Goal: Information Seeking & Learning: Learn about a topic

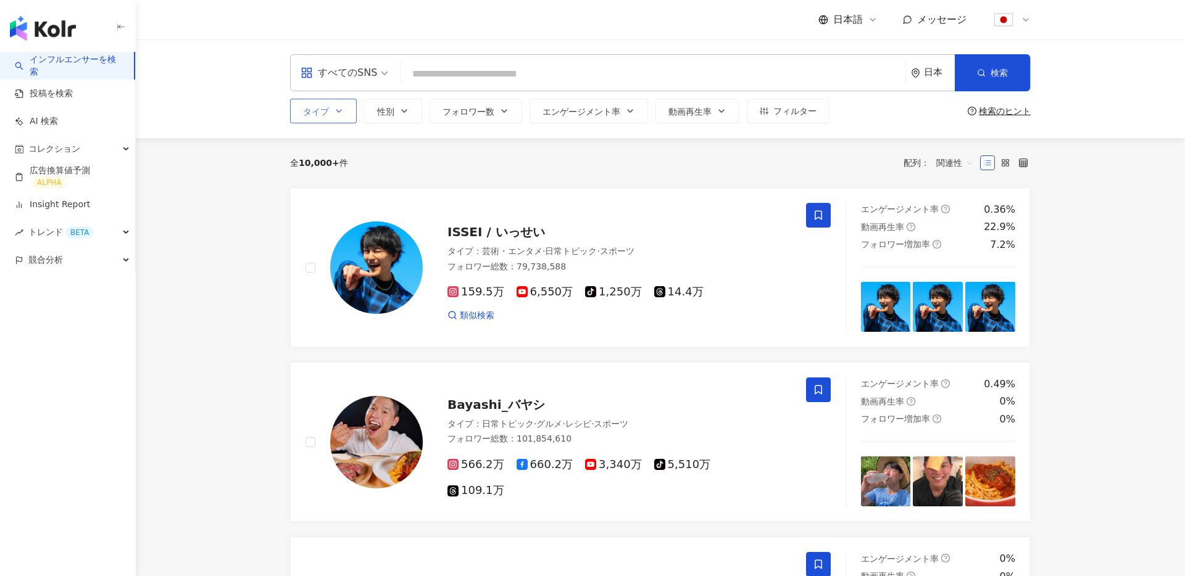
click at [338, 105] on button "タイプ" at bounding box center [323, 111] width 67 height 25
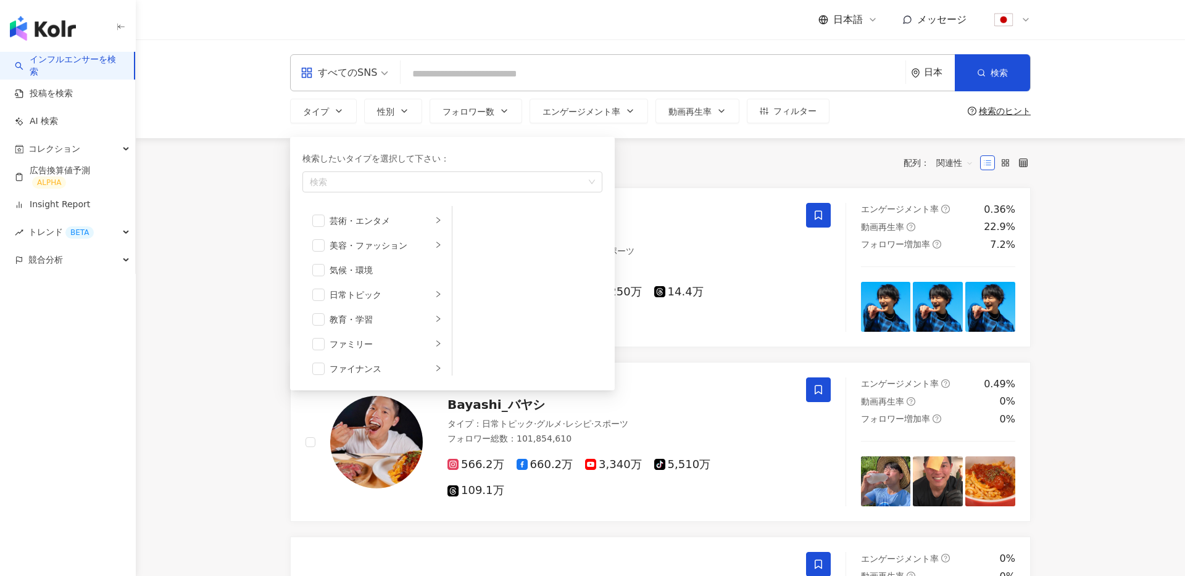
click at [426, 102] on div "タイプ 検索したいタイプを選択して下さい： 検索 芸術・エンタメ 美容・ファッション 気候・環境 日常トピック 教育・学習 ファミリー ファイナンス グルメ …" at bounding box center [559, 111] width 539 height 25
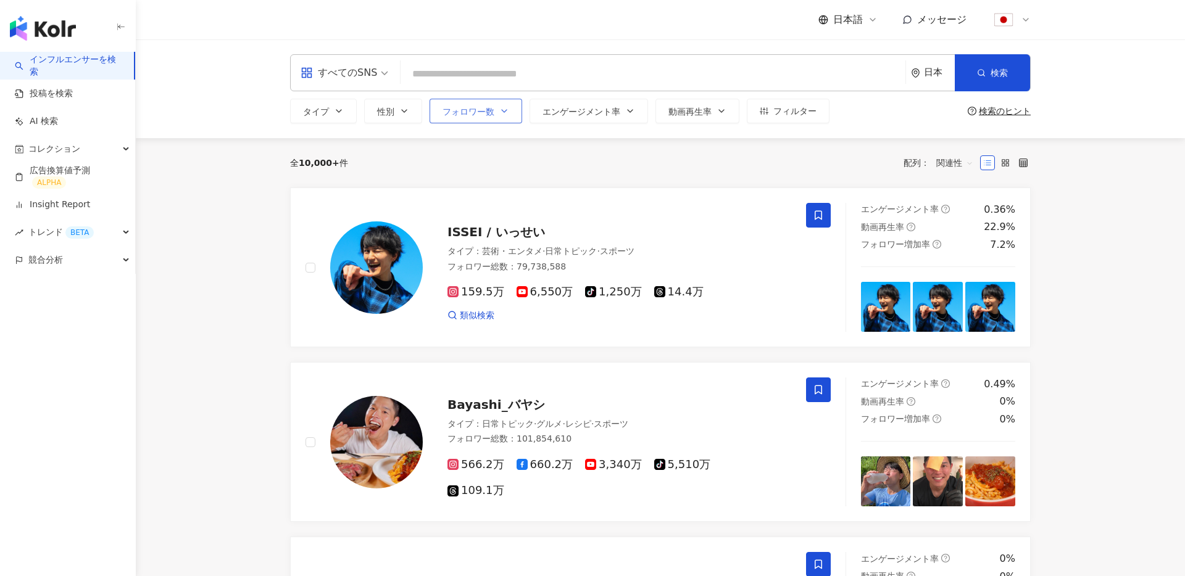
click at [492, 109] on span "フォロワー数" at bounding box center [468, 112] width 52 height 10
click at [565, 109] on span "エンゲージメント率" at bounding box center [581, 112] width 78 height 10
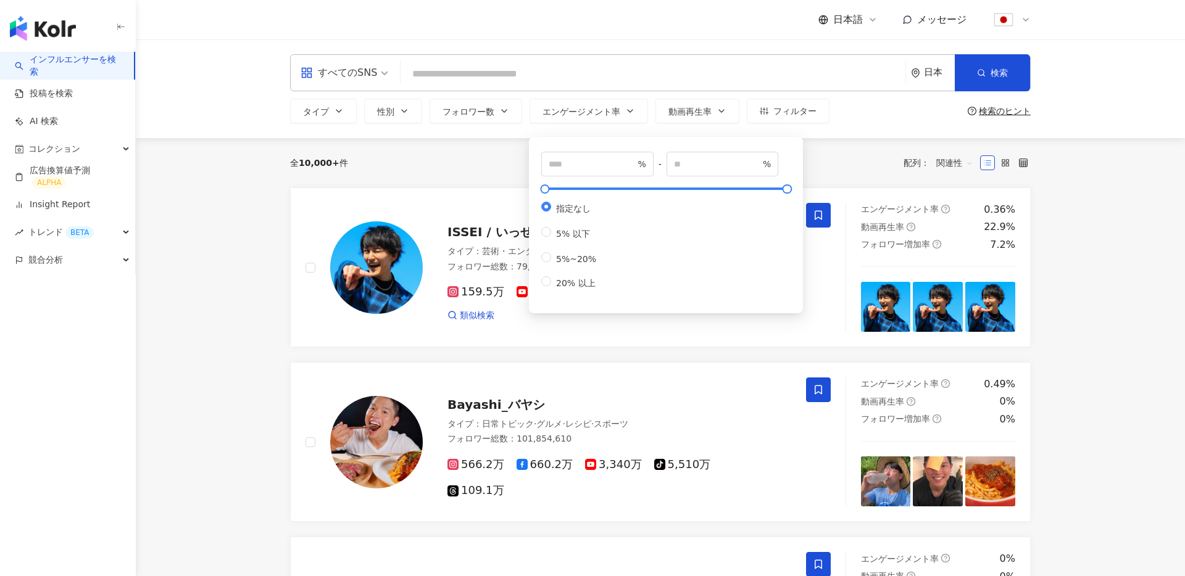
click at [880, 110] on div "タイプ 性別 フォロワー数 エンゲージメント率 動画再生率 フィルター * - ******* 指定なし マイクロ フォロワー数：1万人以下 フォロワー数：1…" at bounding box center [660, 111] width 740 height 25
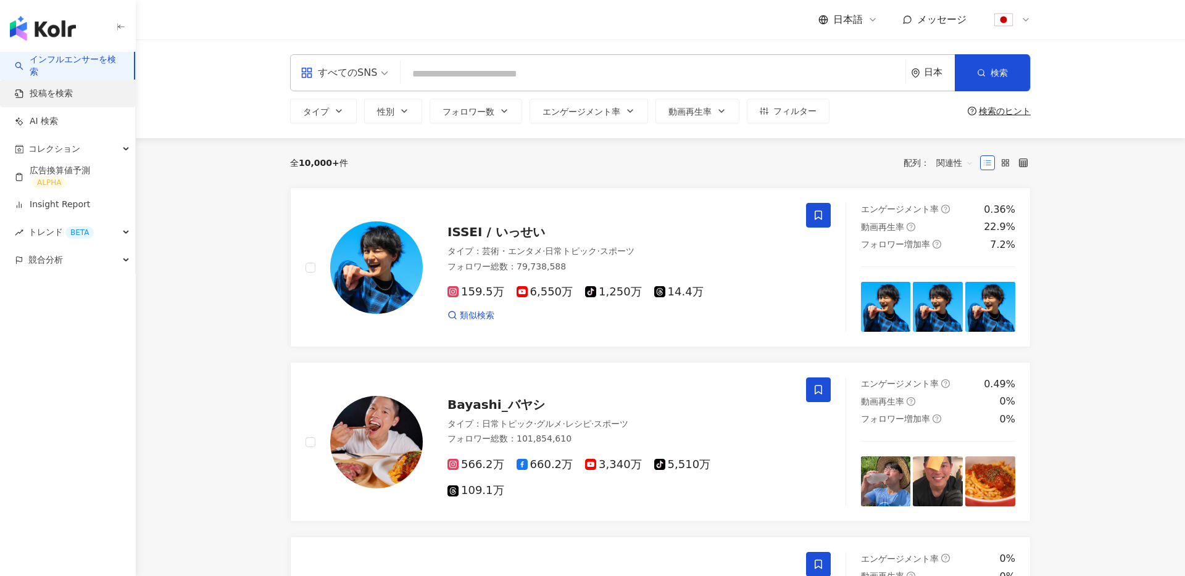
click at [51, 88] on link "投稿を検索" at bounding box center [44, 94] width 58 height 12
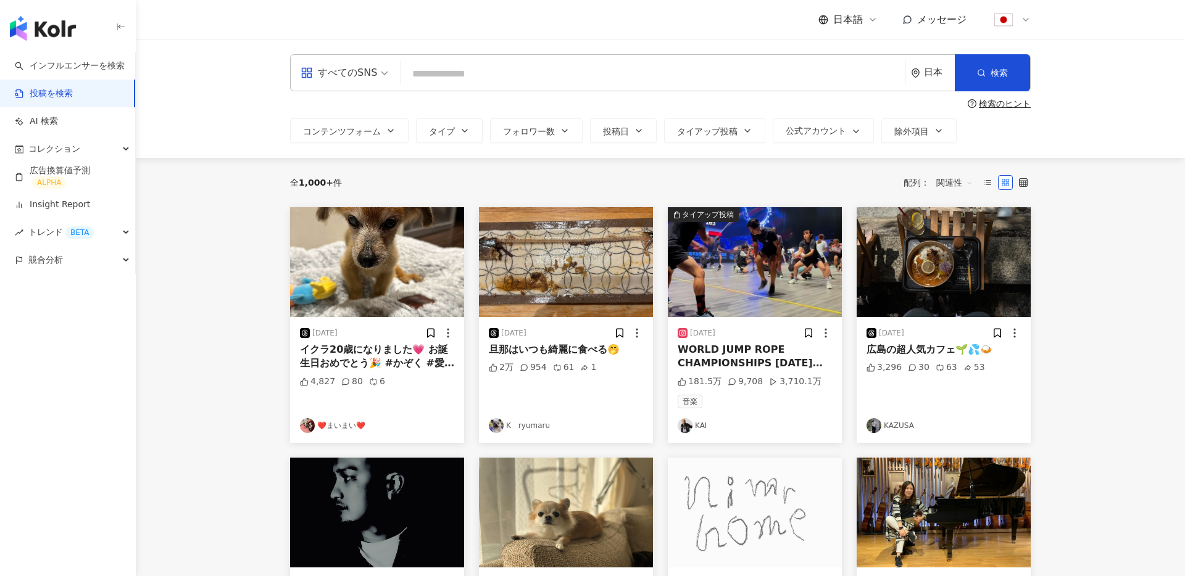
click at [448, 73] on input "search" at bounding box center [652, 73] width 495 height 27
click at [45, 115] on link "AI 検索" at bounding box center [36, 121] width 43 height 12
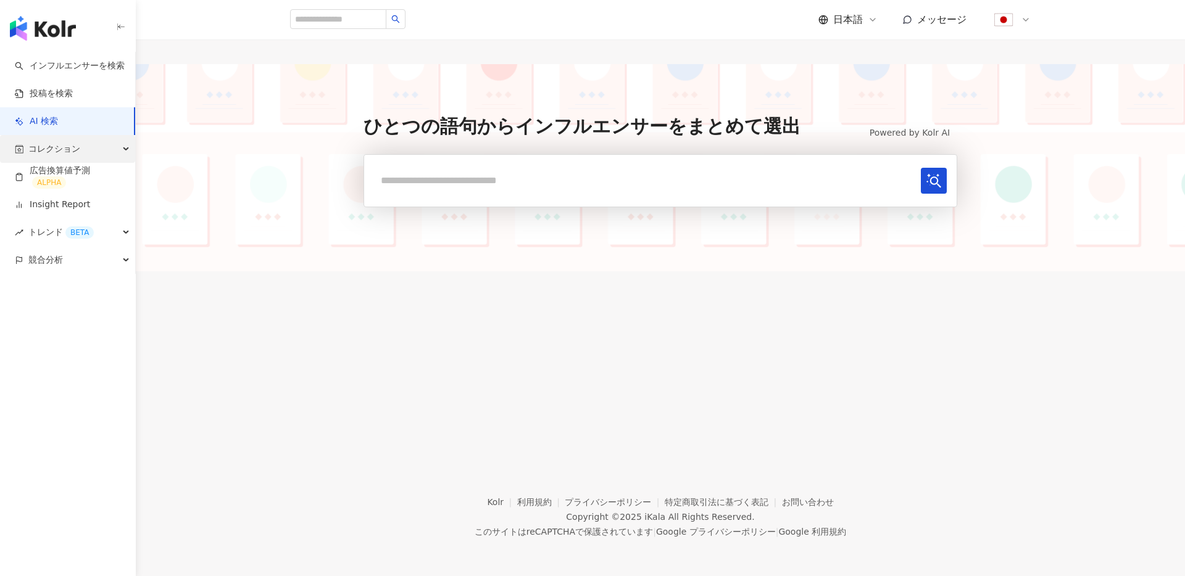
click at [89, 152] on div "コレクション" at bounding box center [67, 149] width 135 height 28
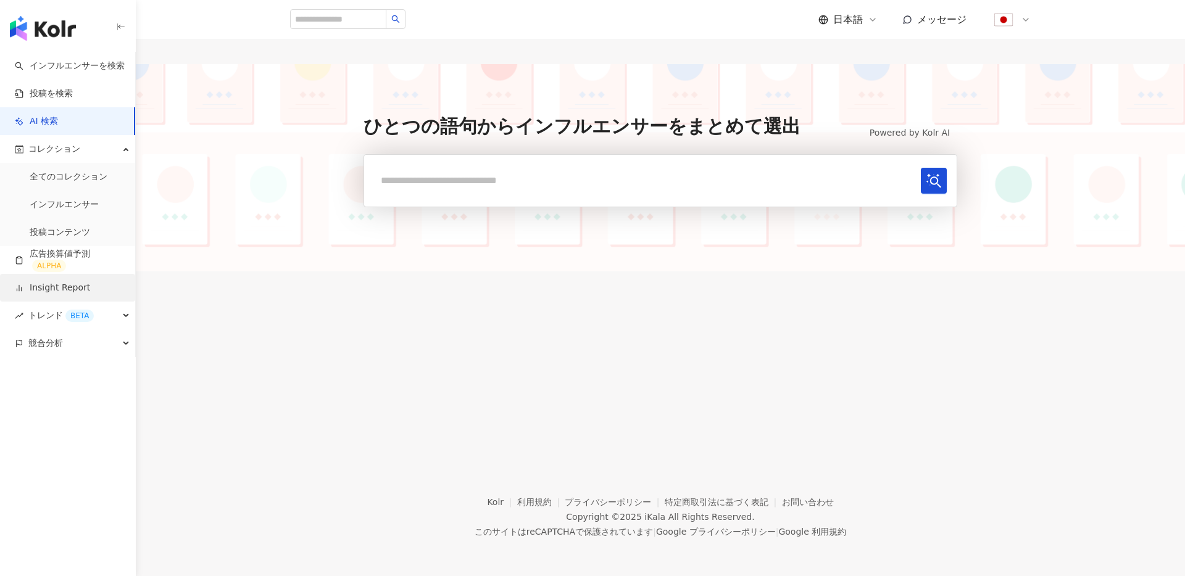
click at [76, 288] on link "Insight Report" at bounding box center [52, 288] width 75 height 12
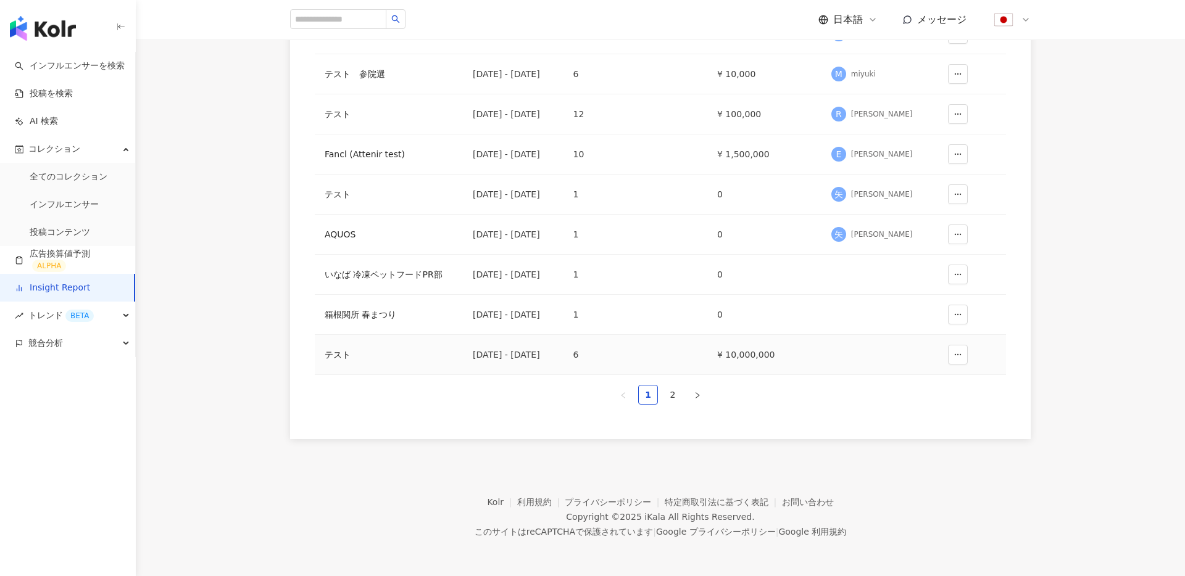
scroll to position [77, 0]
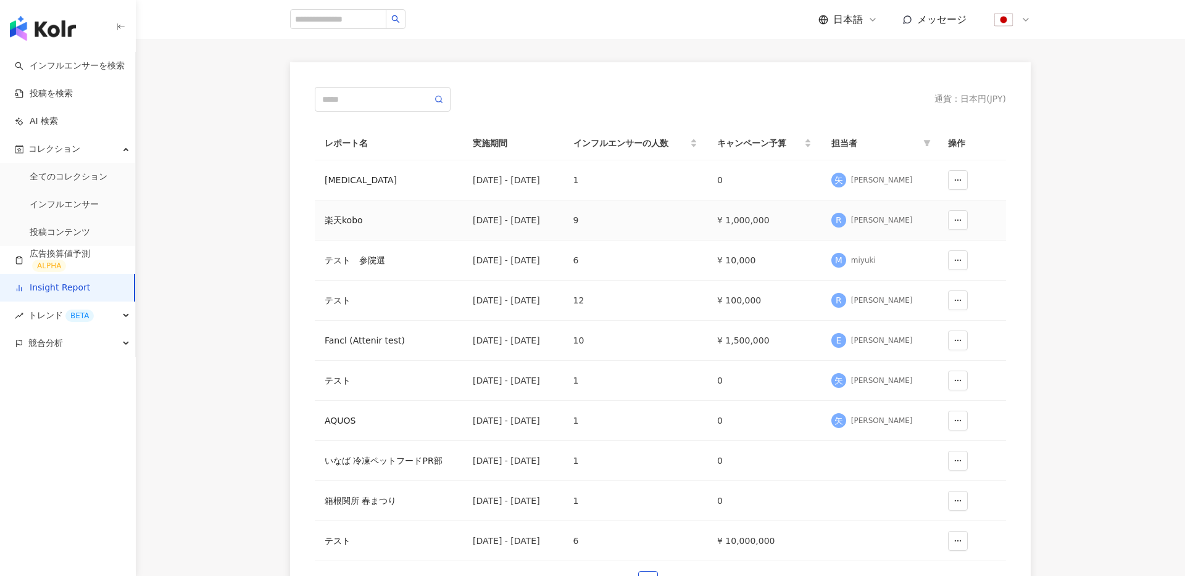
click at [359, 223] on div "楽天kobo" at bounding box center [389, 220] width 128 height 14
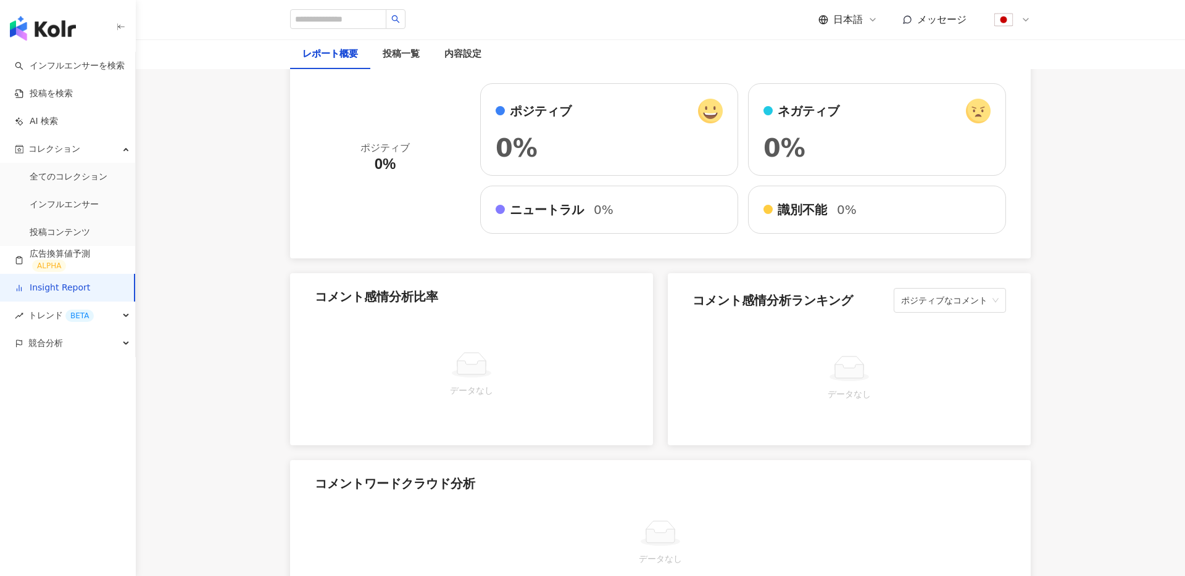
scroll to position [2179, 0]
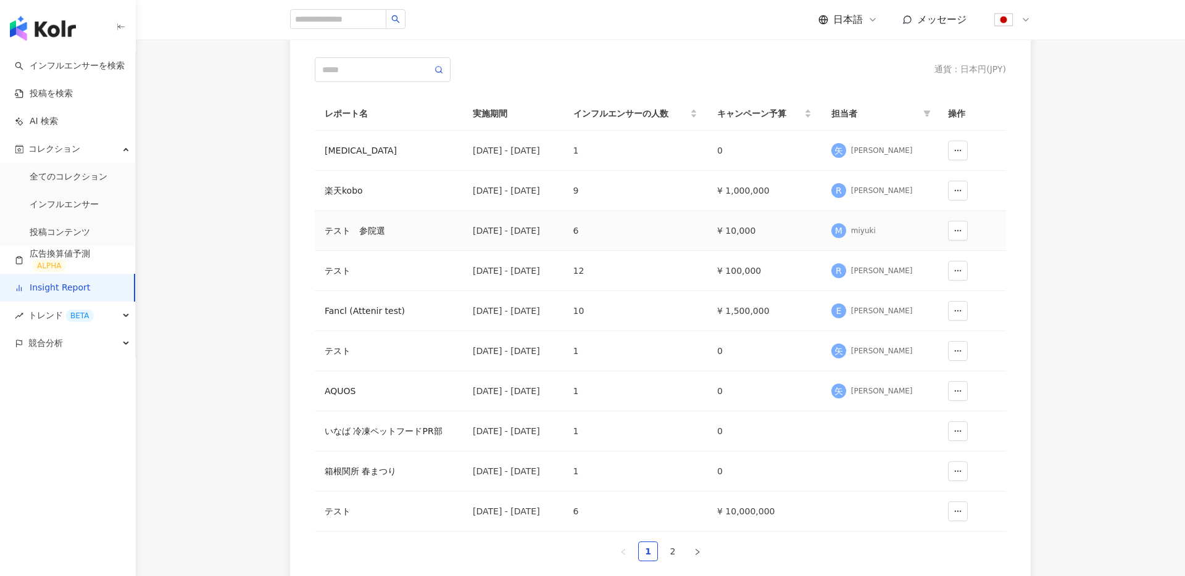
scroll to position [156, 0]
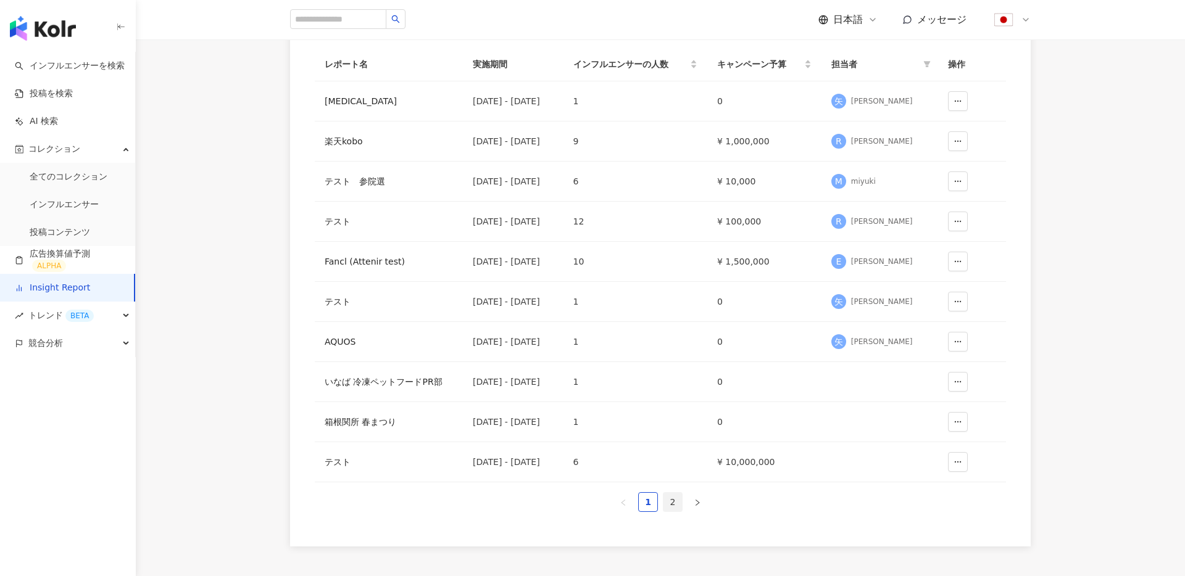
click at [671, 496] on link "2" at bounding box center [672, 502] width 19 height 19
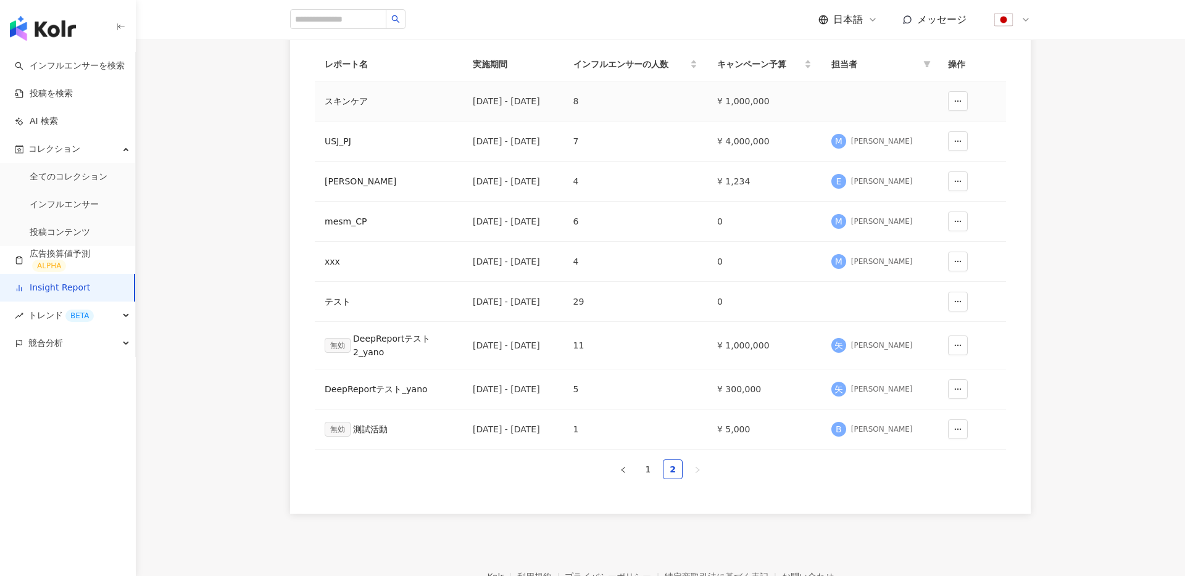
click at [355, 100] on div "スキンケア" at bounding box center [389, 101] width 128 height 14
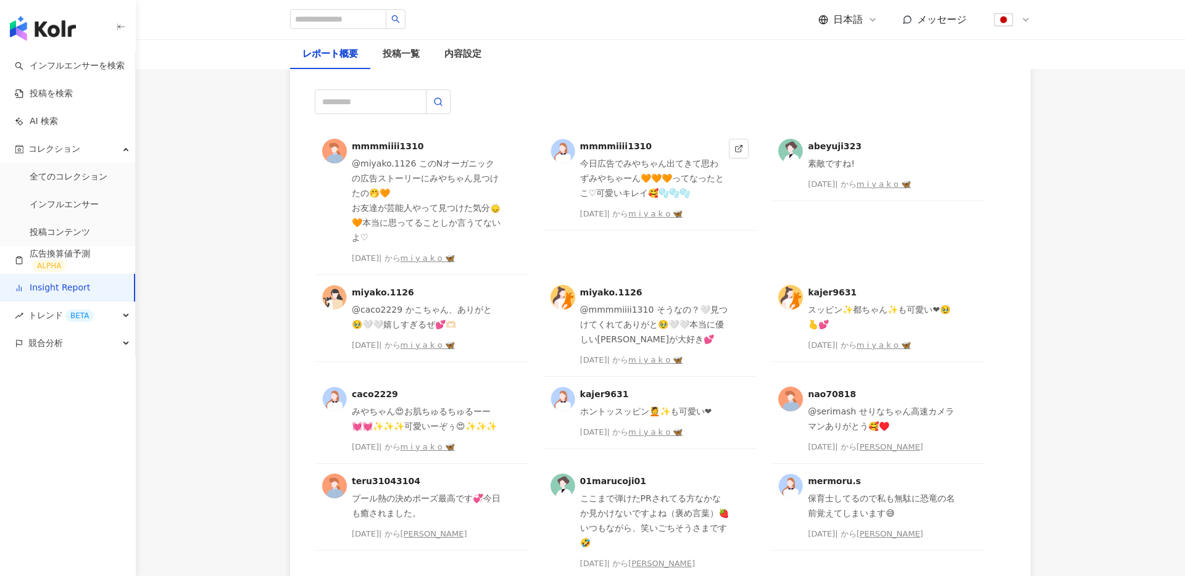
scroll to position [3202, 0]
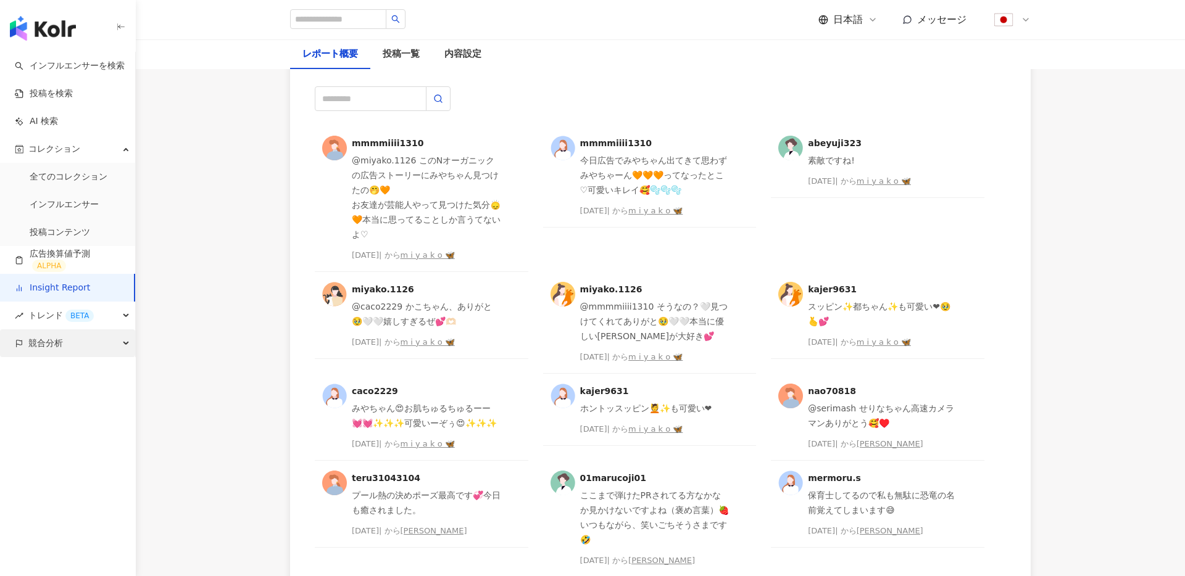
click at [109, 338] on div "競合分析" at bounding box center [67, 343] width 135 height 28
click at [124, 342] on icon "button" at bounding box center [127, 342] width 6 height 0
click at [121, 345] on div "競合分析" at bounding box center [67, 343] width 135 height 28
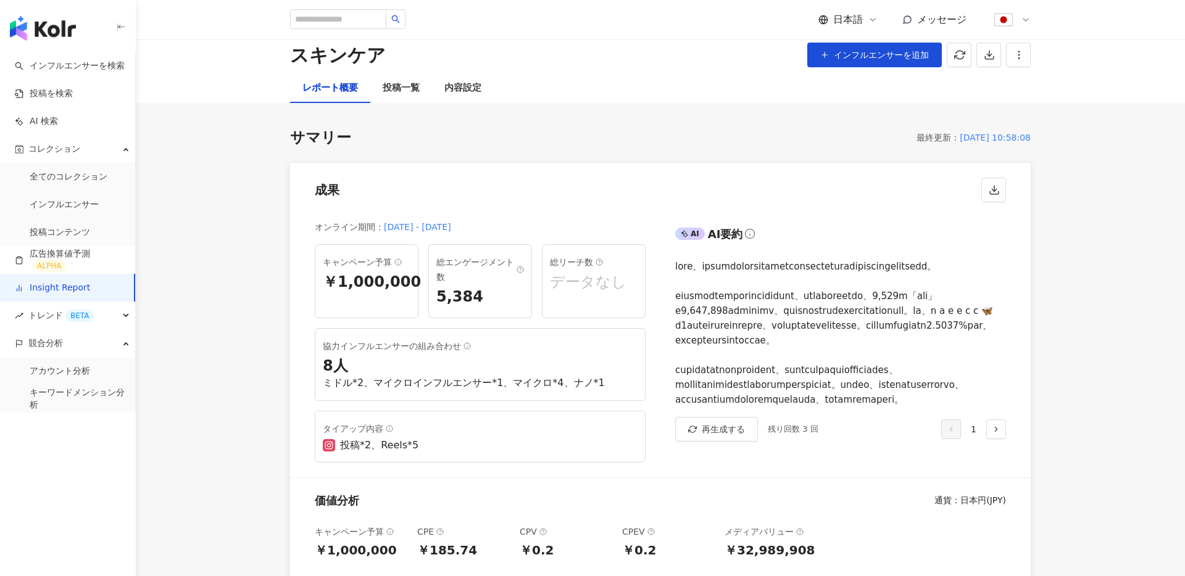
scroll to position [0, 0]
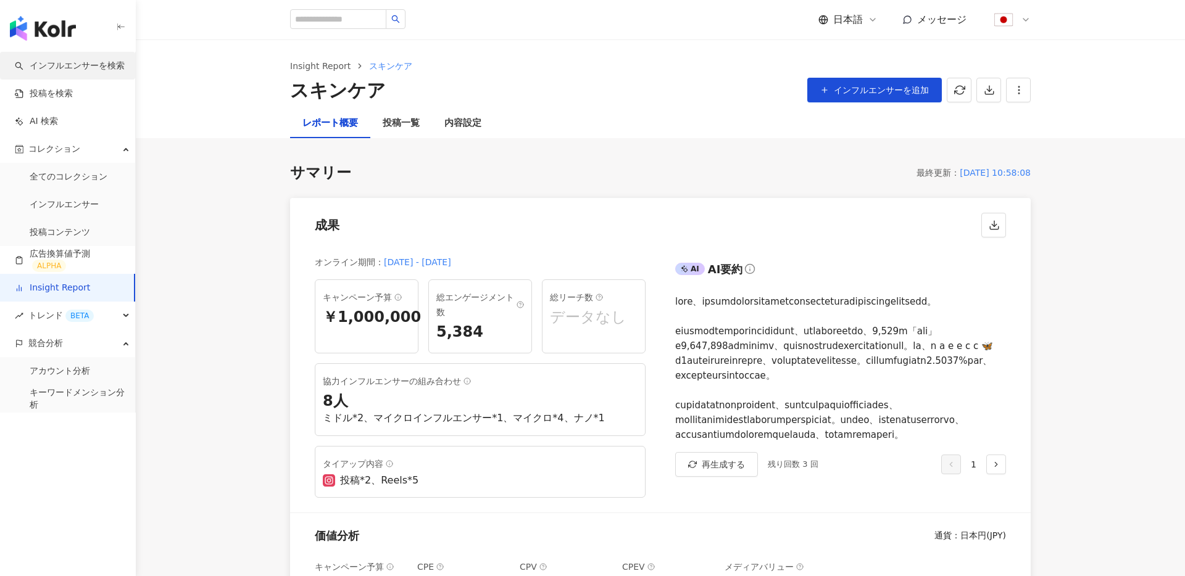
click at [62, 72] on link "インフルエンサーを検索" at bounding box center [70, 66] width 110 height 12
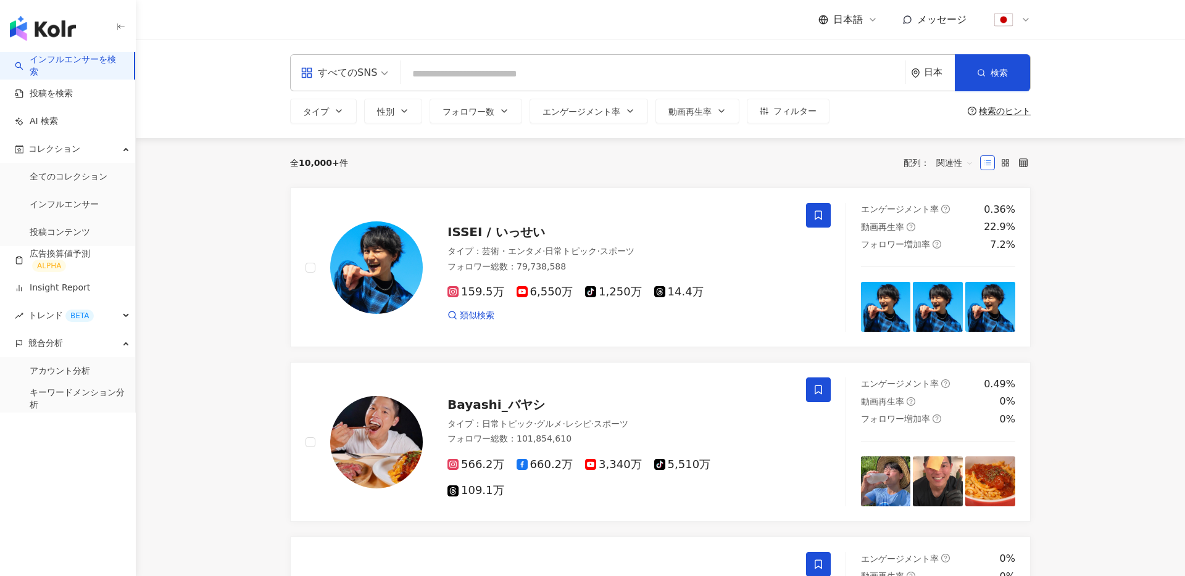
click at [479, 77] on input "search" at bounding box center [652, 73] width 495 height 23
click at [588, 110] on span "エンゲージメント率" at bounding box center [581, 112] width 78 height 10
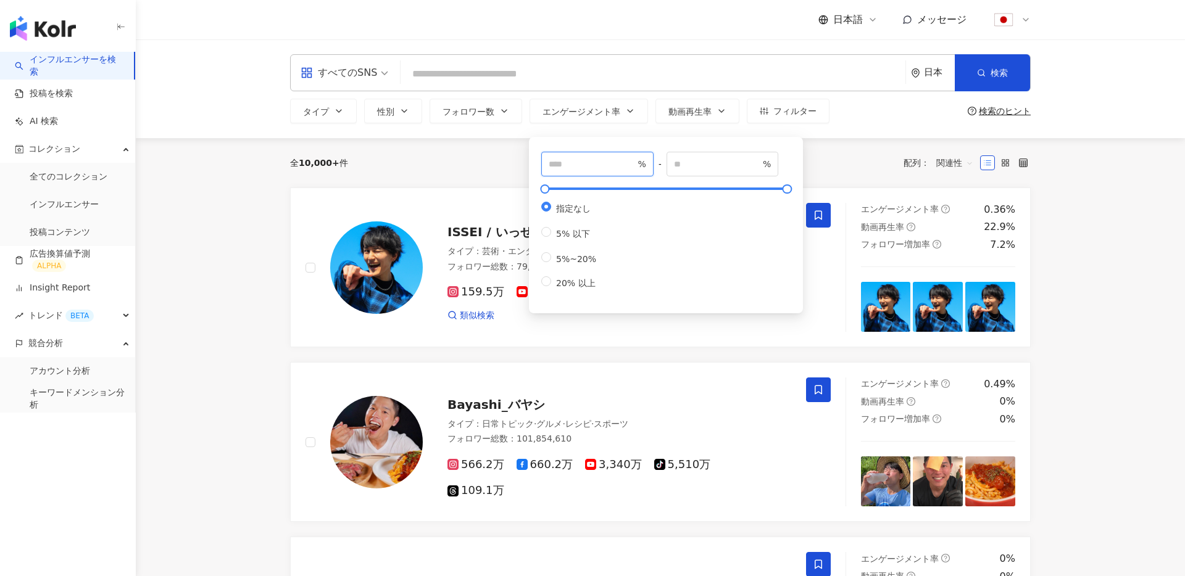
click at [578, 167] on input "number" at bounding box center [592, 164] width 86 height 14
type input "*"
click at [474, 167] on div "全 10,000+ 件 配列： 関連性" at bounding box center [660, 163] width 740 height 20
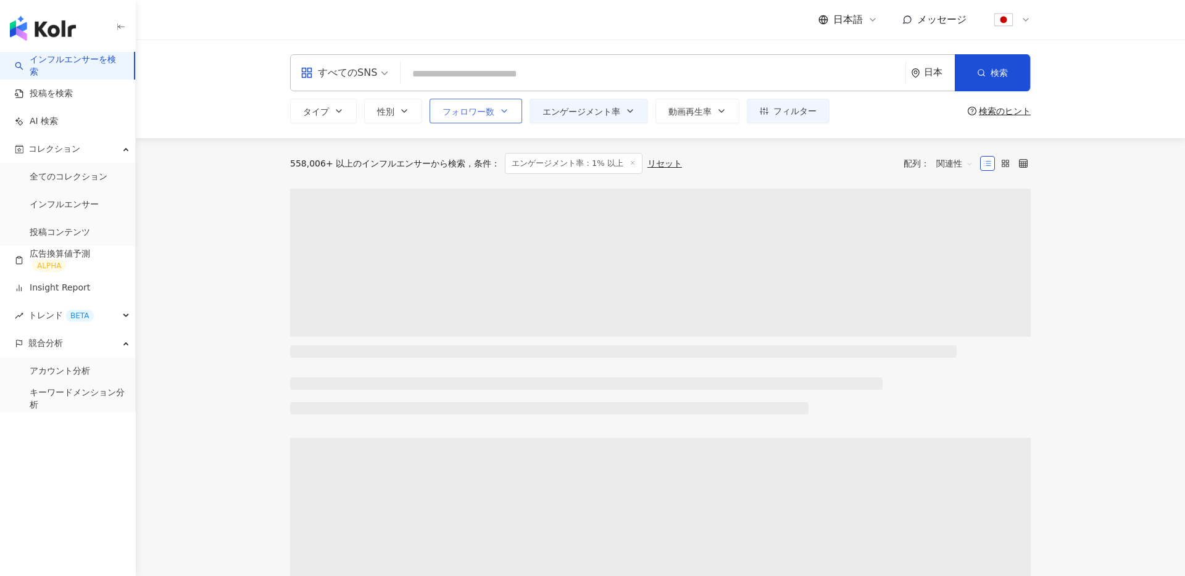
click at [487, 113] on span "フォロワー数" at bounding box center [468, 112] width 52 height 10
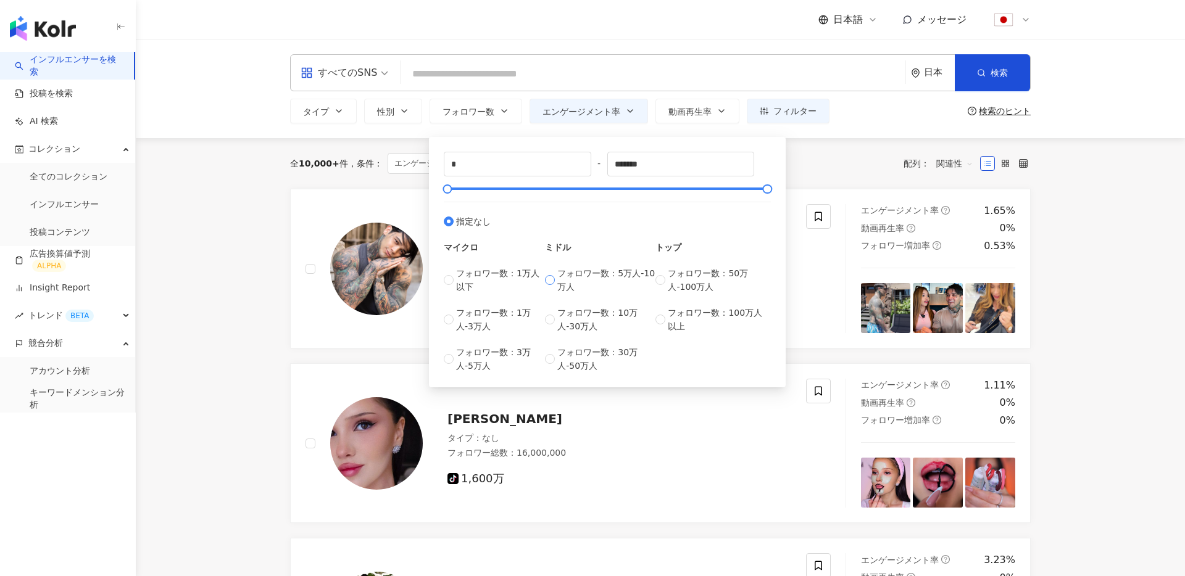
click at [565, 270] on span "フォロワー数：5万人-10万人" at bounding box center [606, 280] width 98 height 27
type input "*****"
type input "******"
drag, startPoint x: 484, startPoint y: 187, endPoint x: 508, endPoint y: 188, distance: 24.1
click at [508, 188] on div at bounding box center [607, 188] width 320 height 7
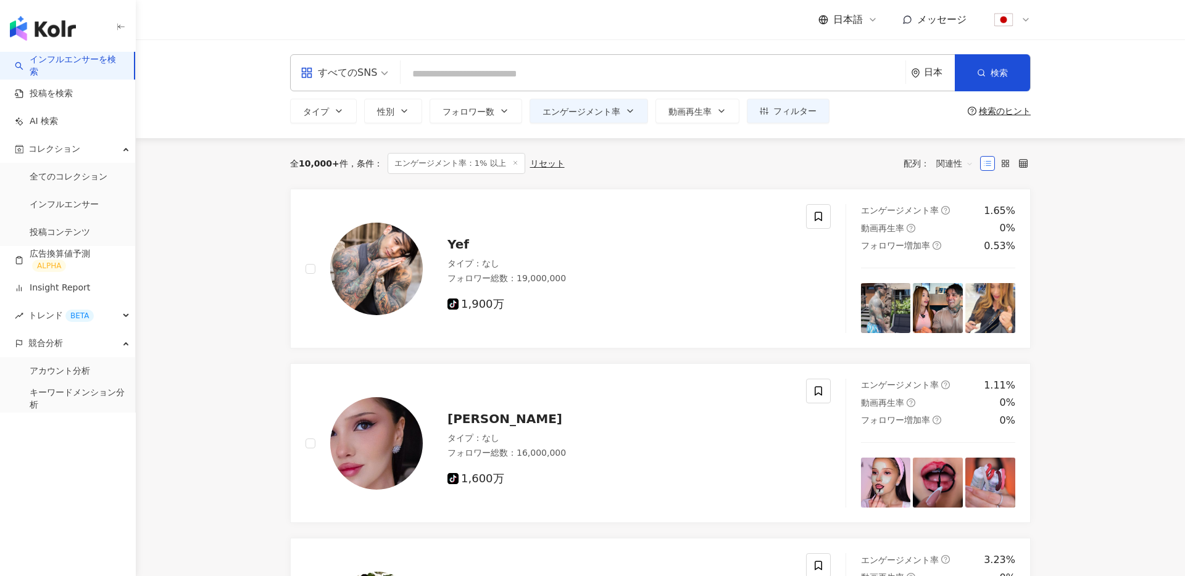
click at [386, 151] on div "全 10,000+ 件 条件 ： エンゲージメント率：1% 以上 リセット 配列： 関連性" at bounding box center [660, 163] width 740 height 51
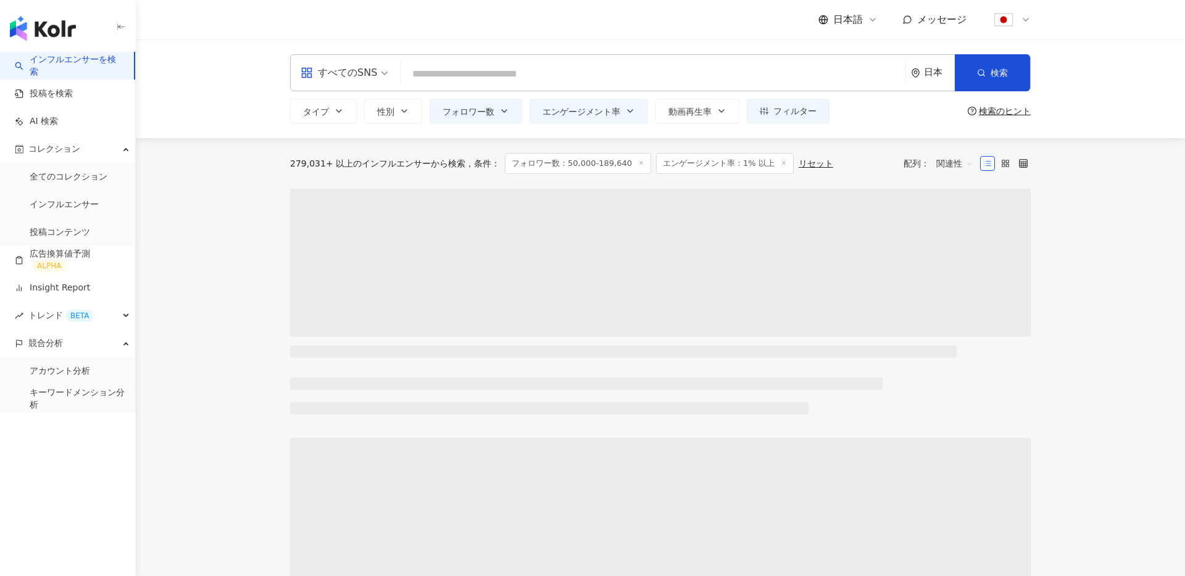
click at [517, 73] on input "search" at bounding box center [652, 73] width 495 height 23
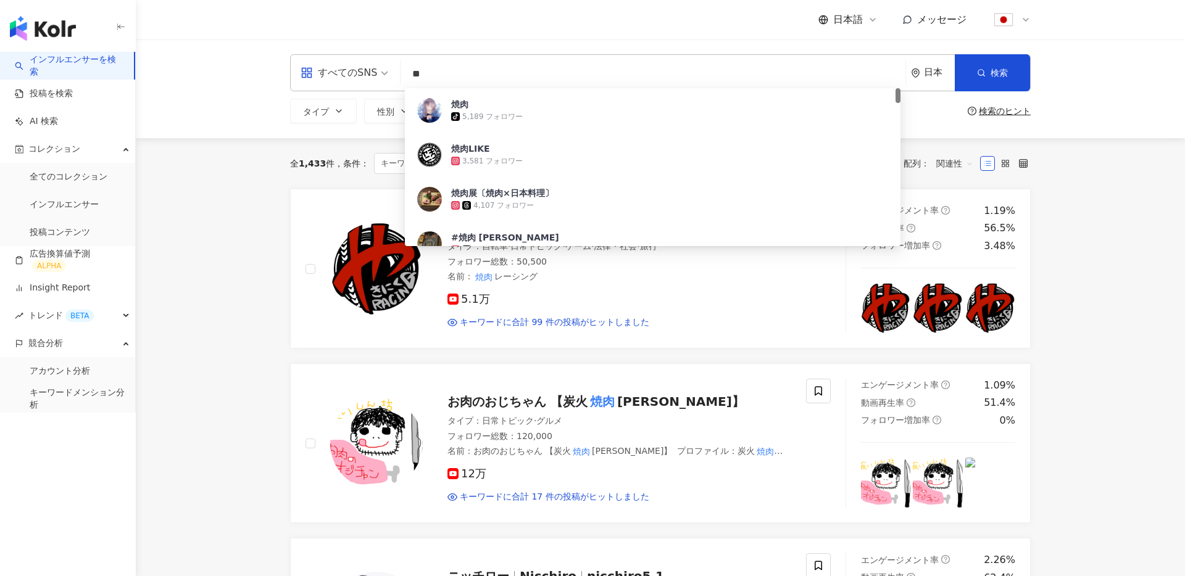
type input "**"
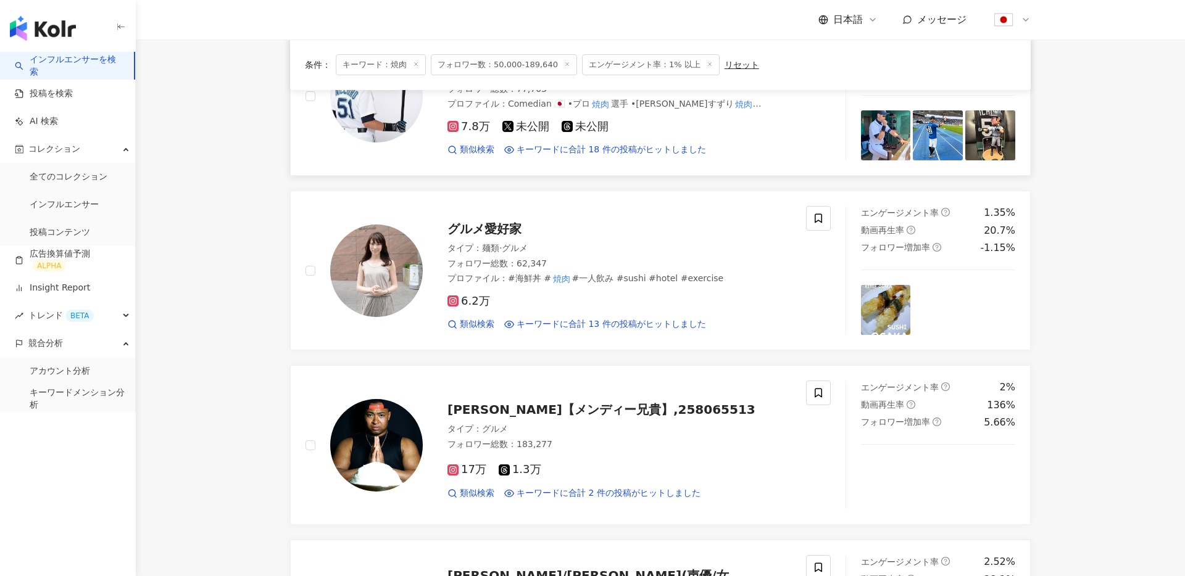
scroll to position [529, 0]
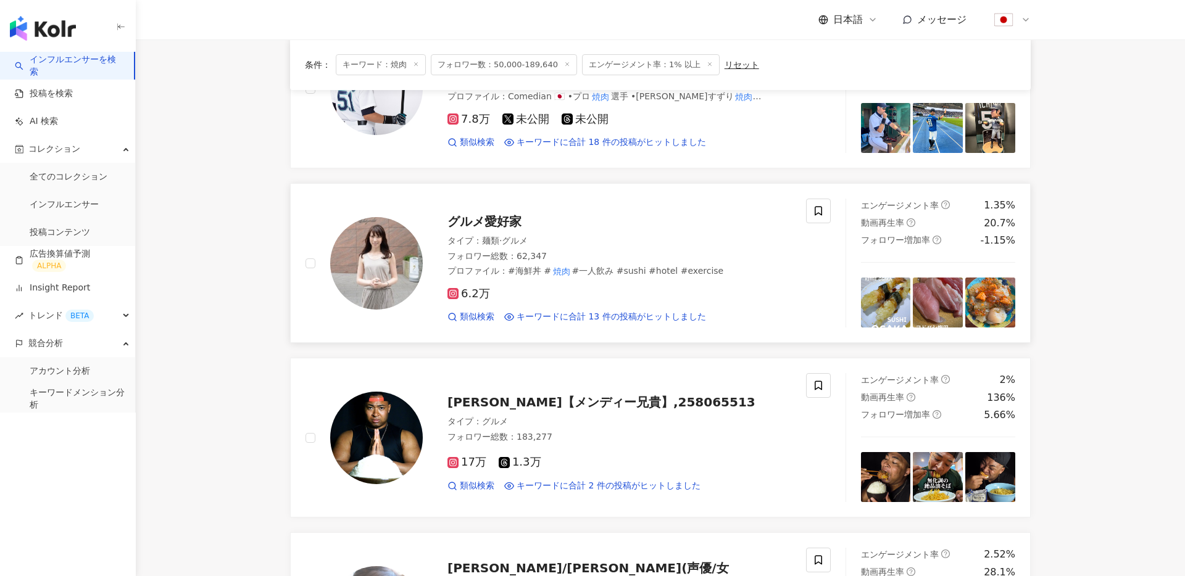
click at [395, 265] on img at bounding box center [376, 263] width 93 height 93
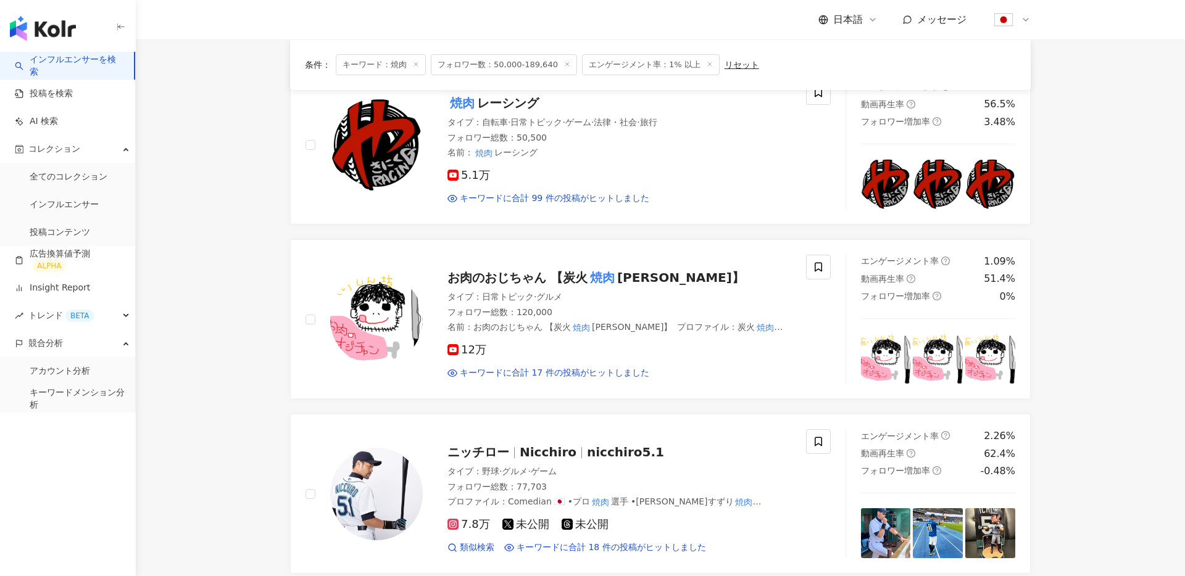
scroll to position [0, 0]
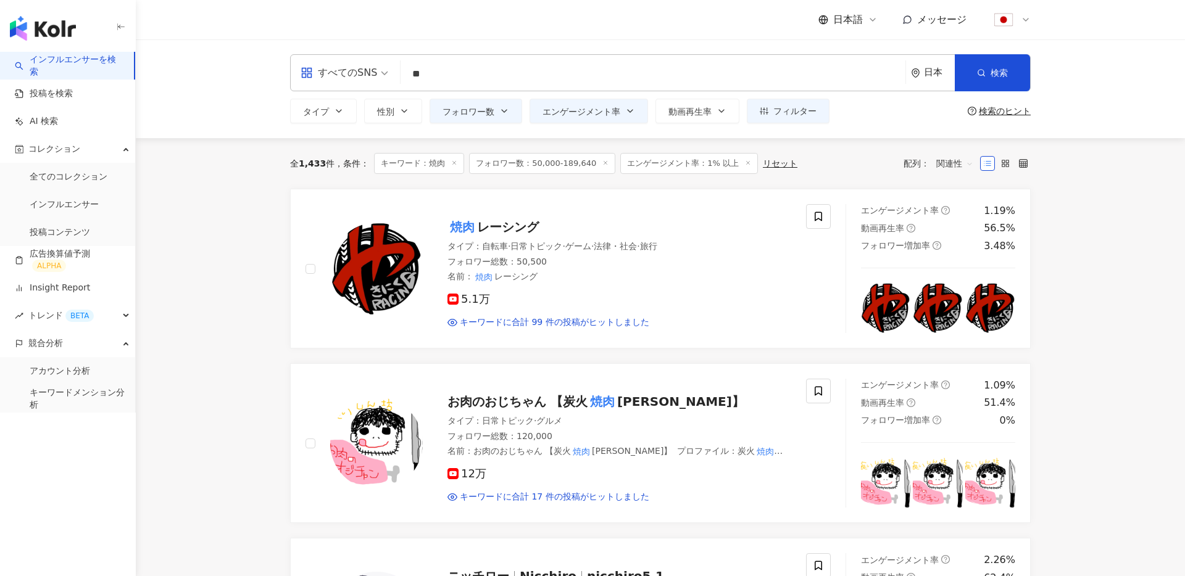
click at [592, 71] on input "**" at bounding box center [652, 73] width 495 height 23
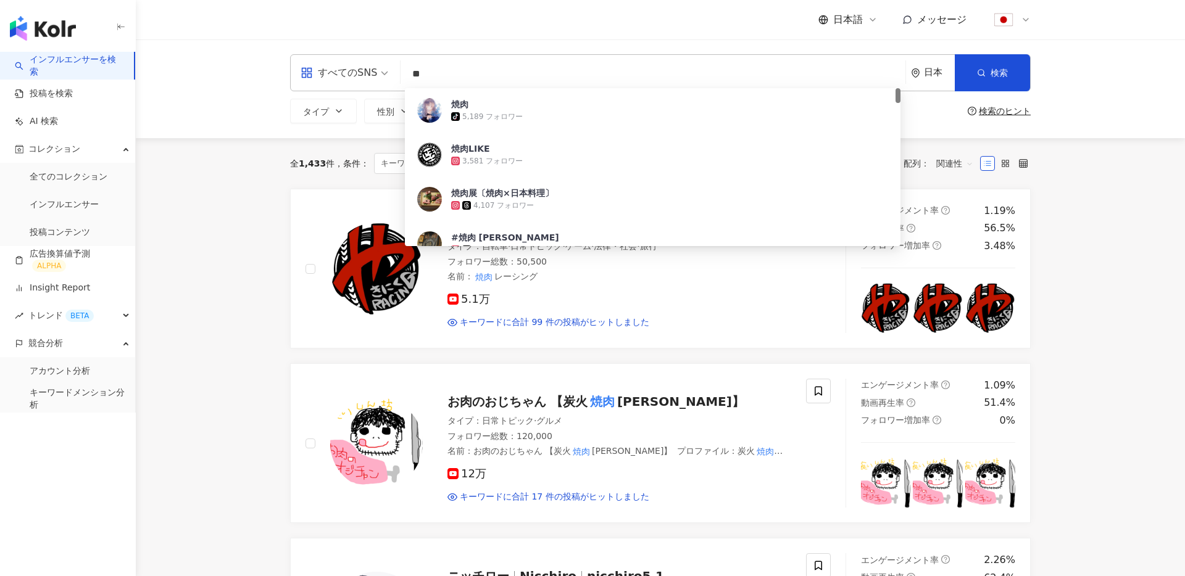
click at [592, 71] on input "**" at bounding box center [652, 73] width 495 height 23
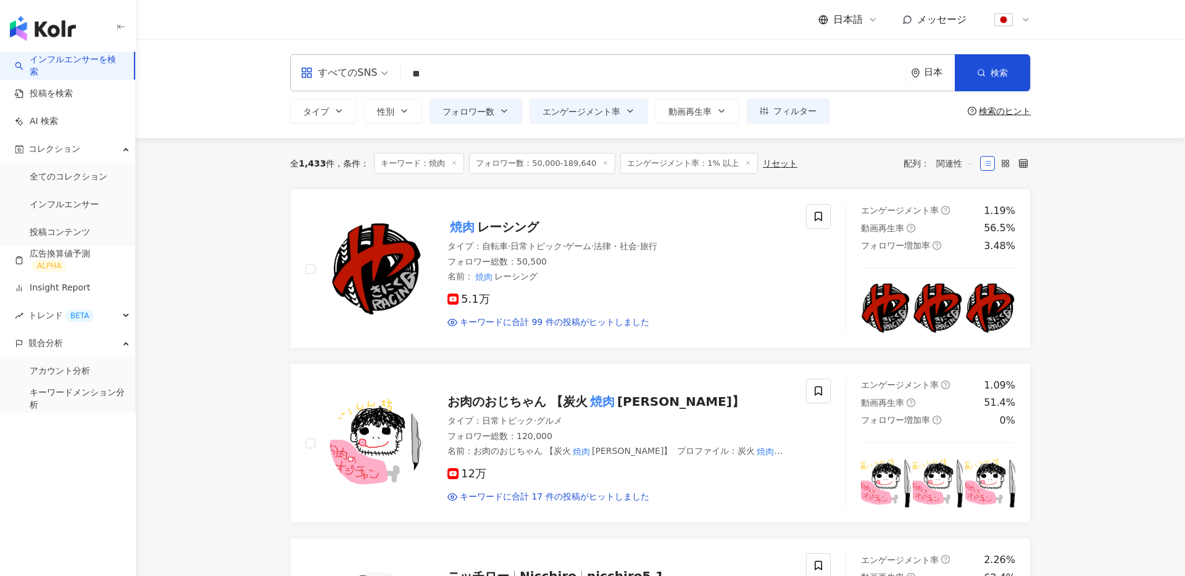
type input "**"
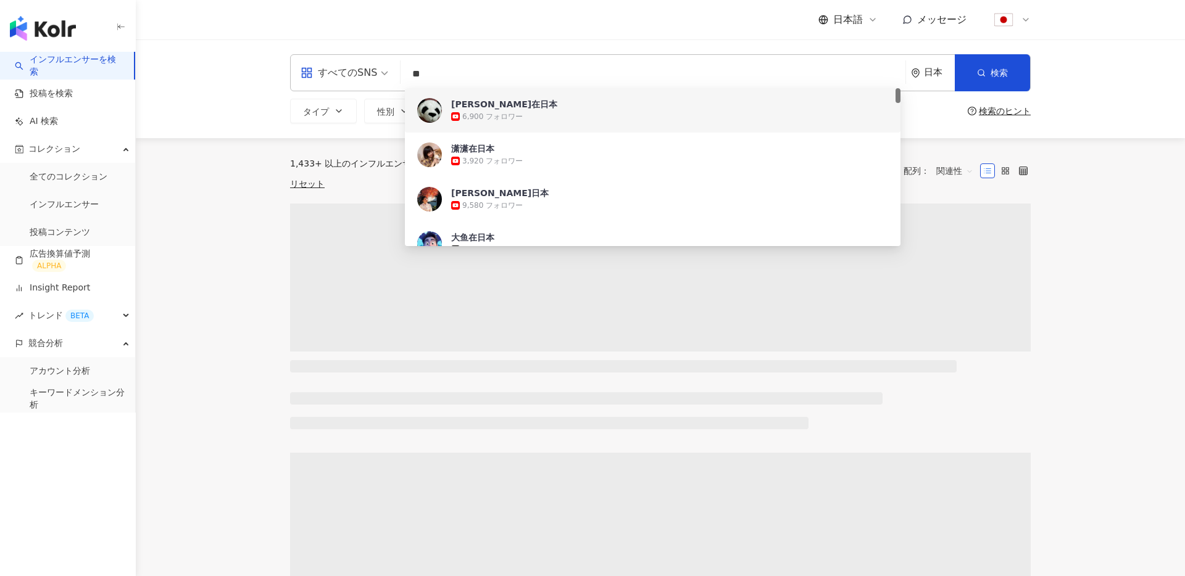
click at [230, 180] on main "すべてのSNS ** 日本 検索 00fc1b07-c169-4752-bba4-b7ac8ef4733e 6f852d94-cd70-4a70-b638-7…" at bounding box center [660, 560] width 1049 height 1042
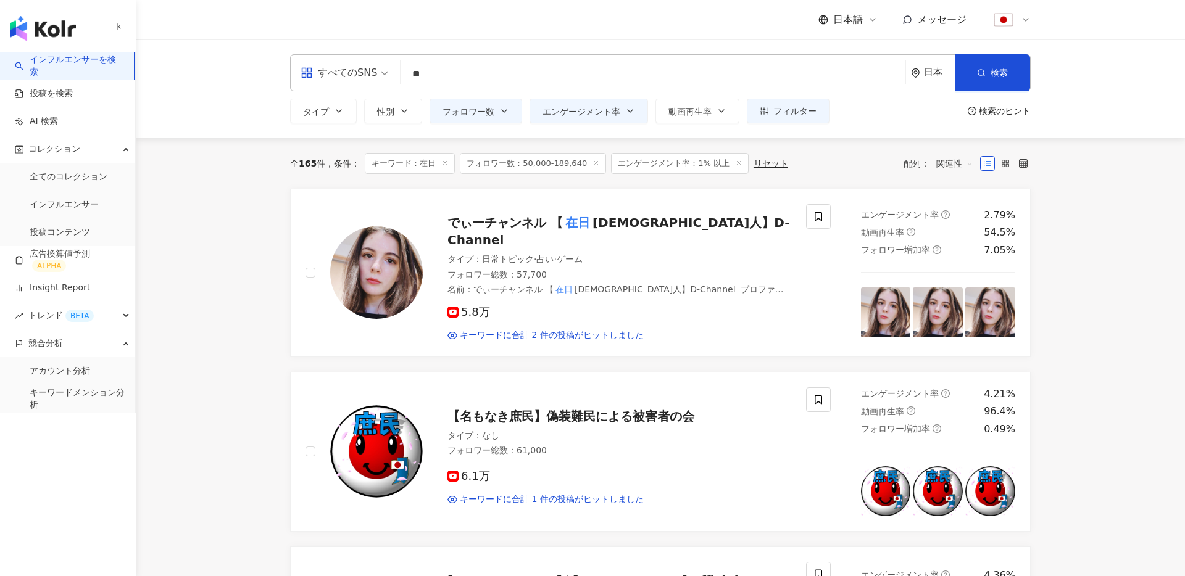
drag, startPoint x: 512, startPoint y: 86, endPoint x: 520, endPoint y: 78, distance: 11.8
click at [517, 81] on div "すべてのSNS ** 日本 検索 00fc1b07-c169-4752-bba4-b7ac8ef4733e 6f852d94-cd70-4a70-b638-7…" at bounding box center [660, 72] width 740 height 37
click at [520, 78] on input "**" at bounding box center [652, 73] width 495 height 23
click at [951, 110] on div "タイプ 性別 フォロワー数 エンゲージメント率 動画再生率 フィルター * % - % 指定なし 5% 以下 5%~20% 20% 以上 ***** - **…" at bounding box center [660, 111] width 740 height 25
click at [767, 157] on div "全 165 件 条件 ： キーワード：在日 フォロワー数：50,000-189,640 エンゲージメント率：1% 以上 リセット" at bounding box center [539, 163] width 498 height 21
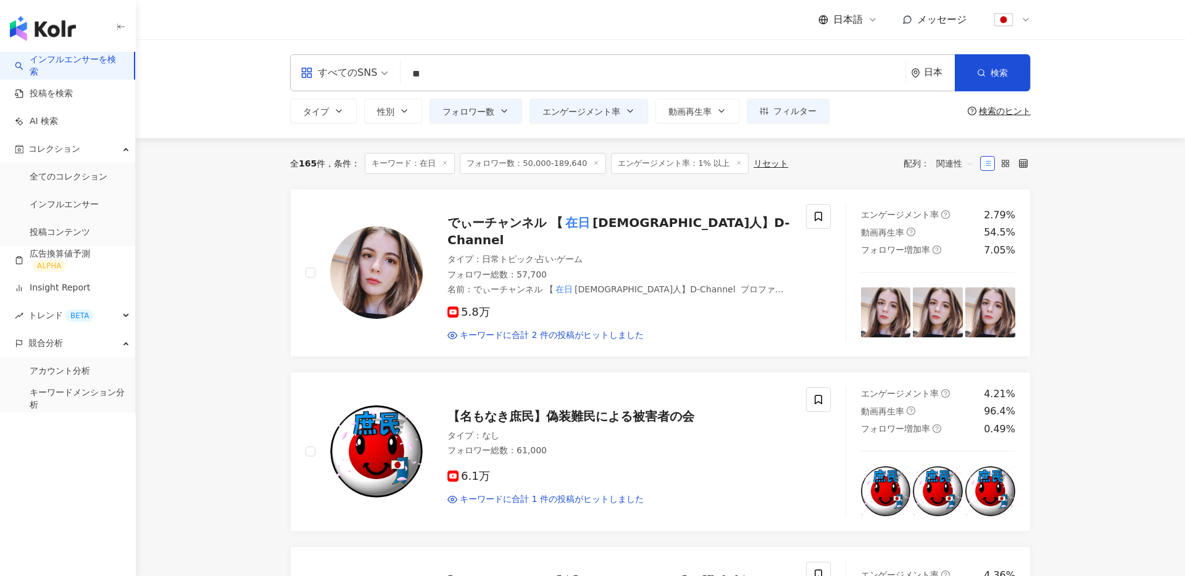
click at [765, 160] on div "リセット" at bounding box center [770, 164] width 35 height 10
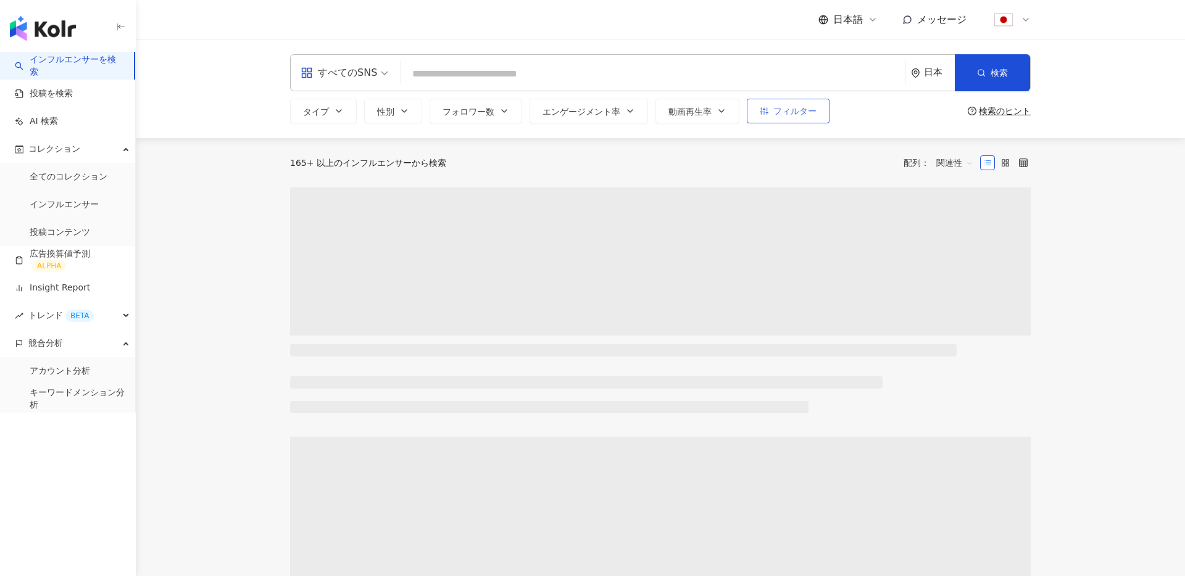
click at [793, 112] on span "フィルター" at bounding box center [794, 111] width 43 height 10
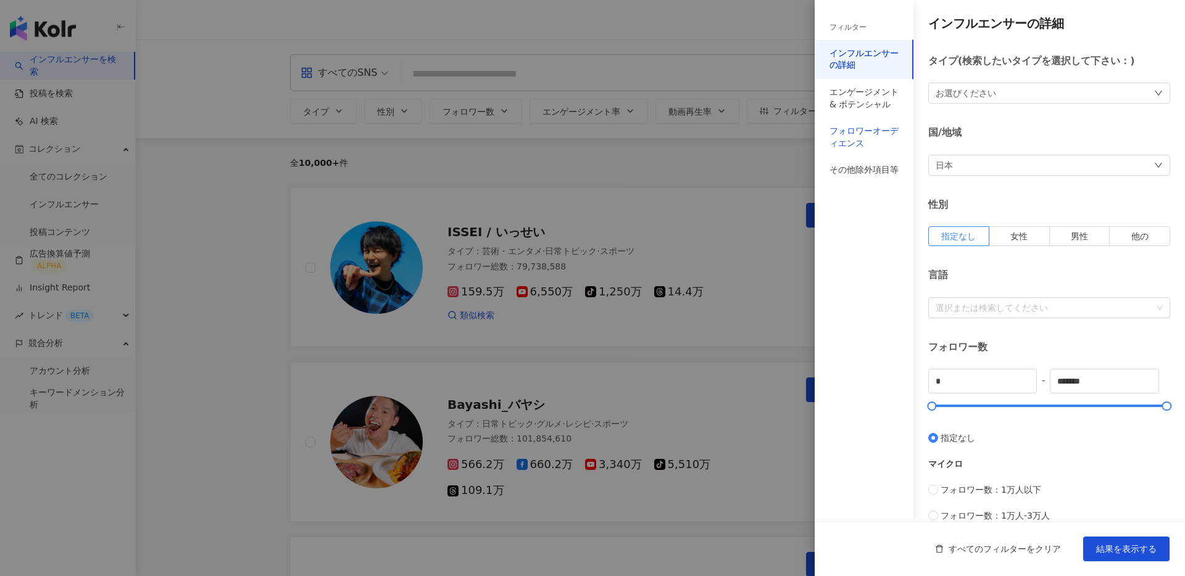
click at [850, 138] on div "フォロワーオーディエンス" at bounding box center [863, 137] width 69 height 24
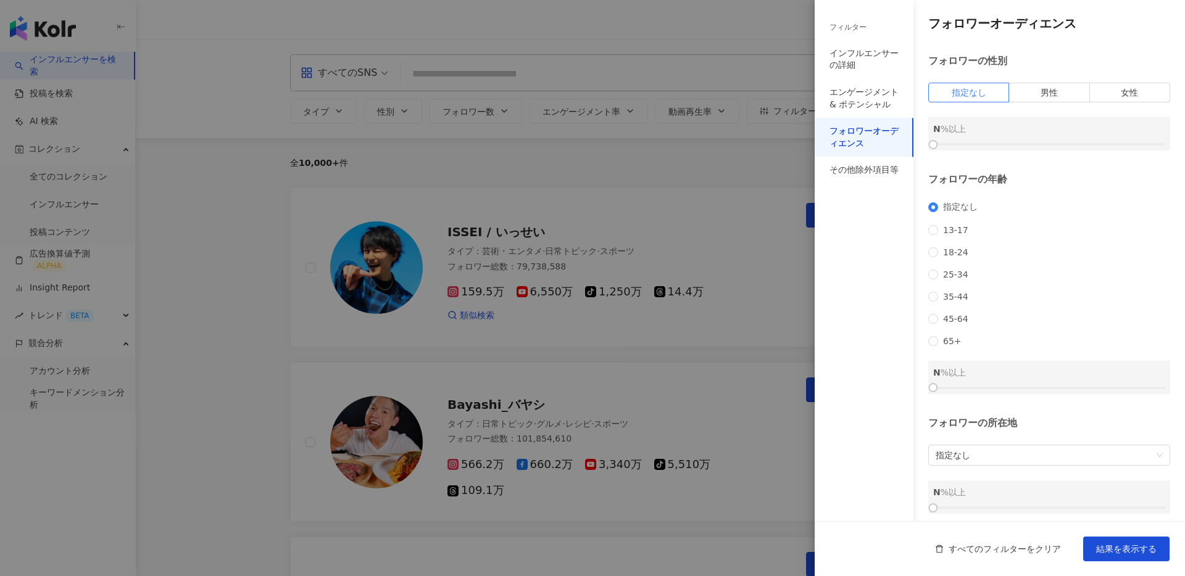
scroll to position [27, 0]
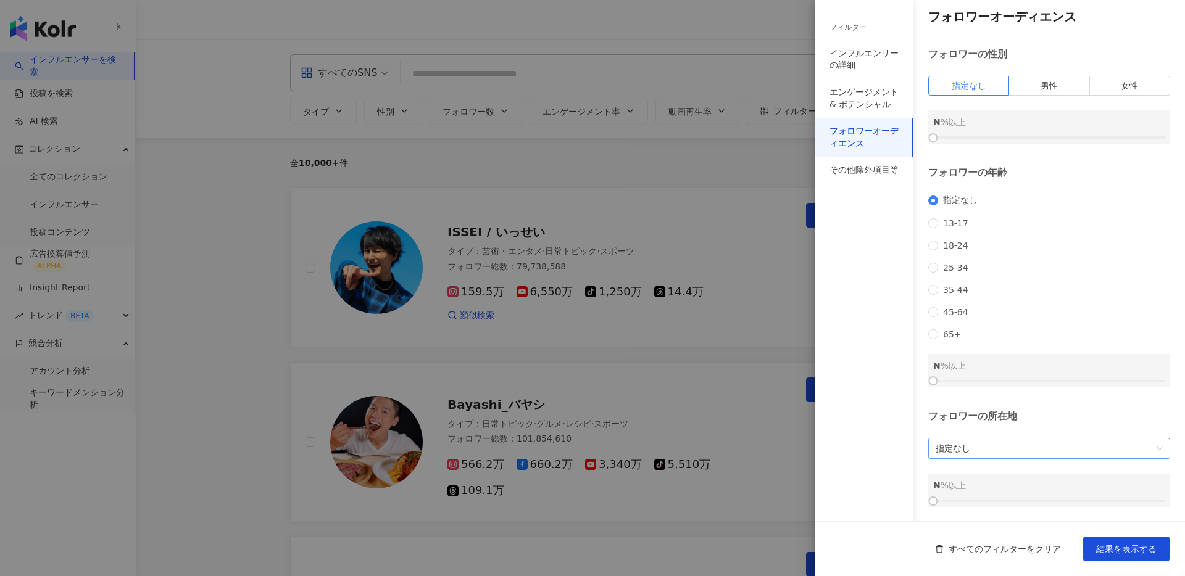
click at [997, 444] on span "指定なし" at bounding box center [1048, 449] width 227 height 20
type input "**"
drag, startPoint x: 936, startPoint y: 500, endPoint x: 1075, endPoint y: 500, distance: 139.4
click at [1075, 500] on div at bounding box center [1072, 501] width 7 height 7
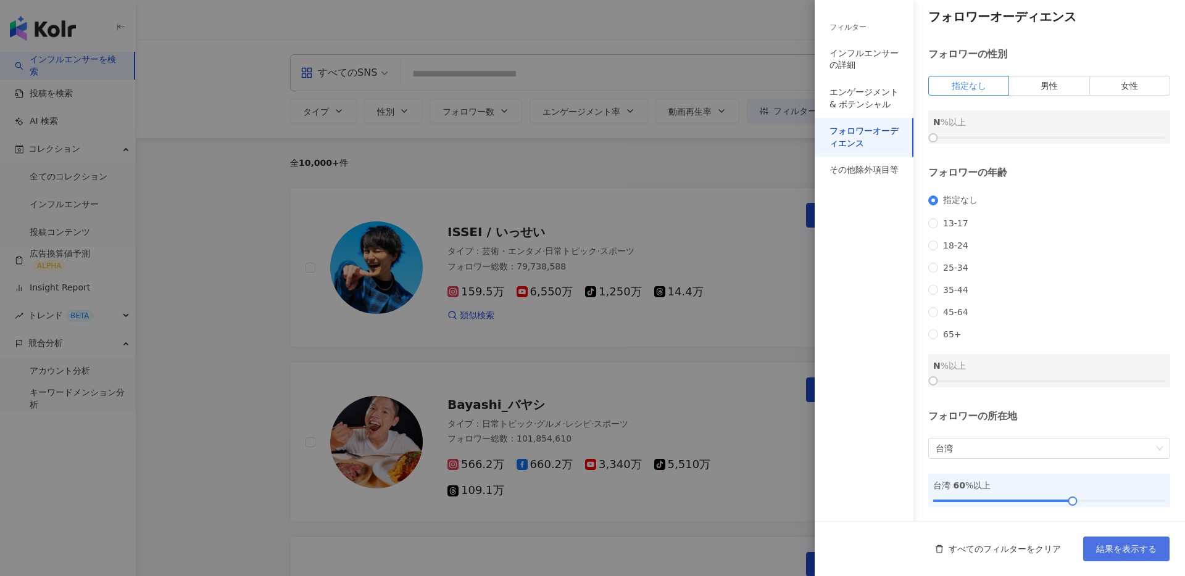
click at [1125, 549] on span "結果を表示する" at bounding box center [1126, 549] width 60 height 10
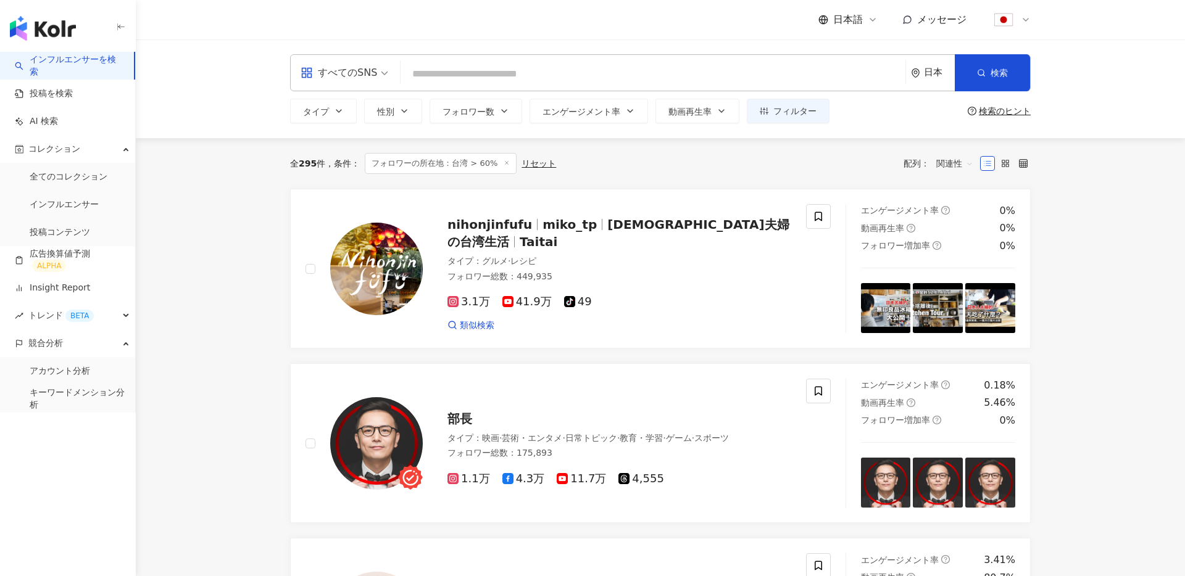
click at [514, 72] on input "search" at bounding box center [652, 73] width 495 height 23
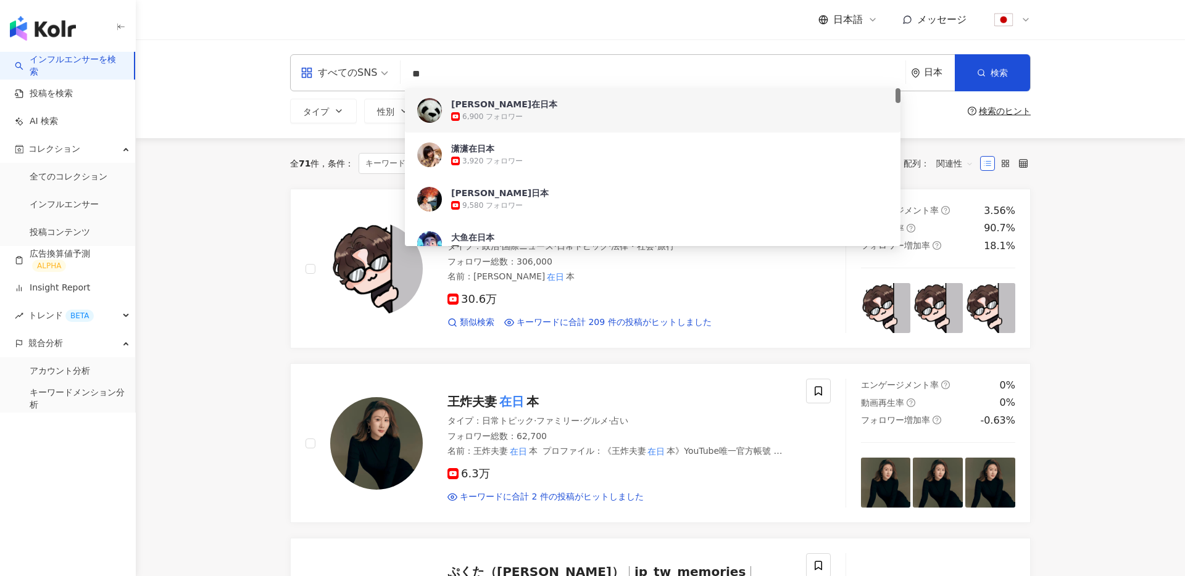
type input "**"
drag, startPoint x: 241, startPoint y: 175, endPoint x: 249, endPoint y: 172, distance: 8.0
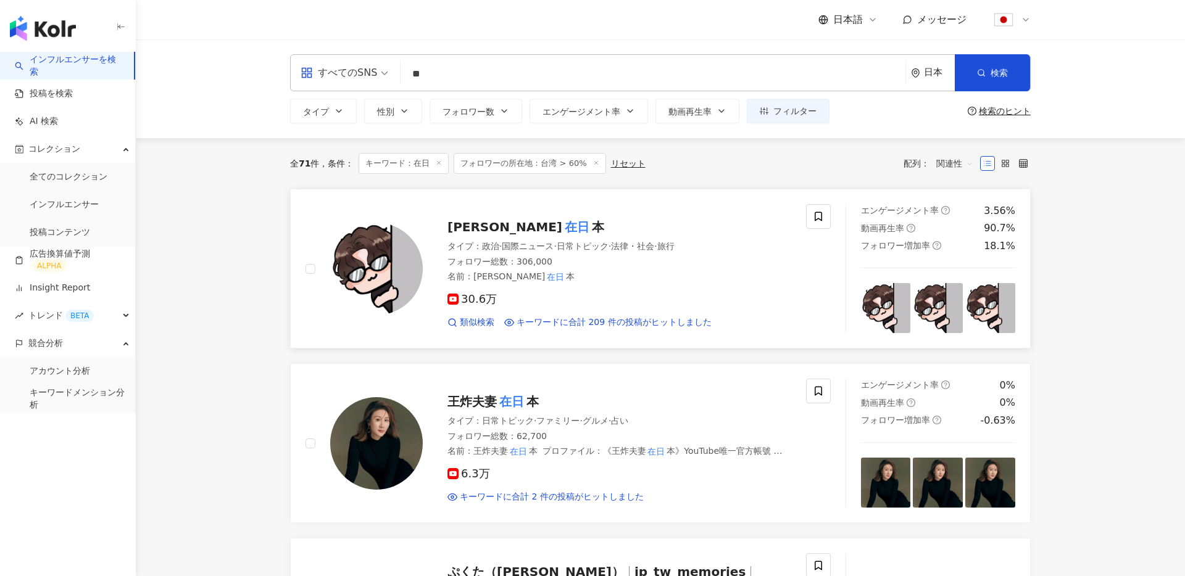
click at [413, 262] on img at bounding box center [376, 269] width 93 height 93
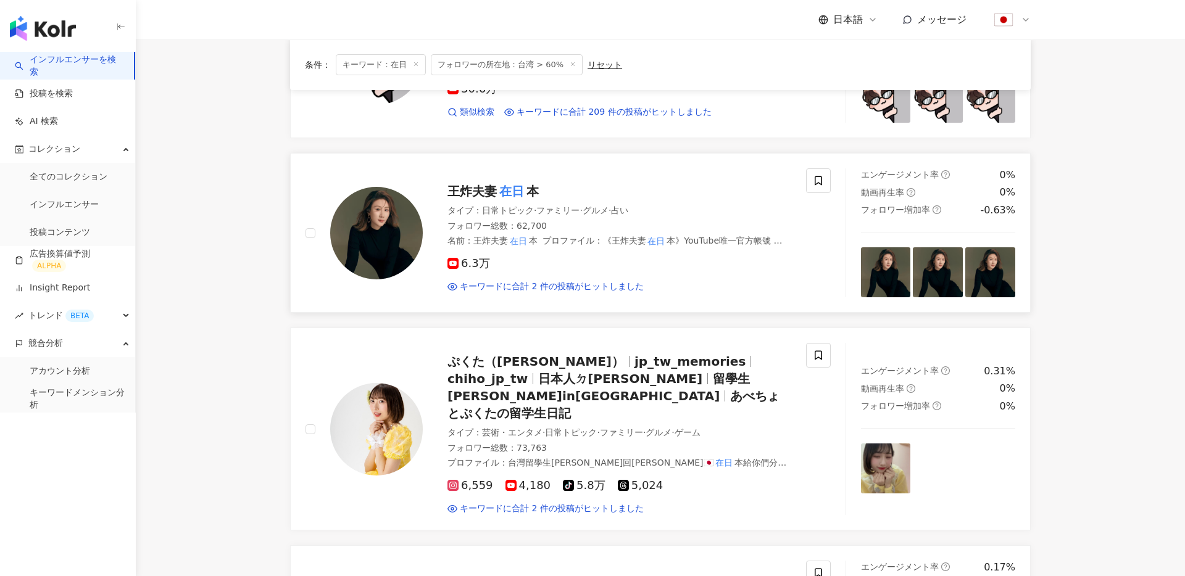
scroll to position [212, 0]
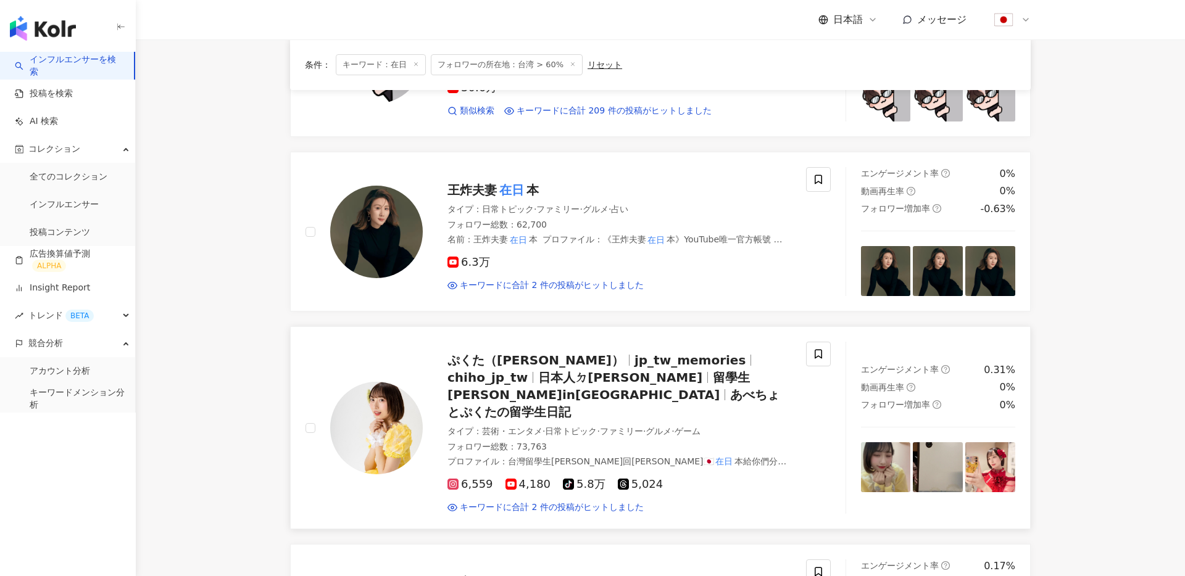
click at [634, 358] on span "jp_tw_memories" at bounding box center [689, 360] width 111 height 15
click at [73, 282] on link "Insight Report" at bounding box center [52, 288] width 75 height 12
click at [64, 288] on link "Insight Report" at bounding box center [52, 288] width 75 height 12
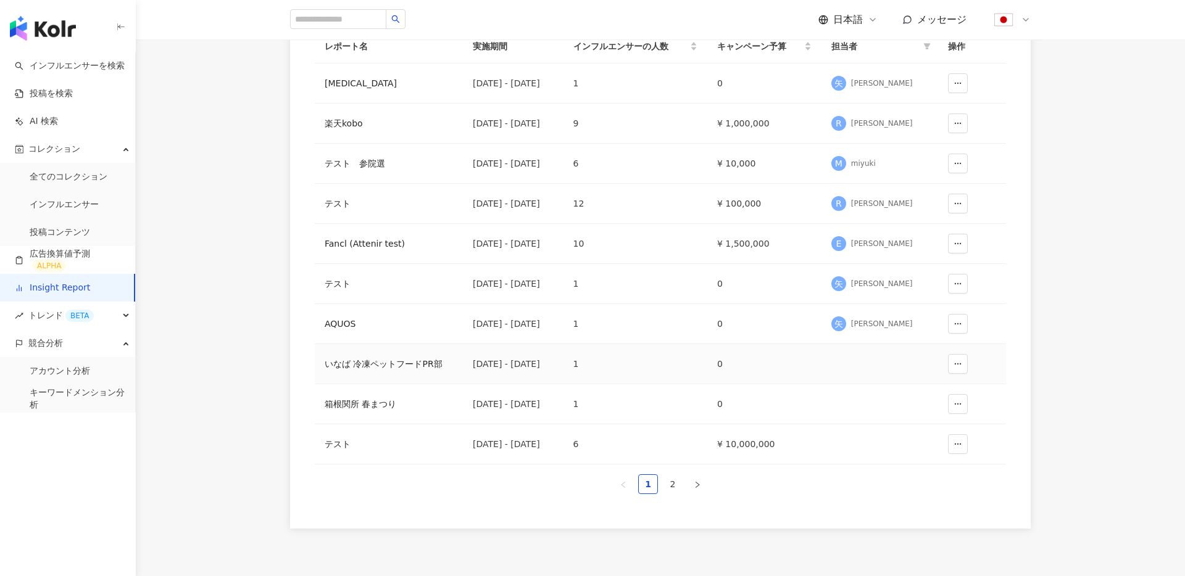
scroll to position [263, 0]
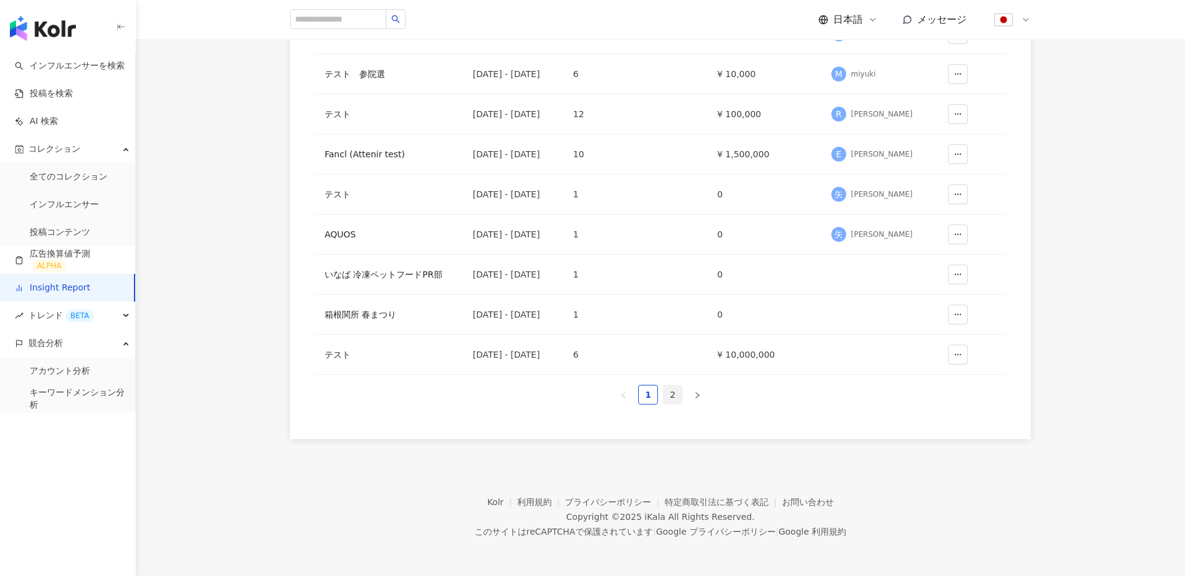
click at [672, 400] on link "2" at bounding box center [672, 395] width 19 height 19
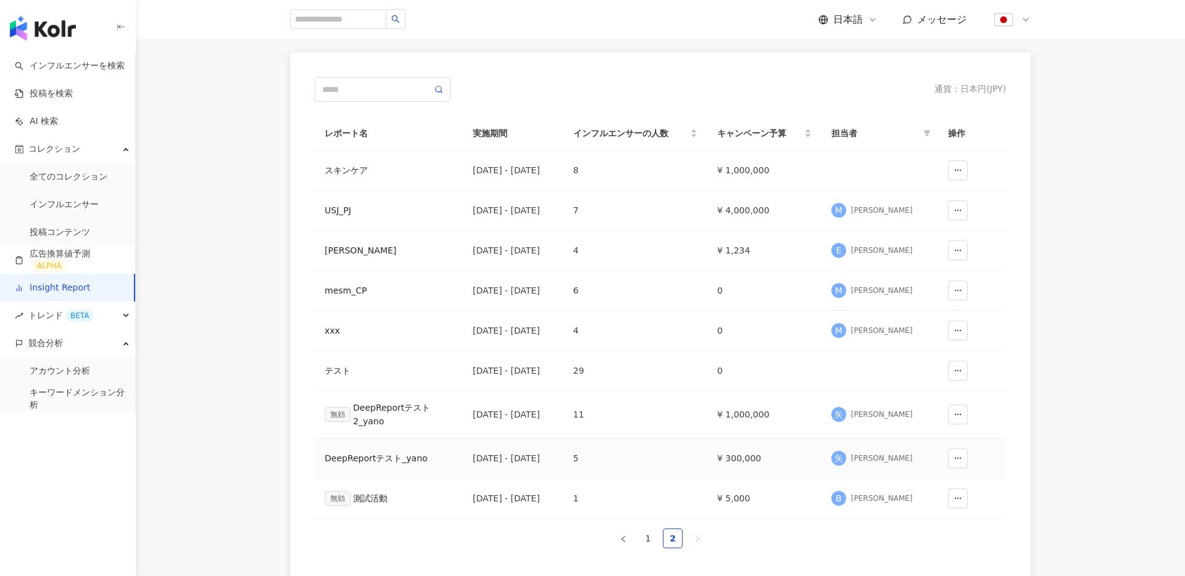
scroll to position [0, 0]
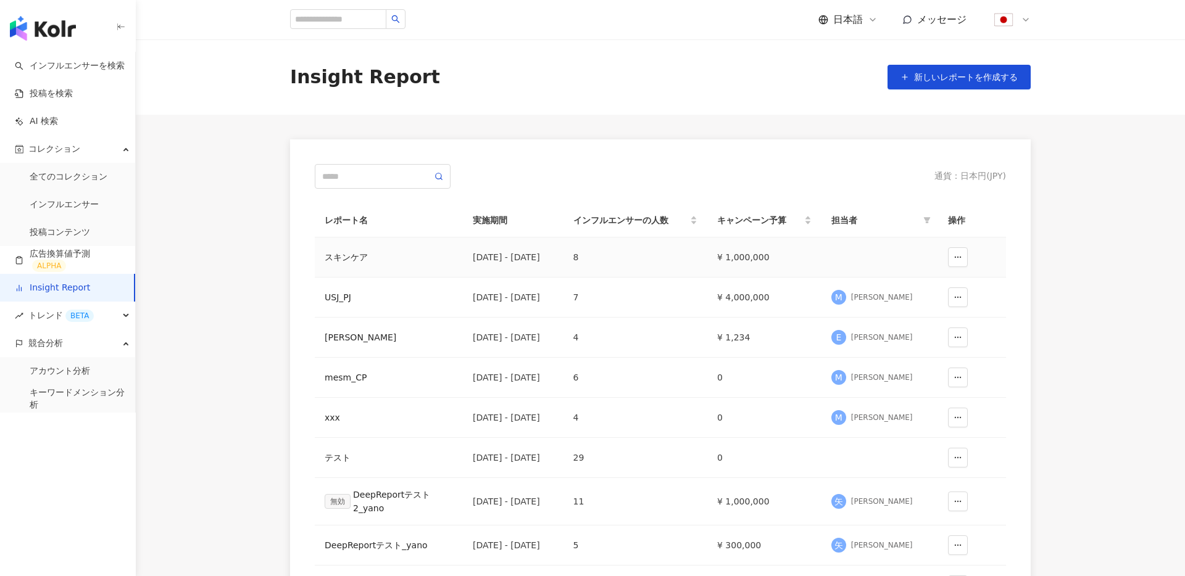
click at [355, 259] on div "スキンケア" at bounding box center [389, 258] width 128 height 14
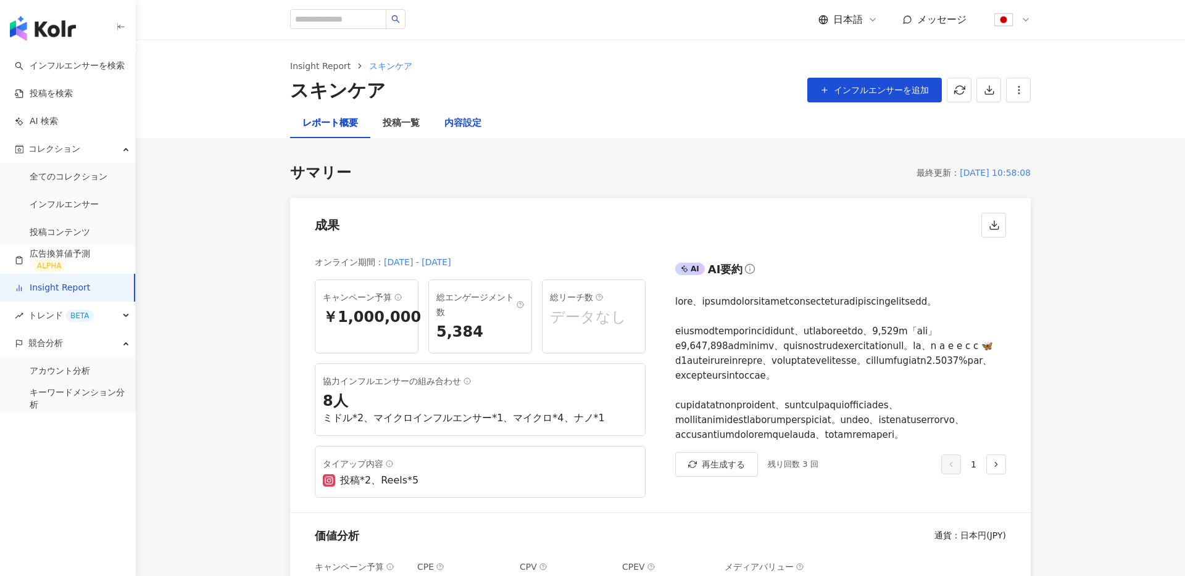
click at [444, 120] on div "内容設定" at bounding box center [462, 123] width 37 height 15
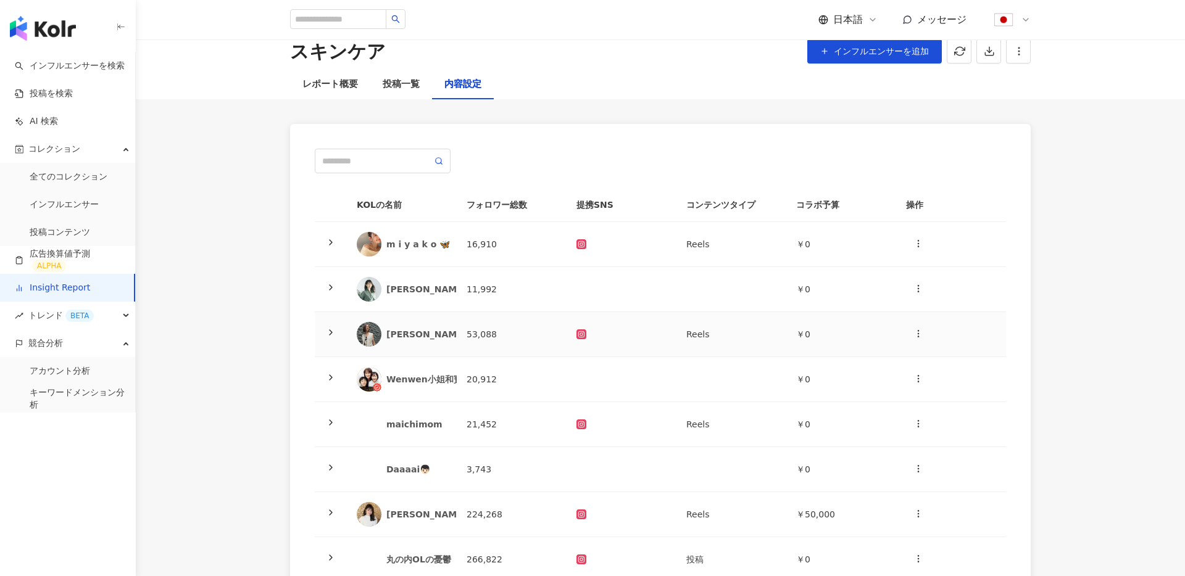
scroll to position [35, 0]
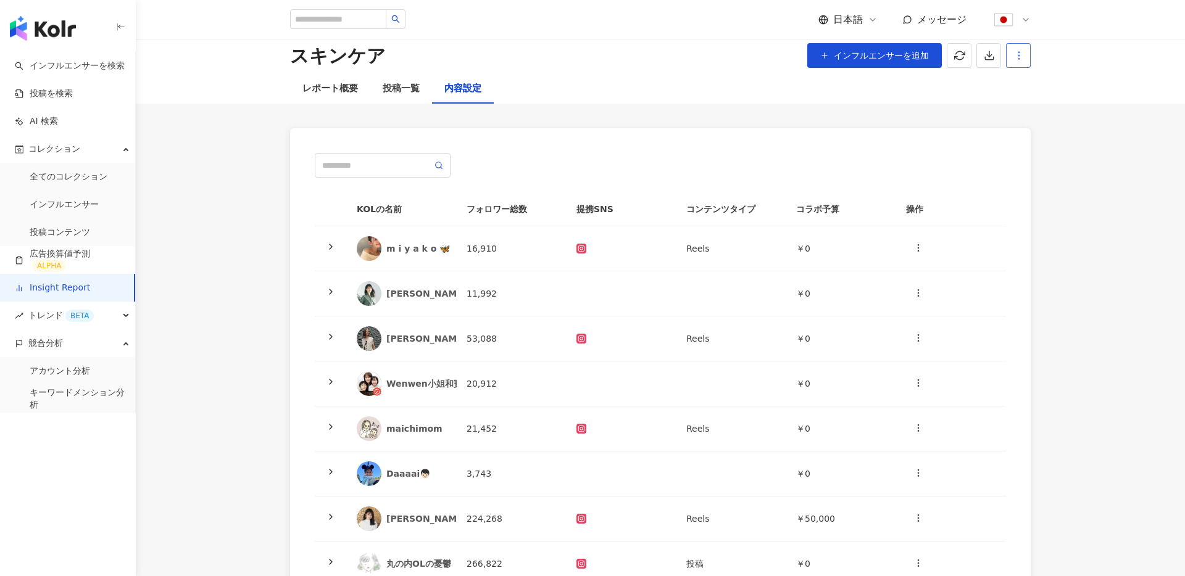
click at [1013, 63] on button "button" at bounding box center [1018, 55] width 25 height 25
click at [1045, 84] on div "レポート設定" at bounding box center [1070, 85] width 109 height 14
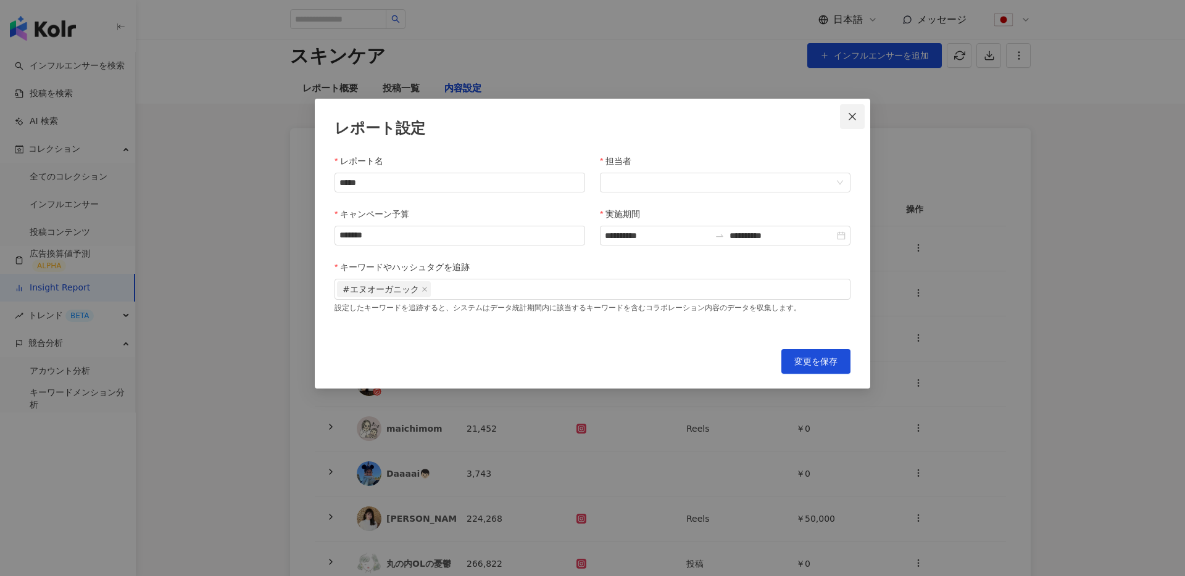
click at [855, 114] on icon "close" at bounding box center [852, 117] width 10 height 10
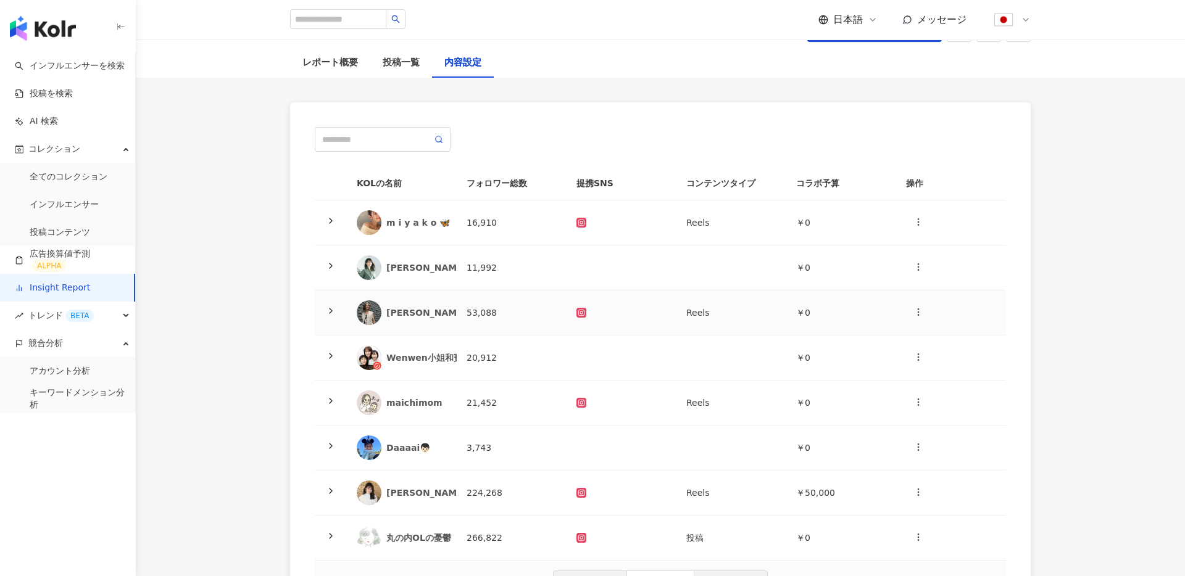
scroll to position [64, 0]
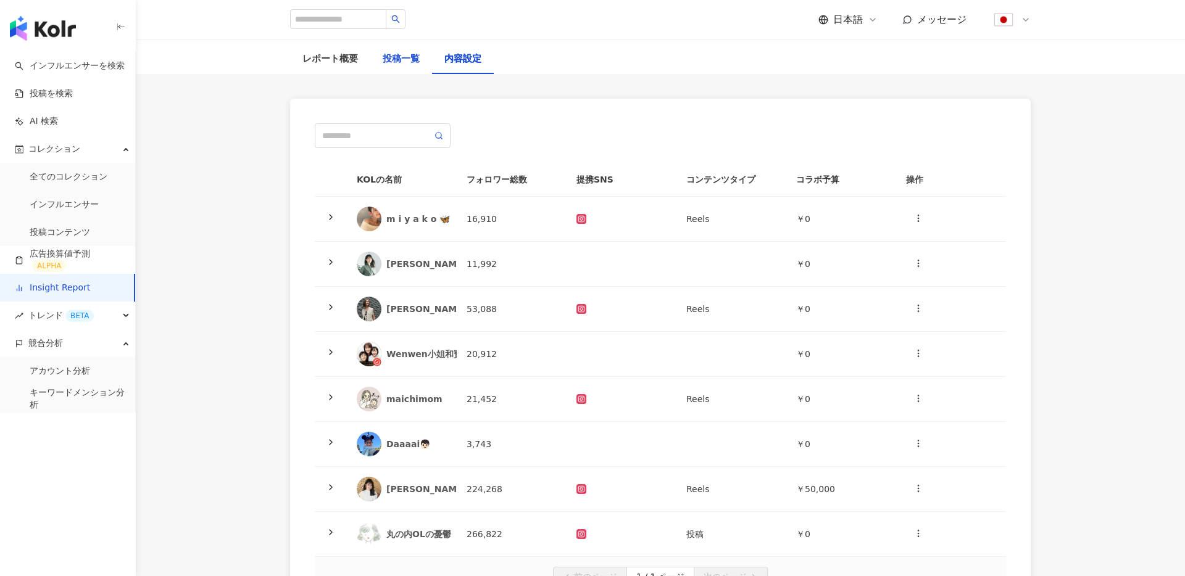
click at [412, 63] on div "投稿一覧" at bounding box center [401, 59] width 37 height 15
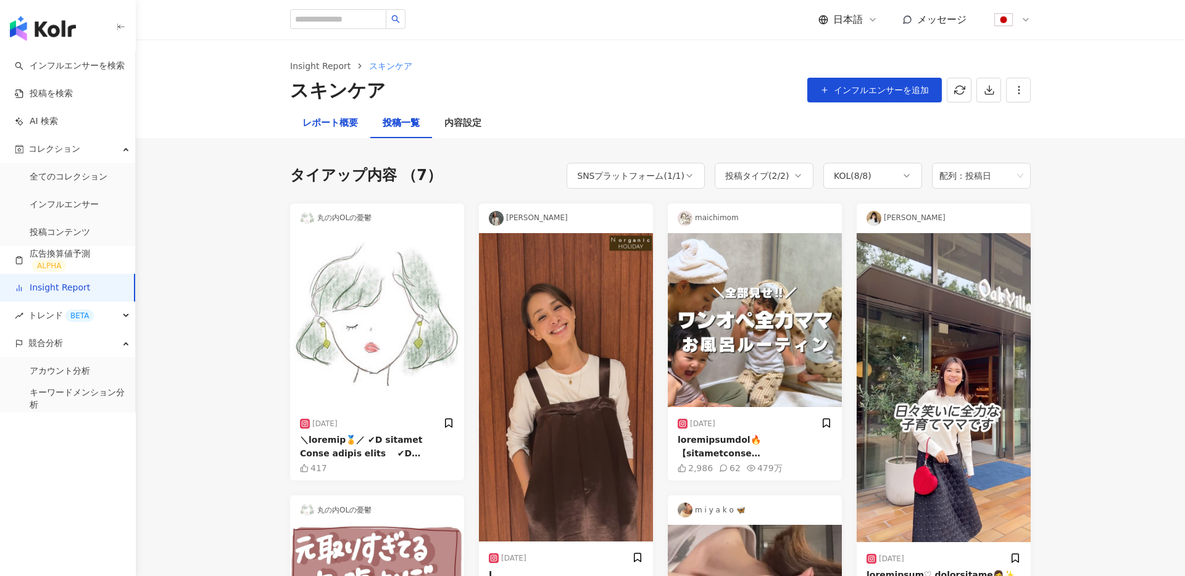
click at [339, 126] on div "レポート概要" at bounding box center [330, 123] width 56 height 15
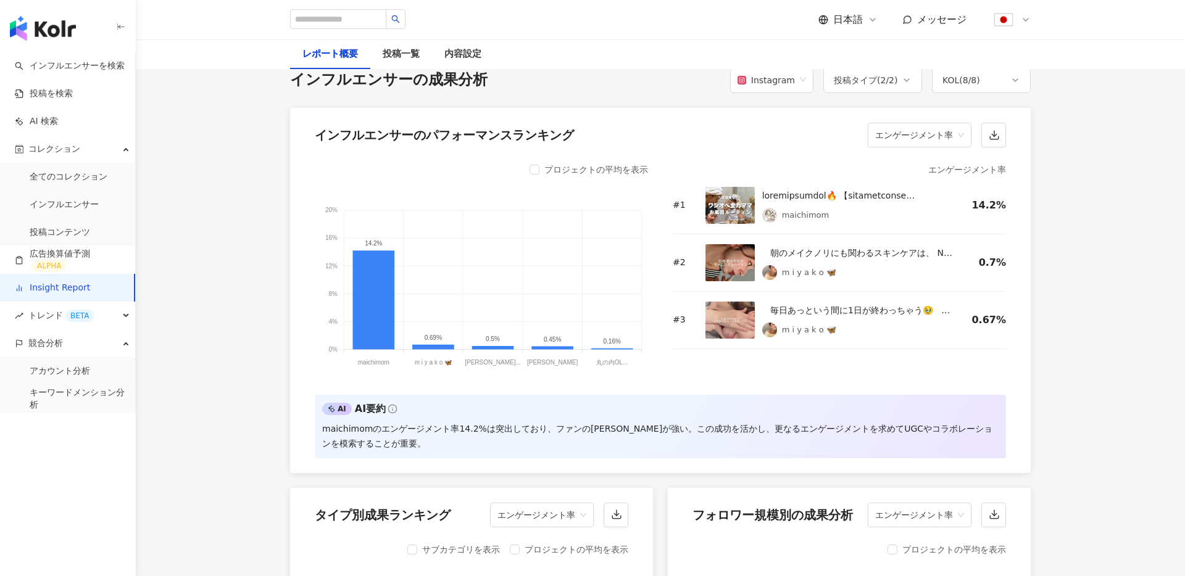
scroll to position [953, 0]
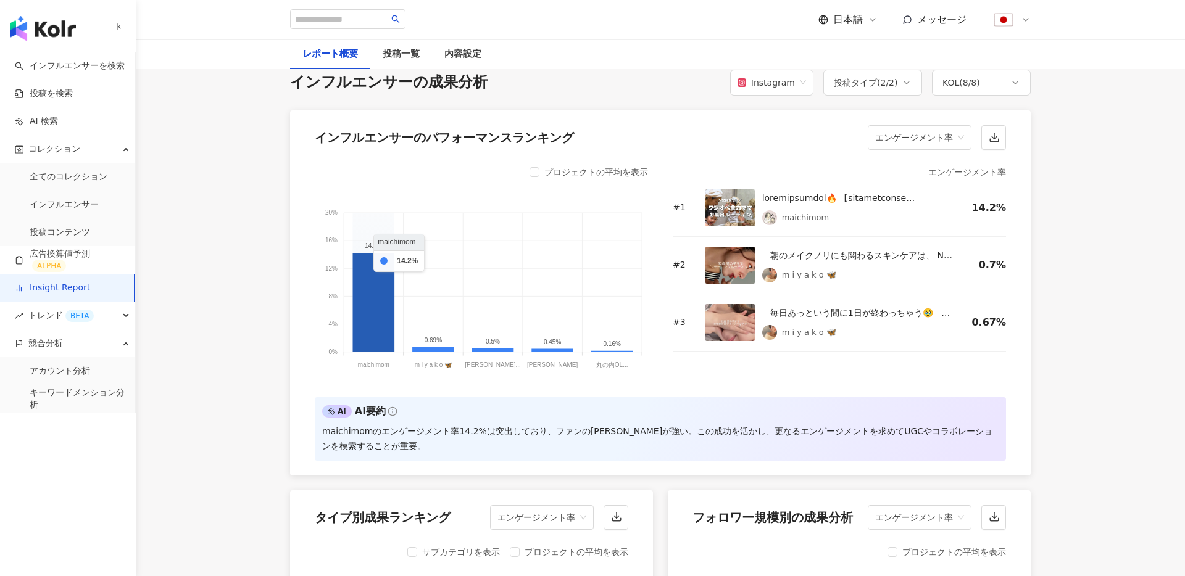
click at [374, 341] on icon at bounding box center [374, 302] width 42 height 99
click at [756, 226] on div "maichimom" at bounding box center [828, 207] width 247 height 37
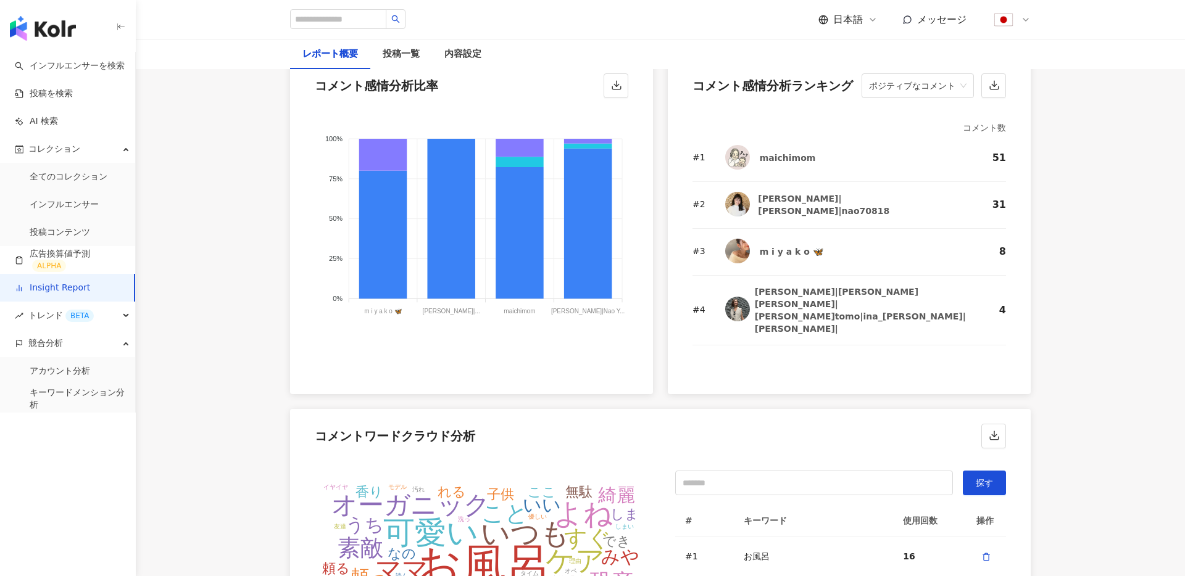
scroll to position [2414, 0]
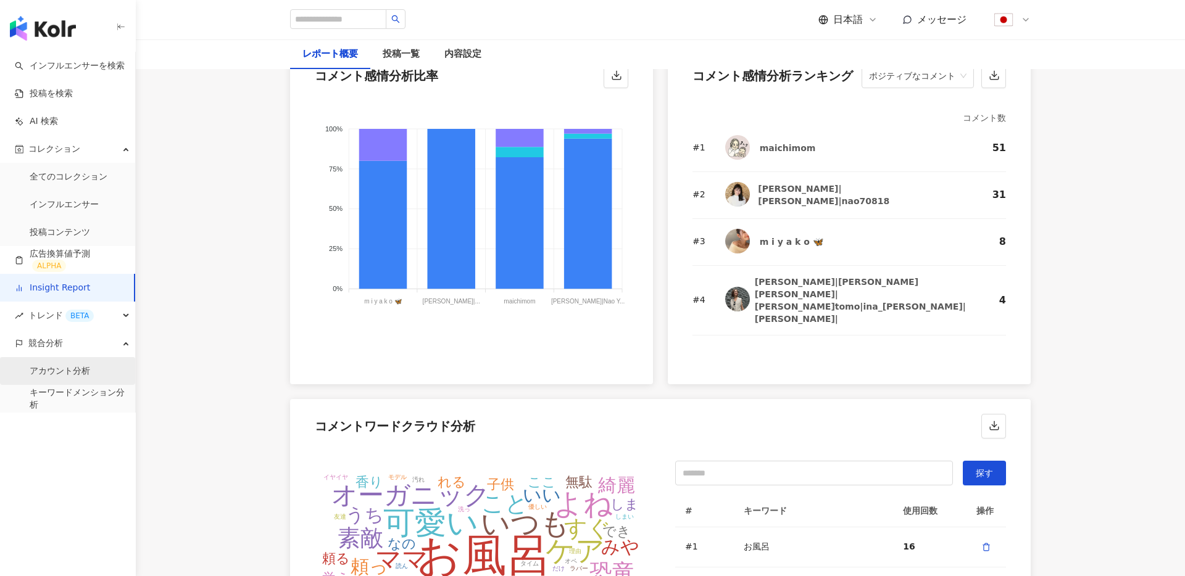
click at [64, 365] on link "アカウント分析" at bounding box center [60, 371] width 60 height 12
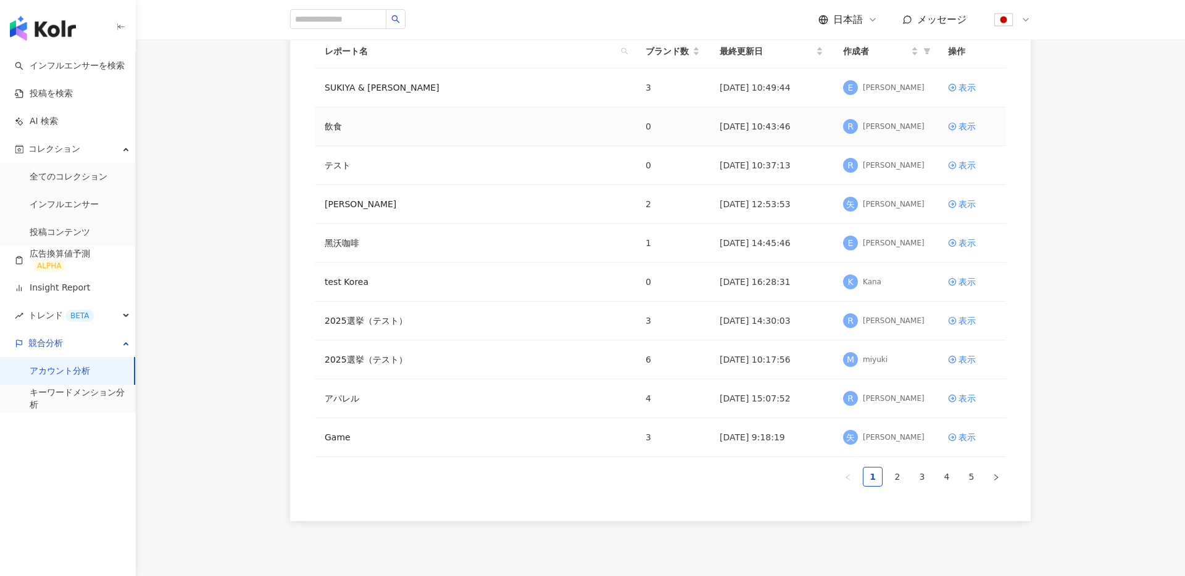
scroll to position [131, 0]
click at [335, 393] on link "アパレル" at bounding box center [342, 397] width 35 height 14
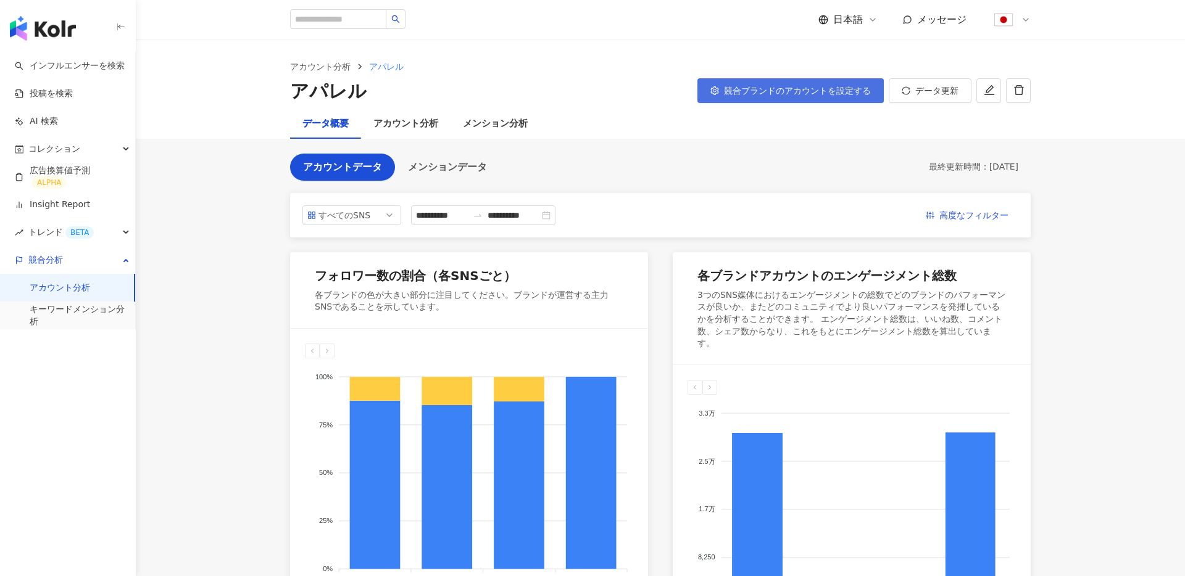
click at [819, 86] on span "競合ブランドのアカウントを設定する" at bounding box center [797, 91] width 147 height 10
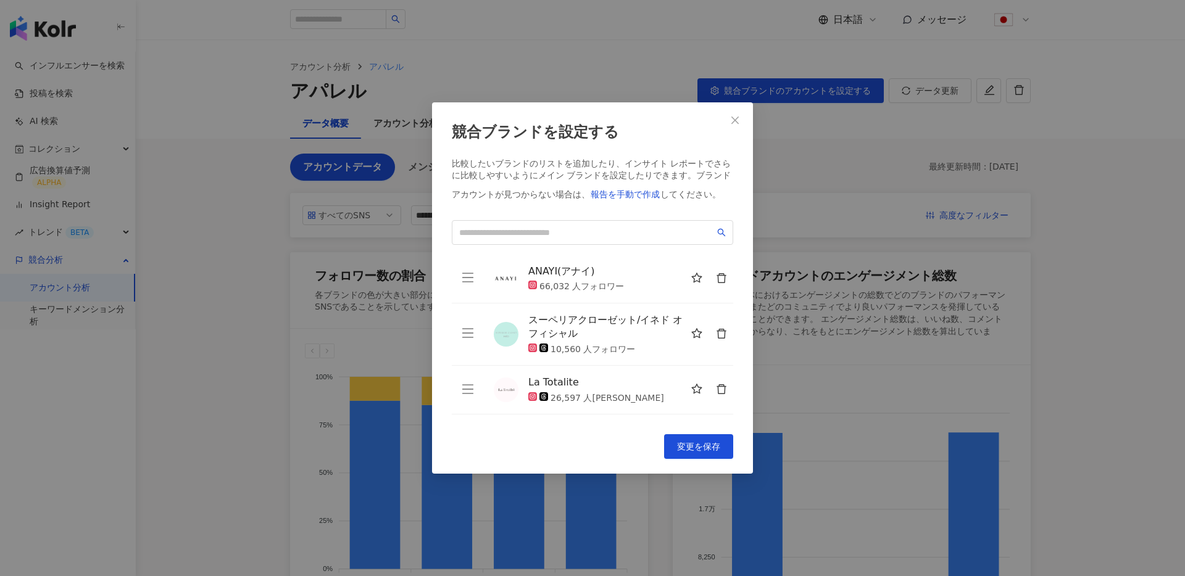
scroll to position [44, 0]
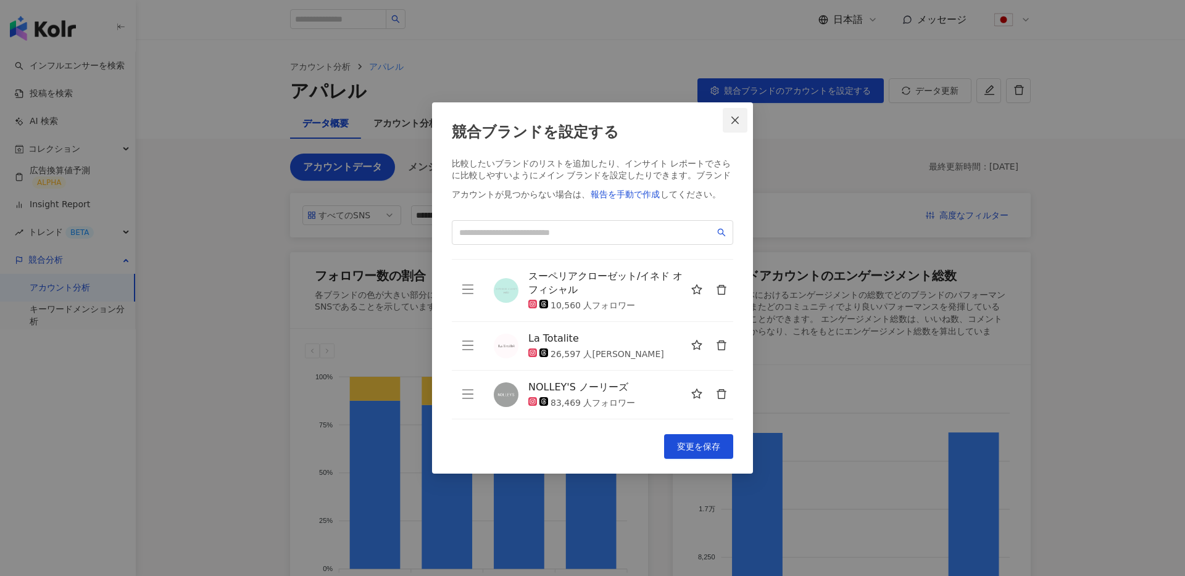
click at [736, 122] on icon "close" at bounding box center [734, 120] width 7 height 7
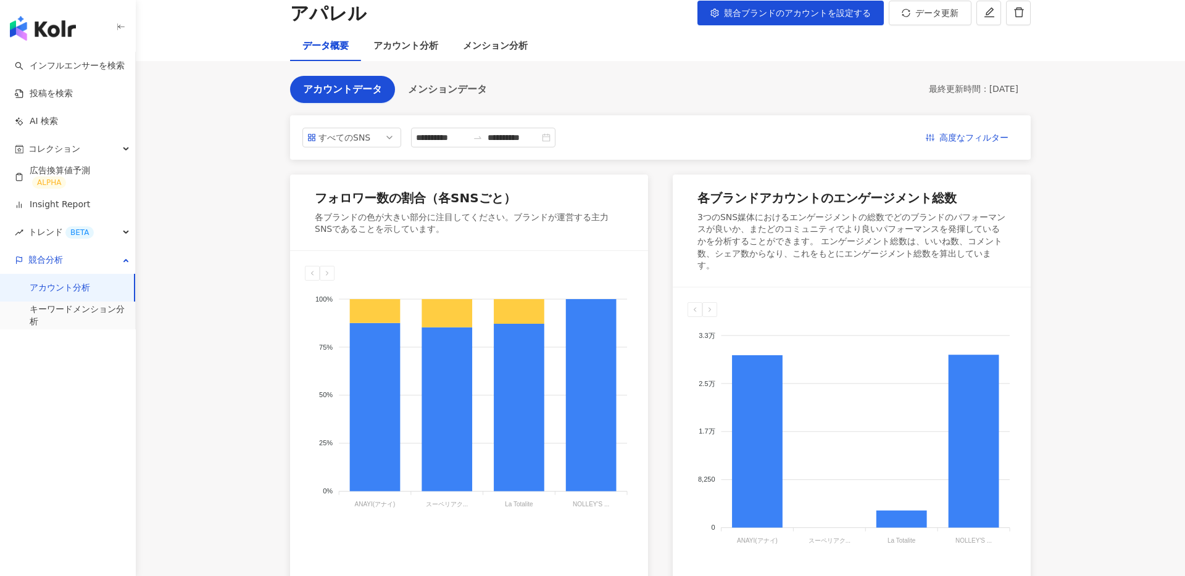
scroll to position [0, 0]
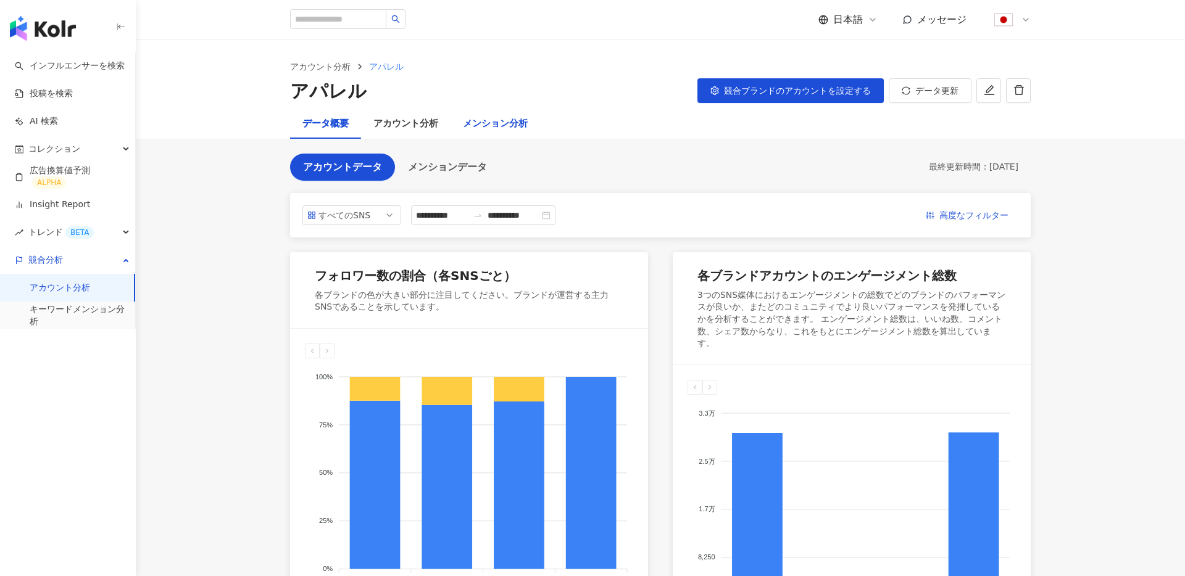
click at [513, 126] on div "メンション分析" at bounding box center [495, 124] width 65 height 15
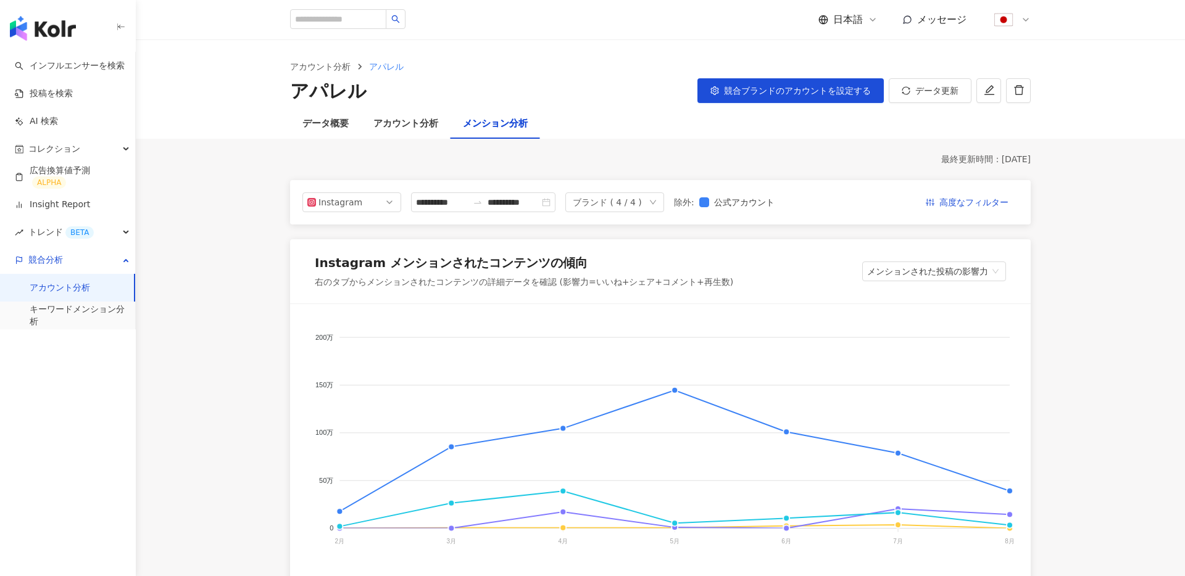
scroll to position [138, 0]
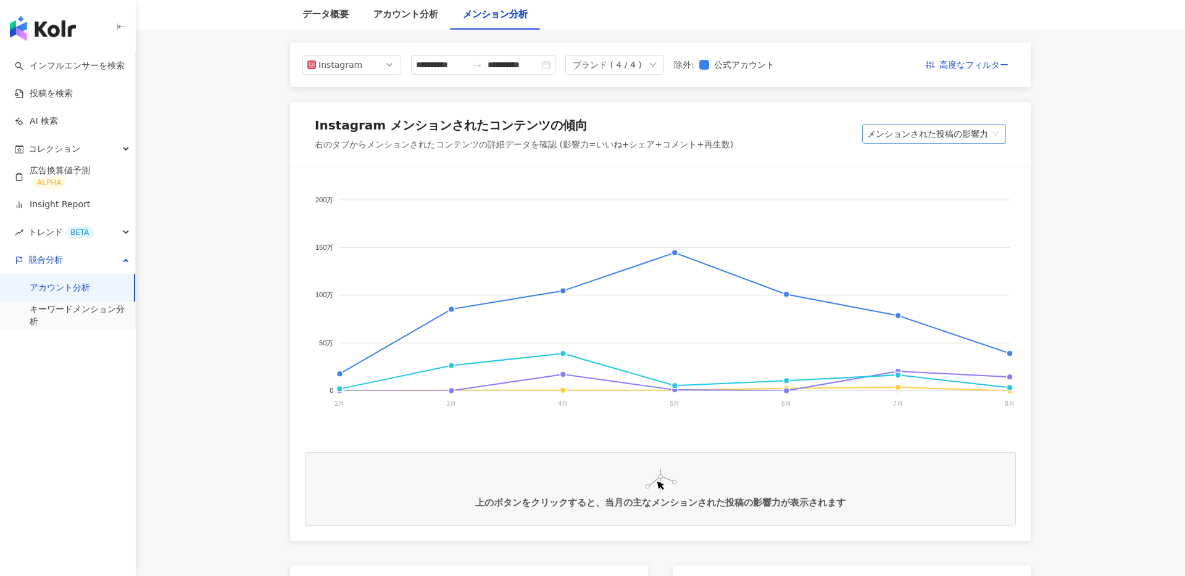
click at [925, 128] on span "メンションされた投稿の影響力" at bounding box center [934, 134] width 134 height 19
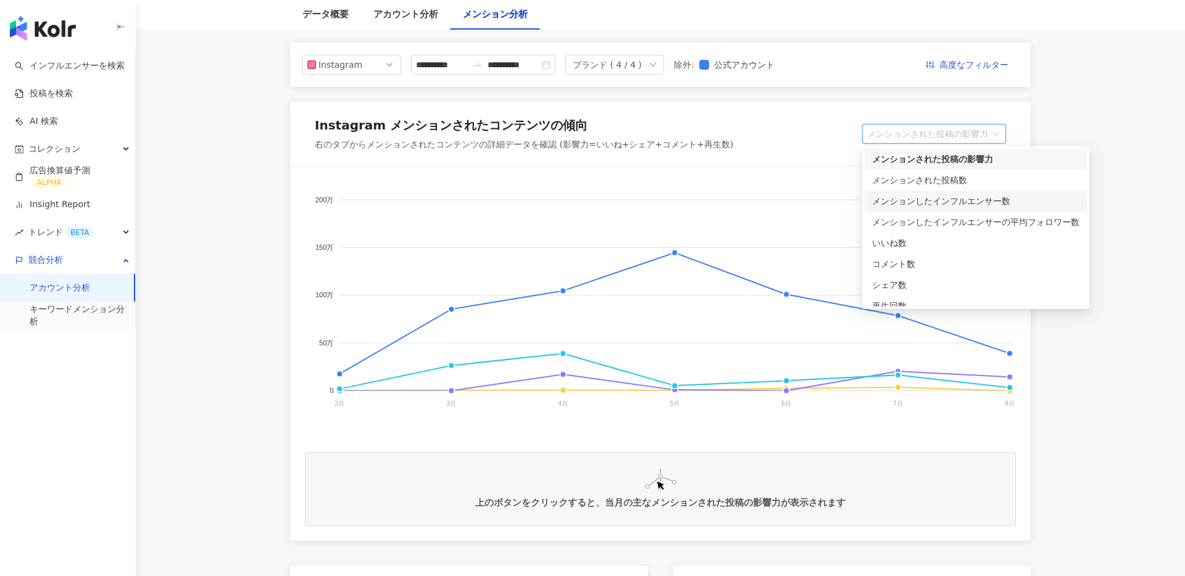
click at [944, 201] on div "メンションしたインフルエンサー数" at bounding box center [975, 201] width 207 height 14
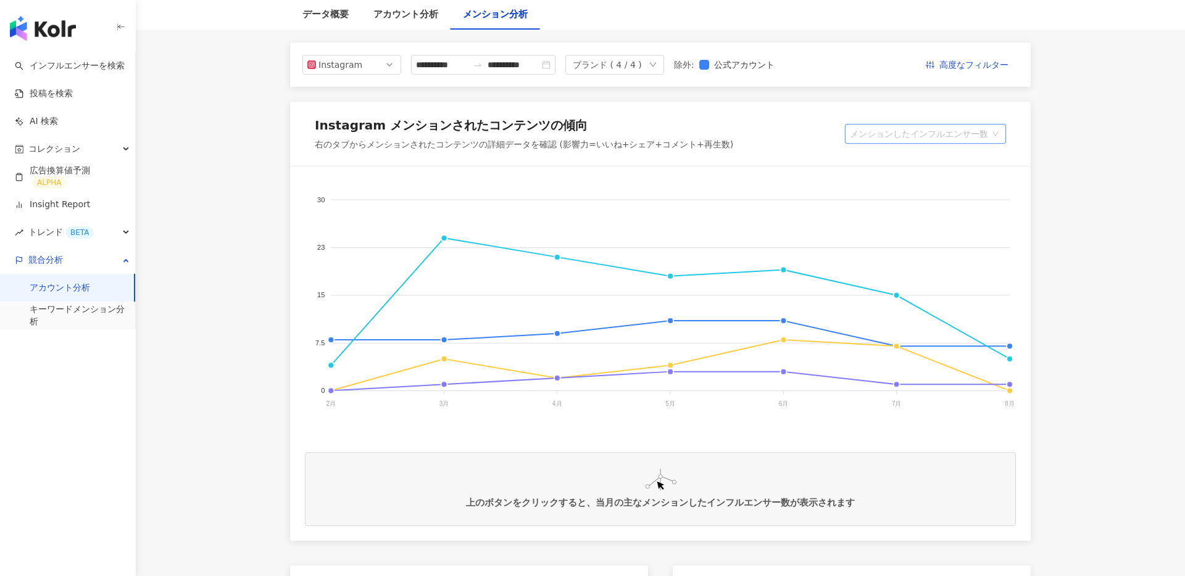
click at [948, 134] on span "メンションしたインフルエンサー数" at bounding box center [925, 134] width 151 height 19
click at [911, 135] on span "メンションしたインフルエンサー数" at bounding box center [925, 134] width 151 height 19
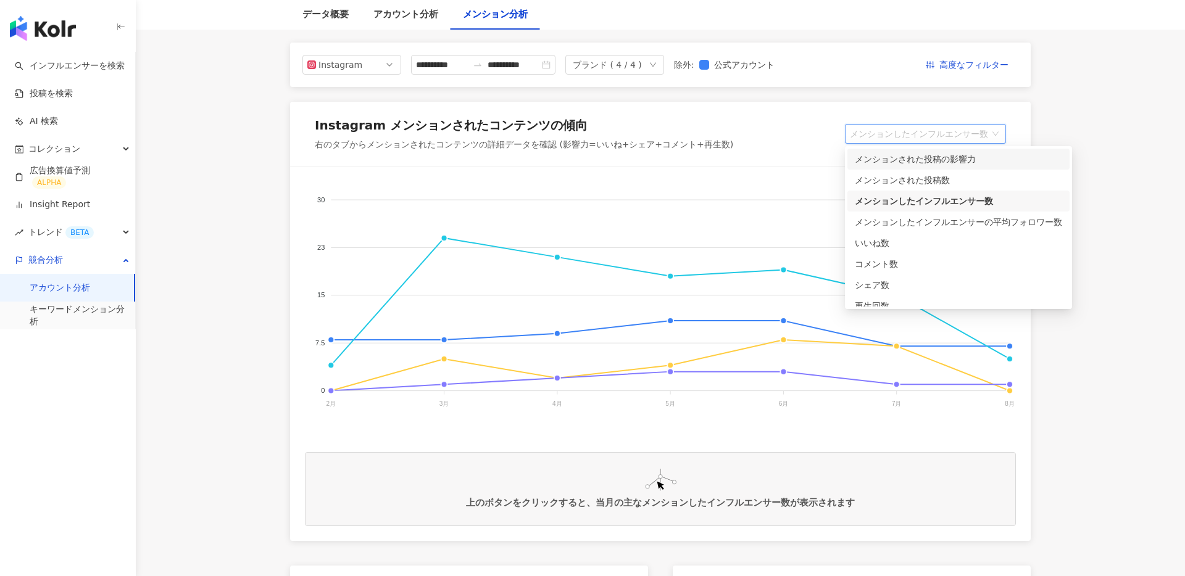
click at [943, 163] on div "メンションされた投稿の影響力" at bounding box center [958, 159] width 207 height 14
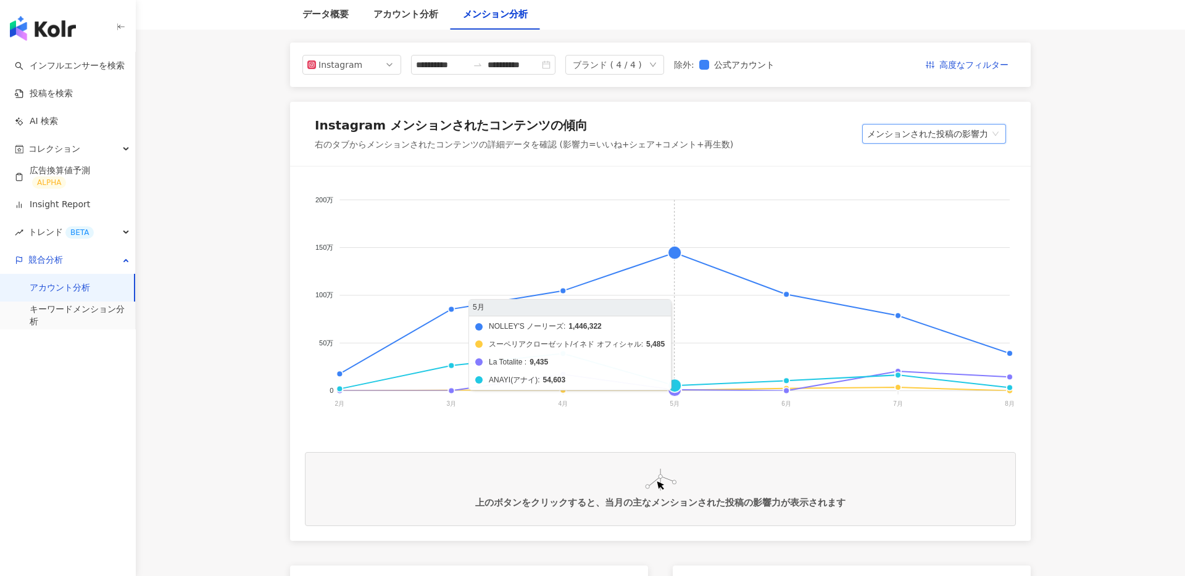
click at [676, 251] on foreignobject "NOLLEY'S ノーリーズ スーペリアクローゼット/イネド オフィシャル La Totalite ANAYI(アナイ)" at bounding box center [660, 304] width 711 height 247
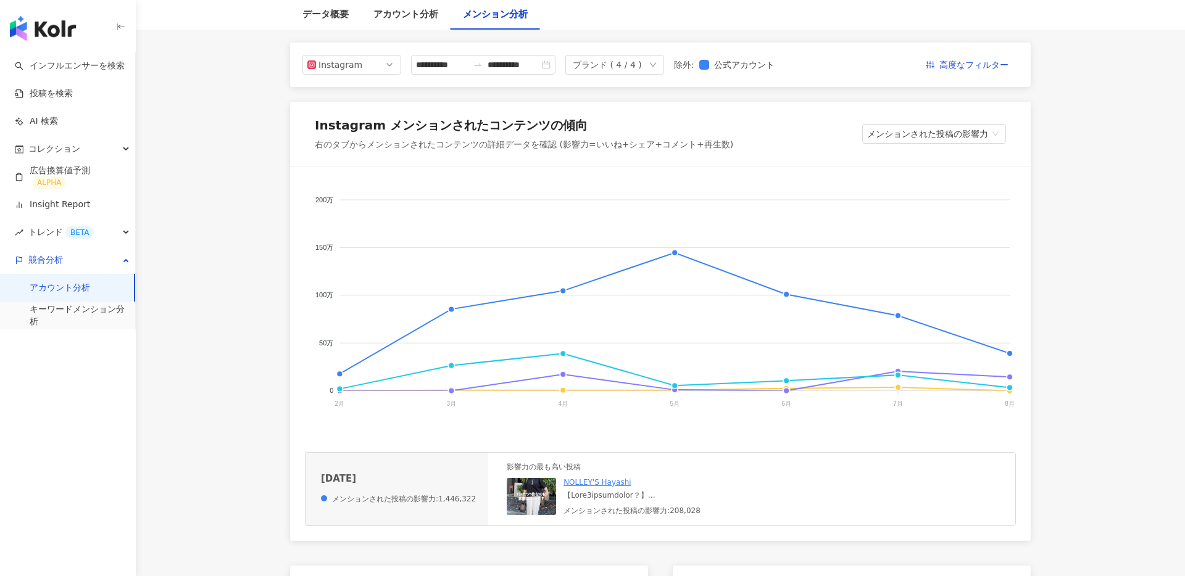
click at [530, 495] on img at bounding box center [531, 496] width 49 height 37
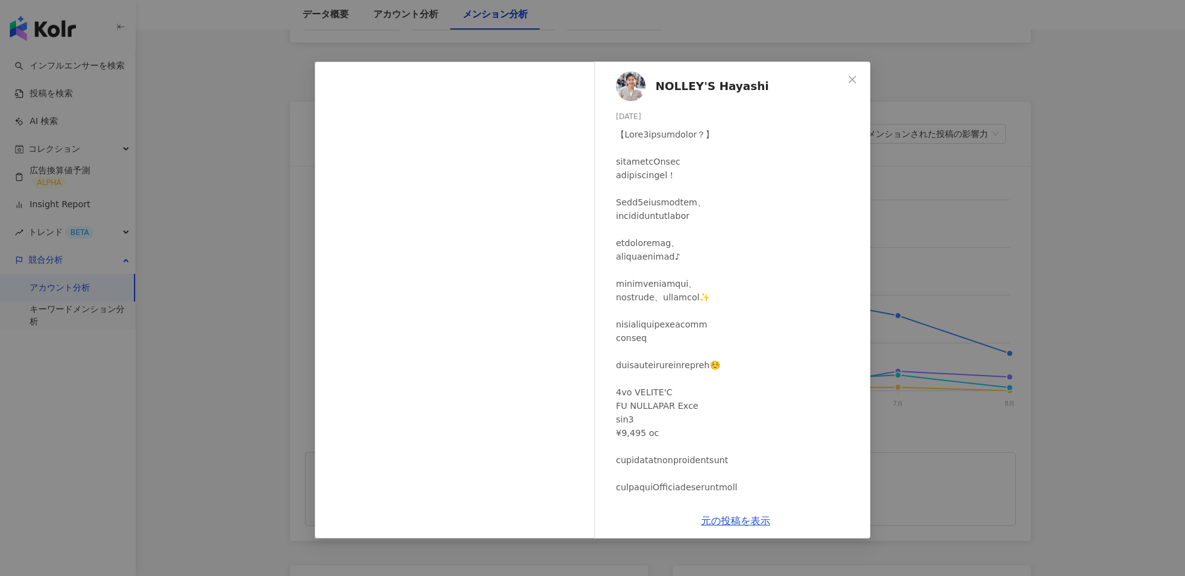
scroll to position [167, 0]
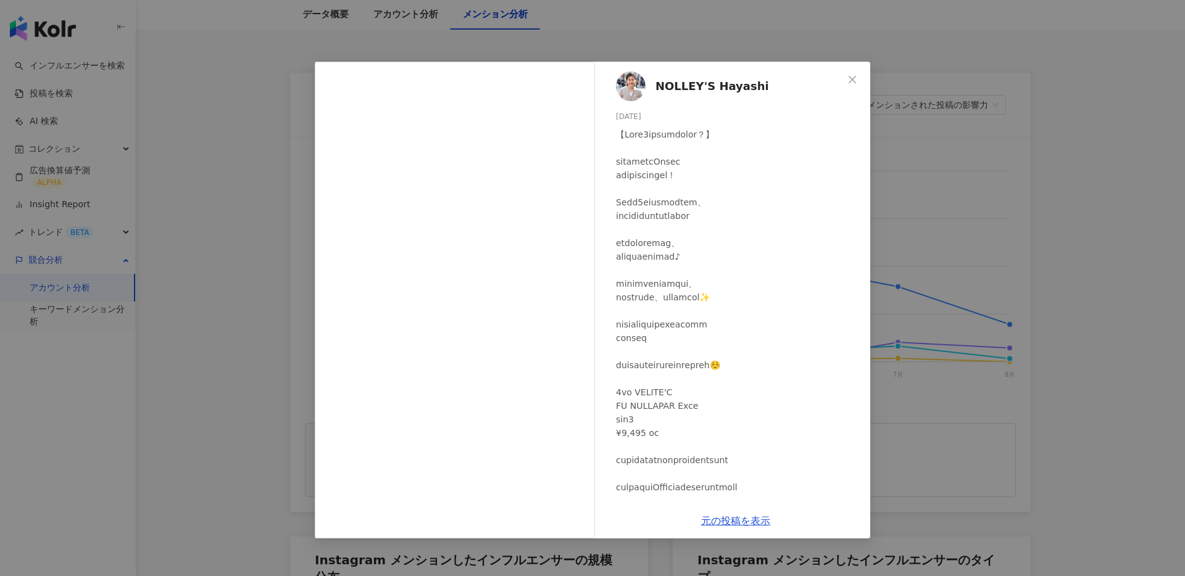
click at [637, 85] on img at bounding box center [631, 87] width 30 height 30
click at [857, 76] on span "Close" at bounding box center [852, 80] width 25 height 10
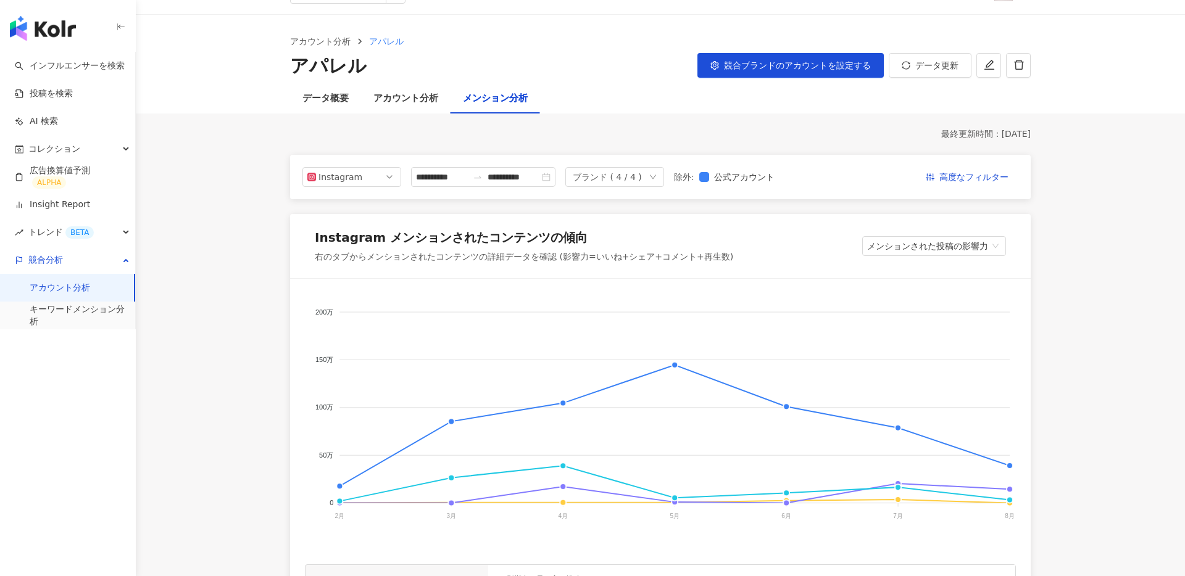
scroll to position [0, 0]
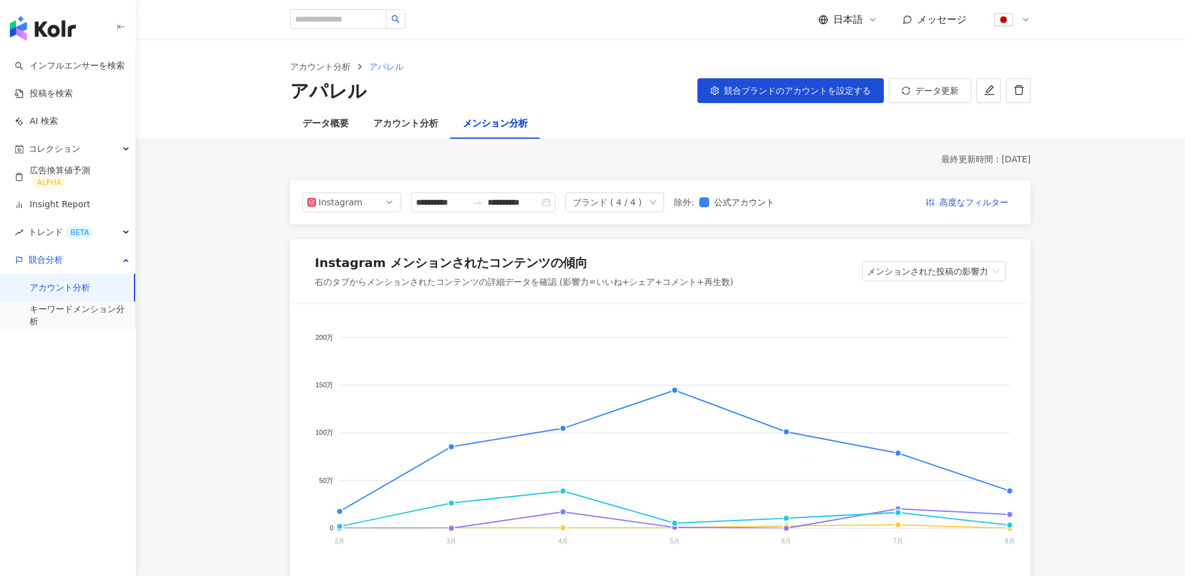
click at [58, 31] on img "button" at bounding box center [43, 28] width 66 height 25
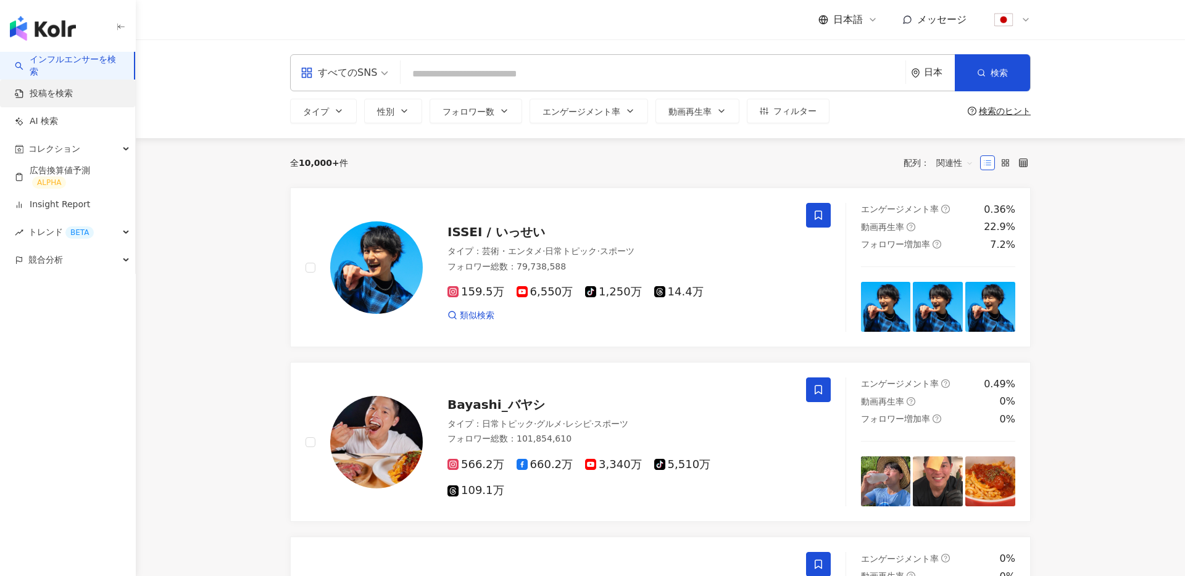
click at [73, 96] on link "投稿を検索" at bounding box center [44, 94] width 58 height 12
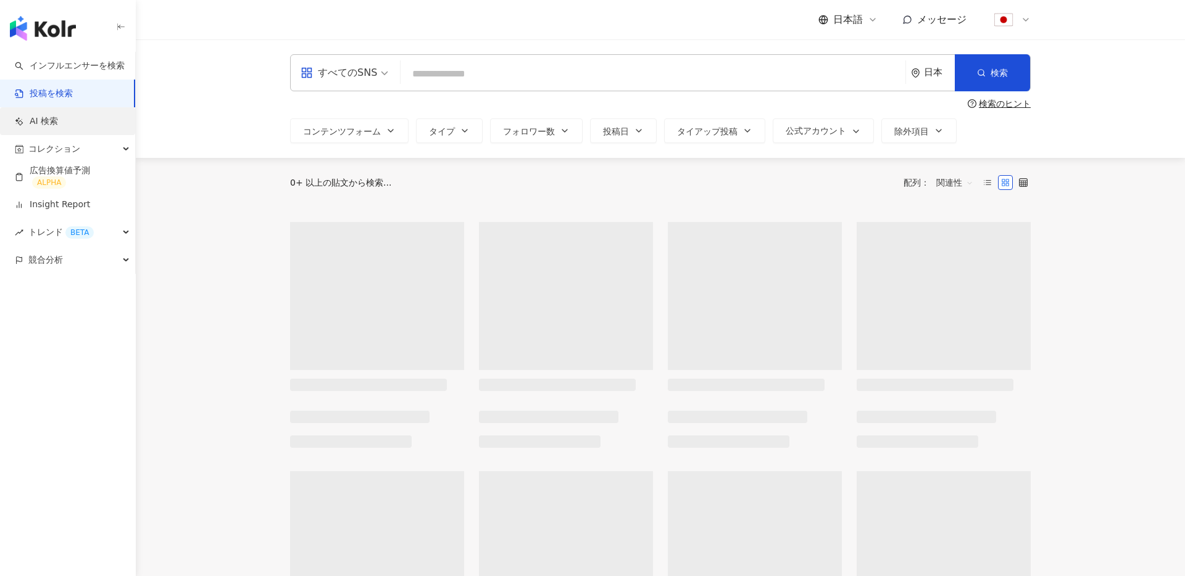
click at [58, 123] on link "AI 検索" at bounding box center [36, 121] width 43 height 12
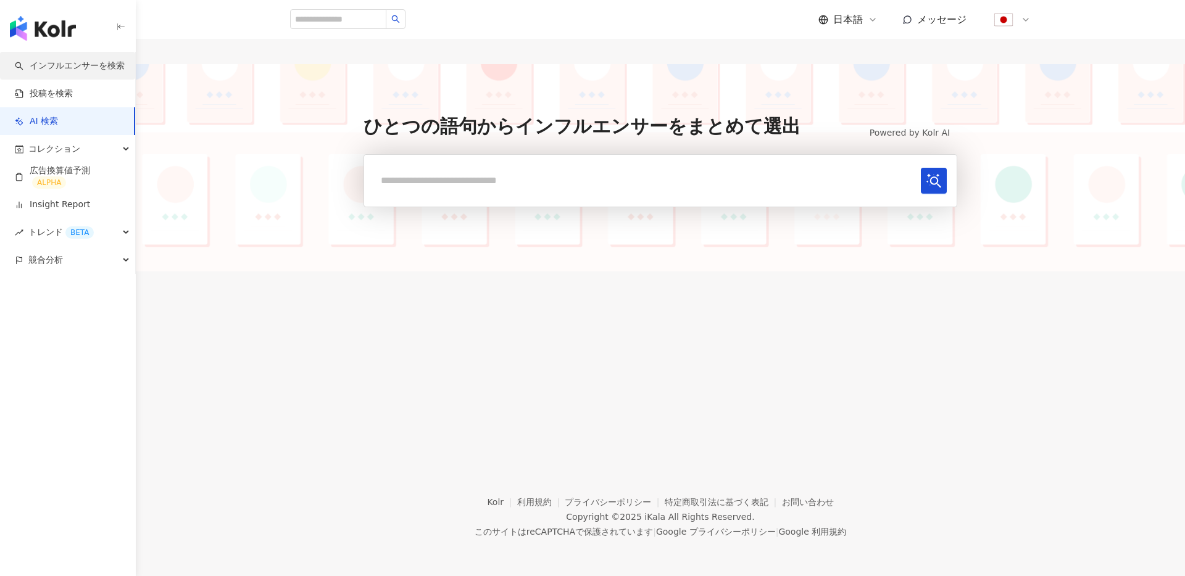
click at [79, 66] on link "インフルエンサーを検索" at bounding box center [70, 66] width 110 height 12
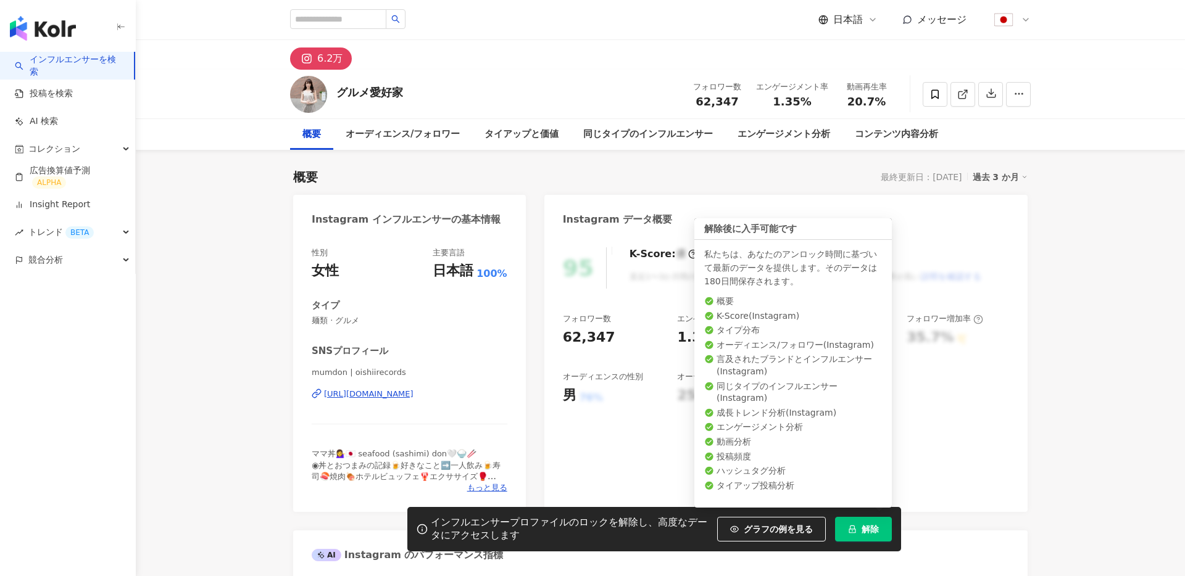
click at [862, 526] on span "解除" at bounding box center [869, 529] width 17 height 10
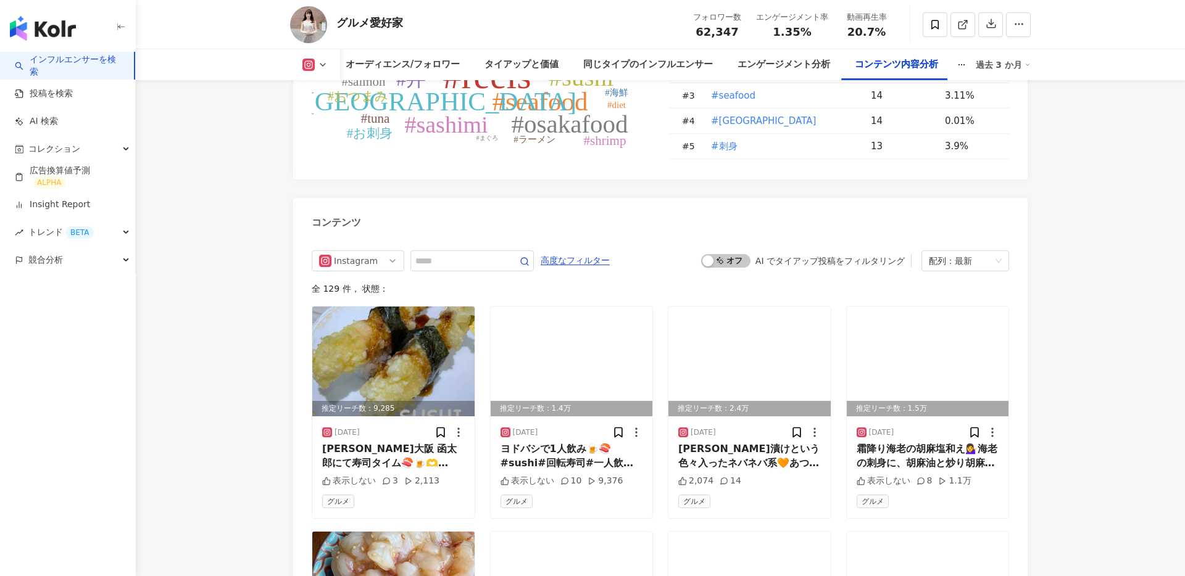
scroll to position [3742, 0]
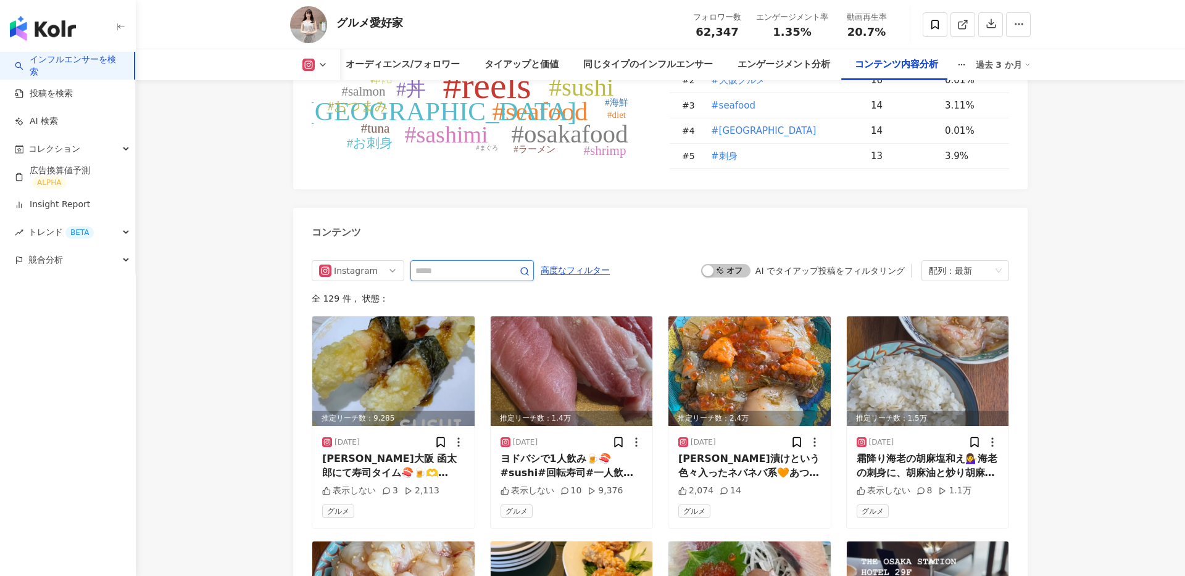
click at [471, 263] on input "text" at bounding box center [458, 270] width 86 height 15
type input "**"
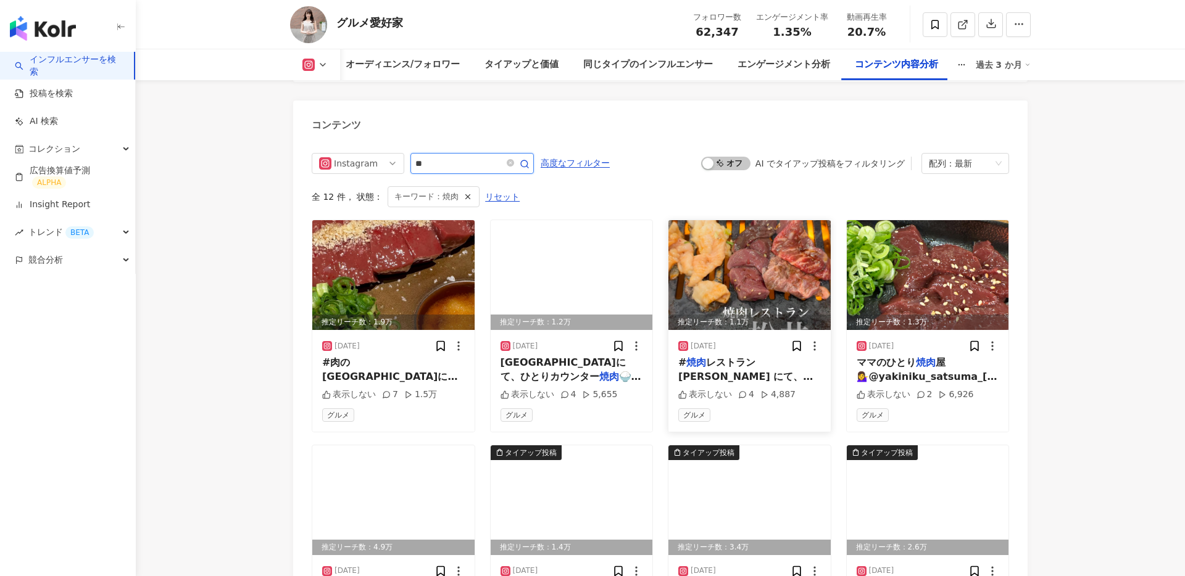
scroll to position [3854, 0]
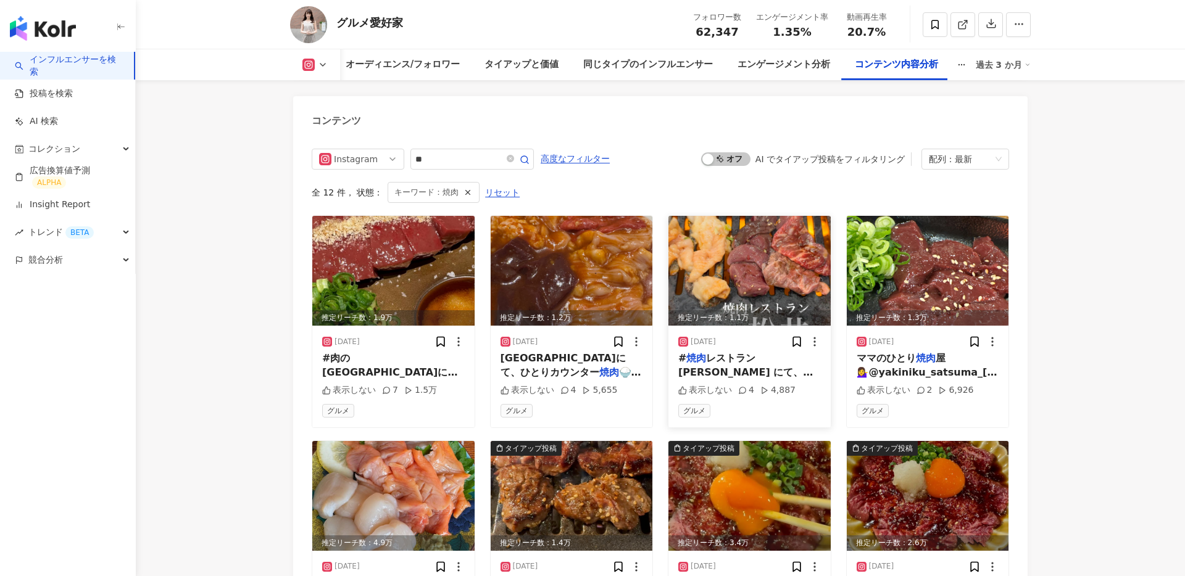
click at [735, 225] on img at bounding box center [749, 271] width 162 height 110
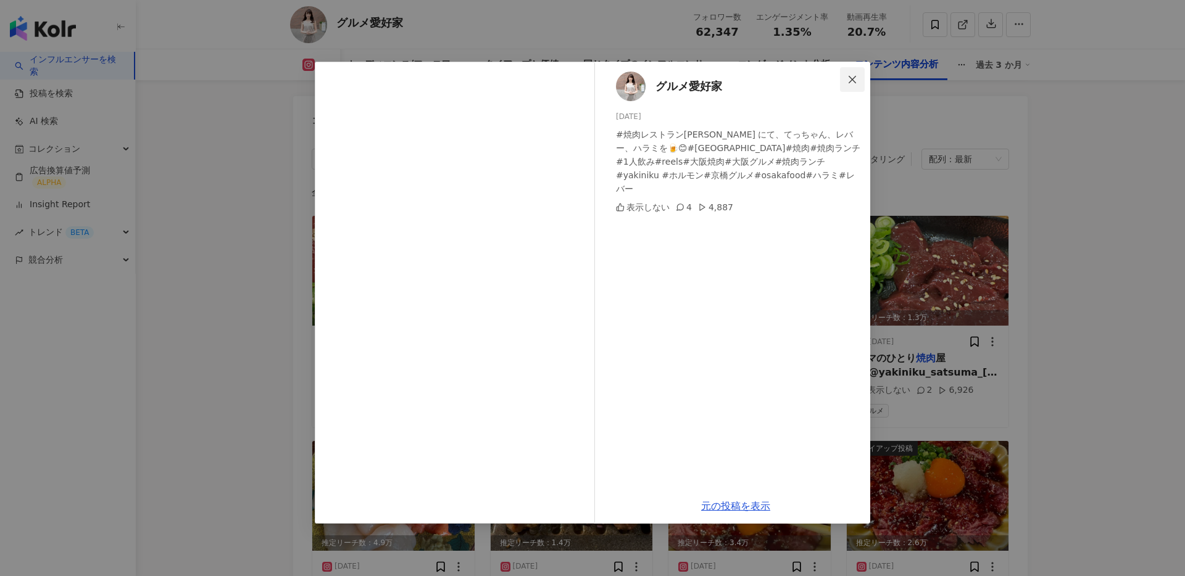
click at [862, 79] on span "Close" at bounding box center [852, 80] width 25 height 10
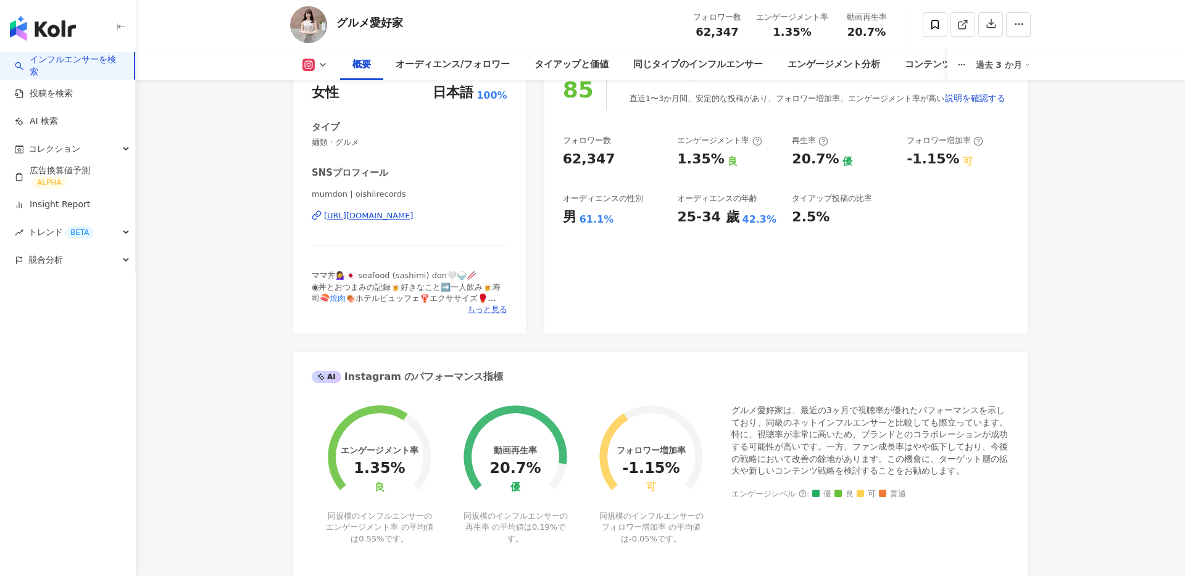
scroll to position [0, 0]
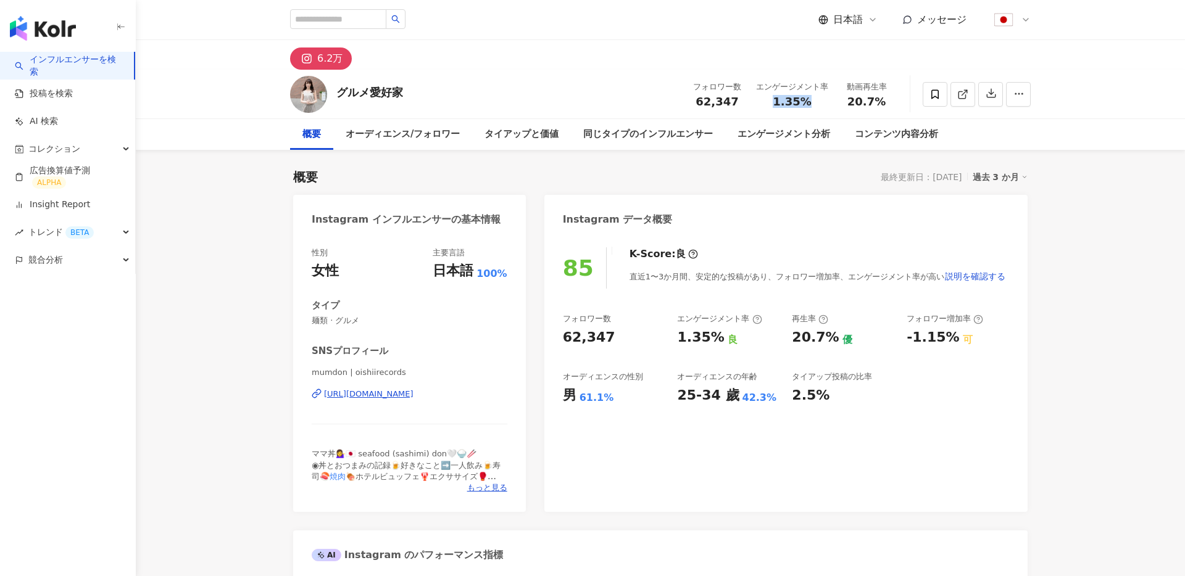
drag, startPoint x: 777, startPoint y: 104, endPoint x: 810, endPoint y: 100, distance: 32.4
click at [810, 100] on div "1.35%" at bounding box center [792, 102] width 72 height 12
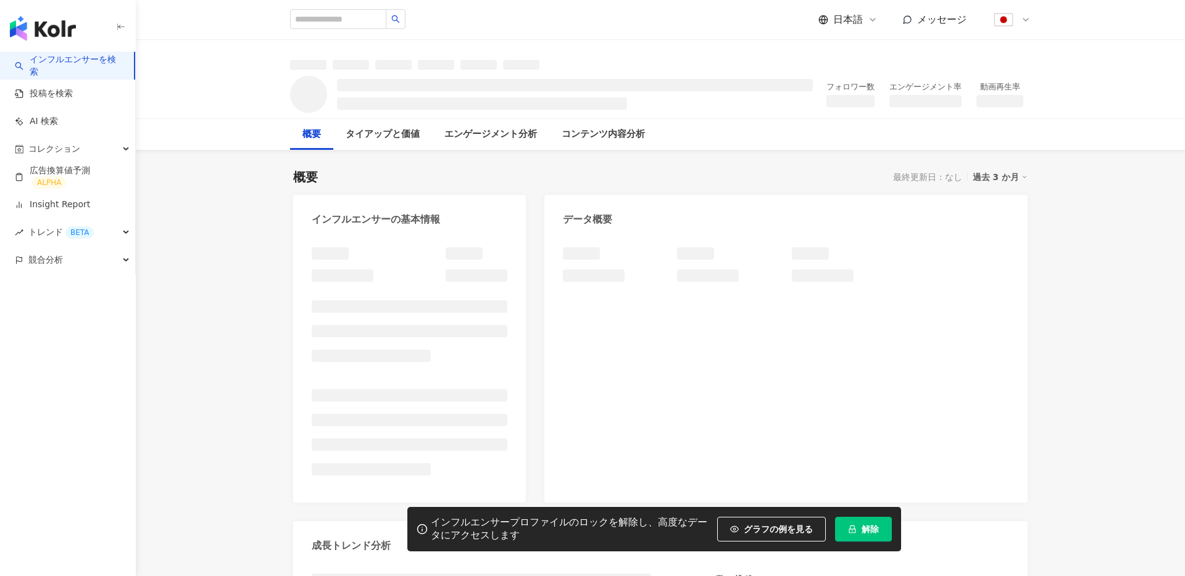
click at [876, 530] on span "解除" at bounding box center [869, 529] width 17 height 10
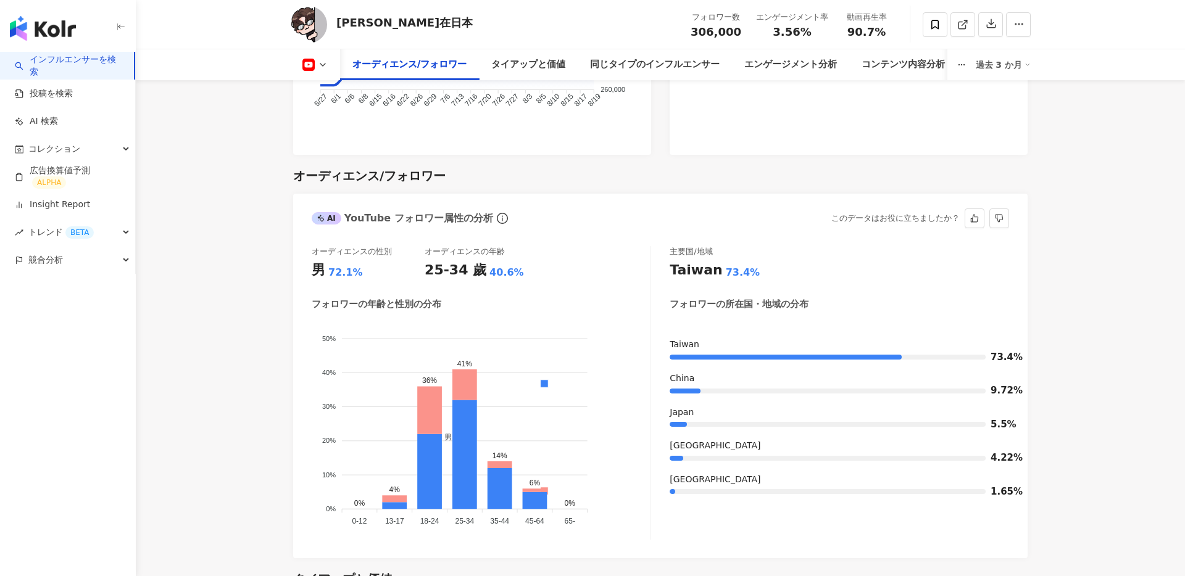
scroll to position [1051, 0]
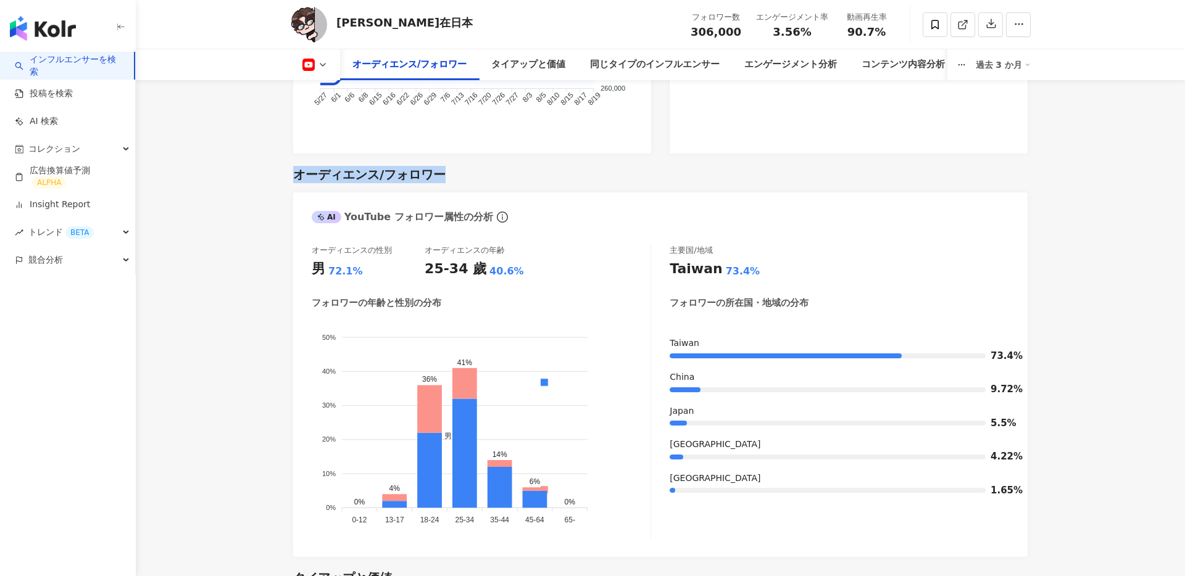
drag, startPoint x: 295, startPoint y: 127, endPoint x: 442, endPoint y: 125, distance: 147.5
click at [442, 166] on div "オーディエンス/フォロワー" at bounding box center [369, 174] width 152 height 17
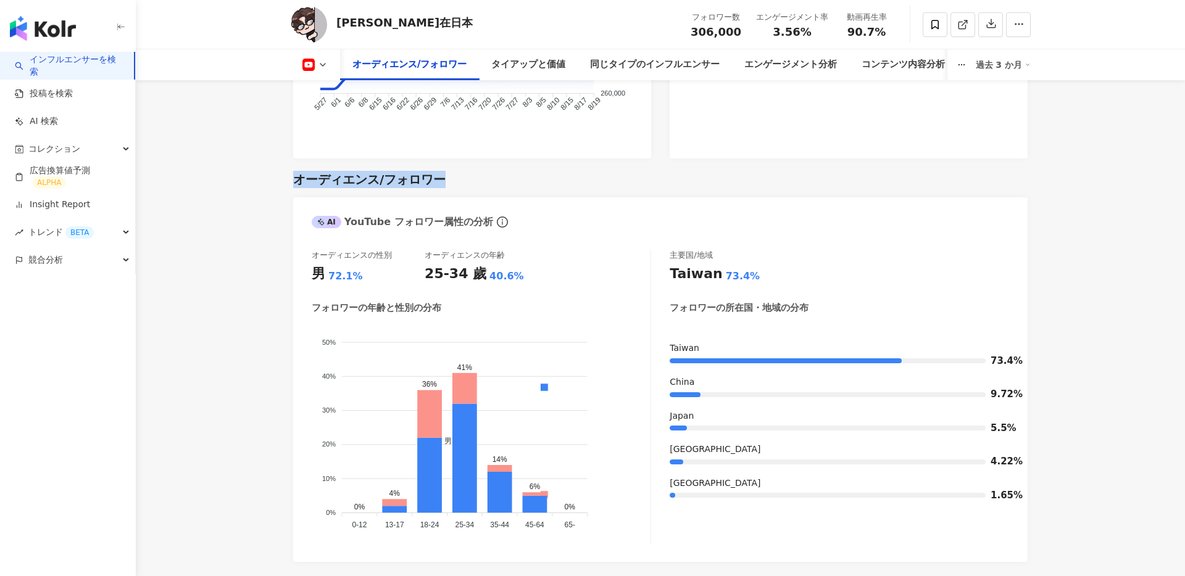
click at [442, 171] on div "オーディエンス/フォロワー" at bounding box center [369, 179] width 152 height 17
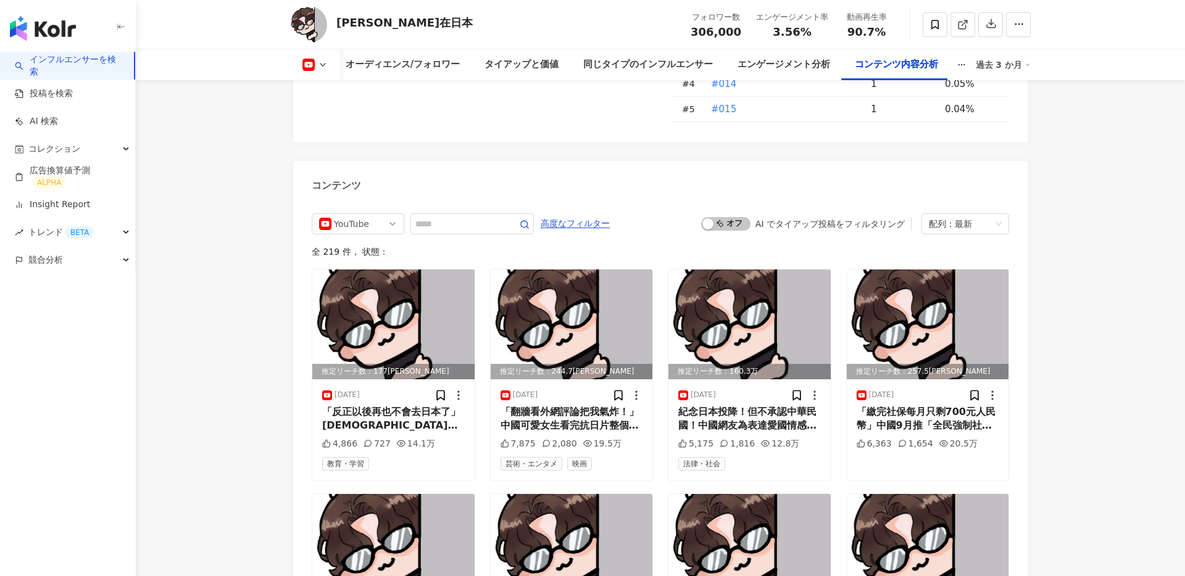
scroll to position [3338, 0]
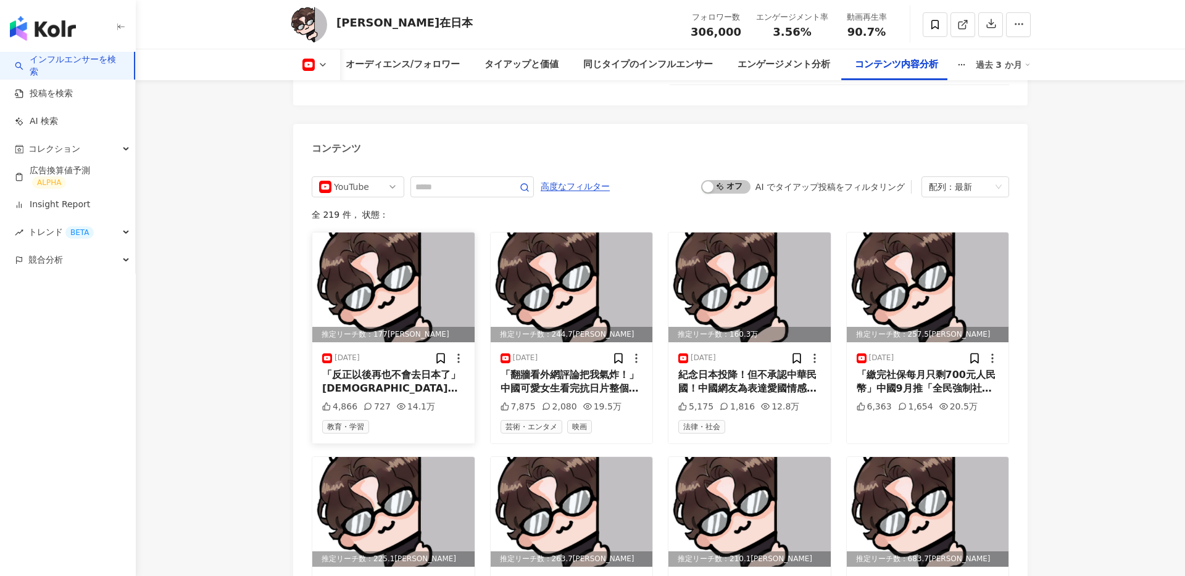
click at [364, 368] on div "「反正以後再也不會去日本了」中國女留學生欠租失聯！房東急報警 ！日本警察開門後全場傻眼！小鄭在日本成為這個頻道的會員並獲得福利： https://www.yo…" at bounding box center [393, 382] width 143 height 28
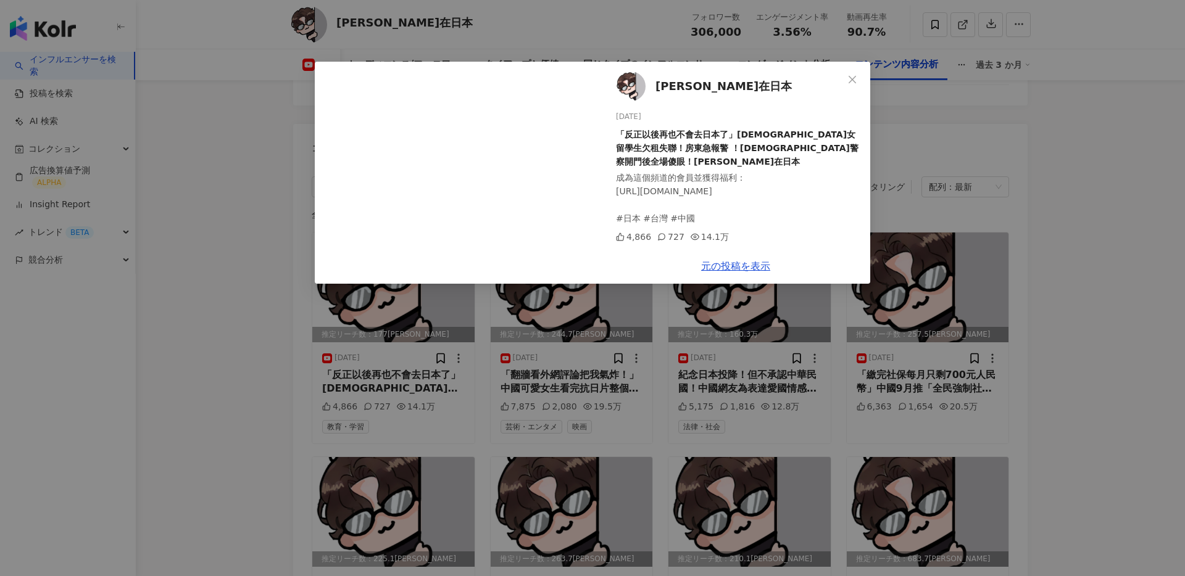
click at [228, 256] on div "小鄭在日本 2025/08/18 「反正以後再也不會去日本了」中國女留學生欠租失聯！房東急報警 ！日本警察開門後全場傻眼！小鄭在日本 成為這個頻道的會員並獲得…" at bounding box center [592, 288] width 1185 height 576
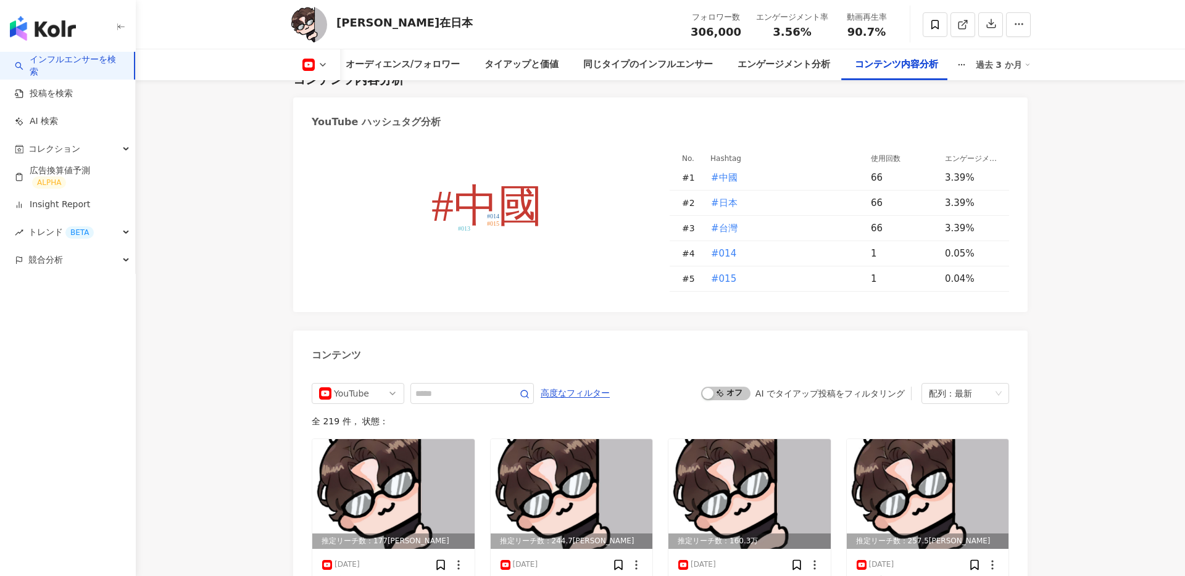
scroll to position [3122, 0]
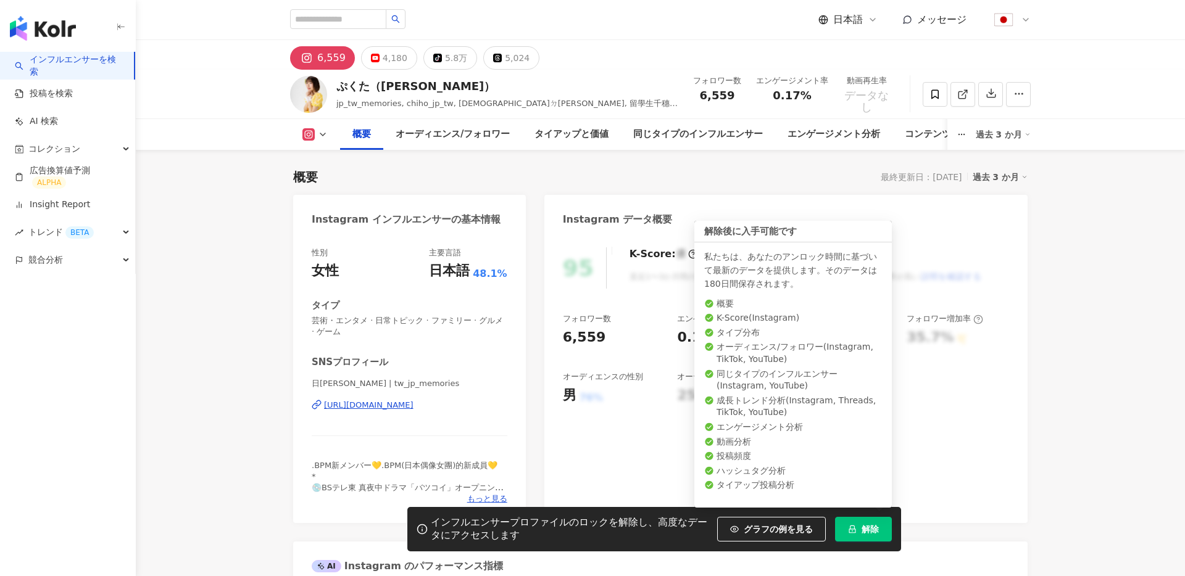
click at [871, 536] on button "解除" at bounding box center [863, 529] width 57 height 25
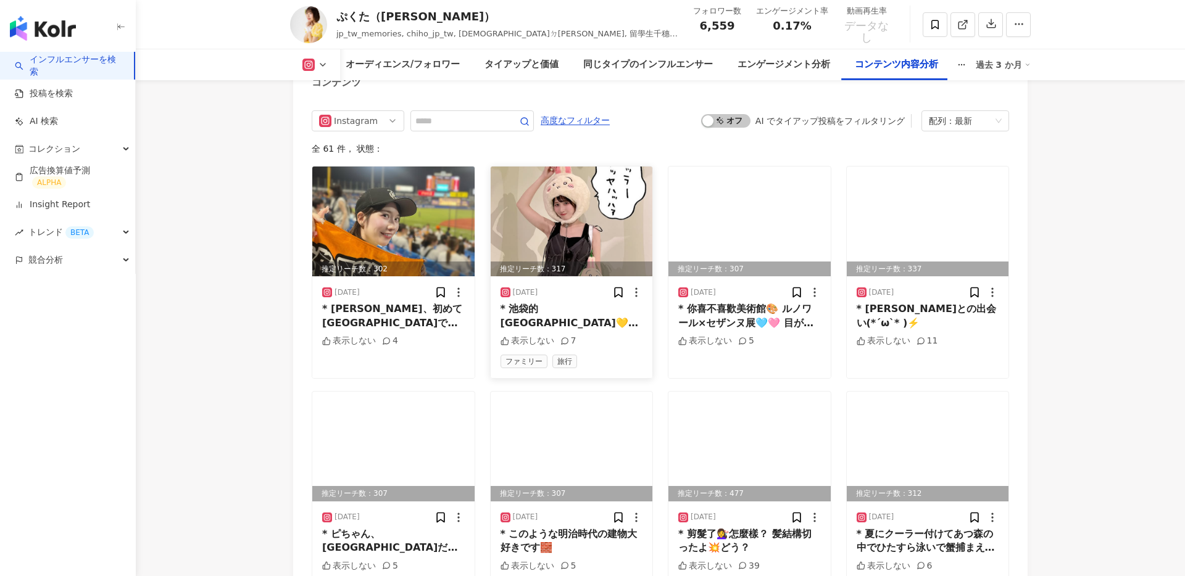
scroll to position [3685, 0]
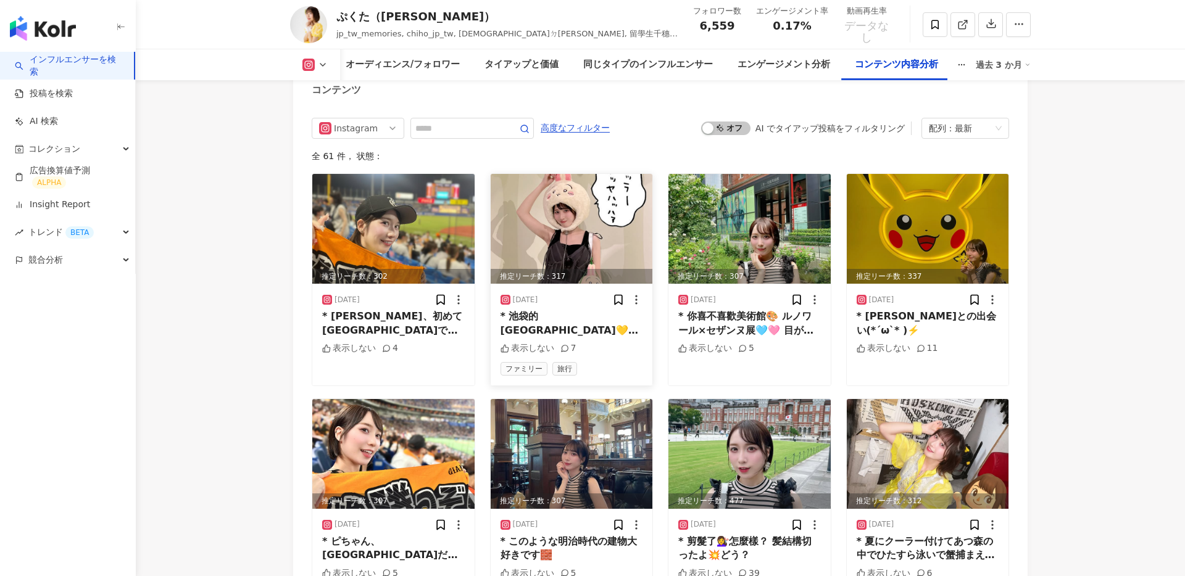
click at [545, 310] on div "* 池袋的吉伊卡哇樂園💛ちいかわパーク！！ サイコーに可愛いかった🥹💛 気合い入りすぎてネイルもちいかわ付けた🫶" at bounding box center [571, 324] width 143 height 28
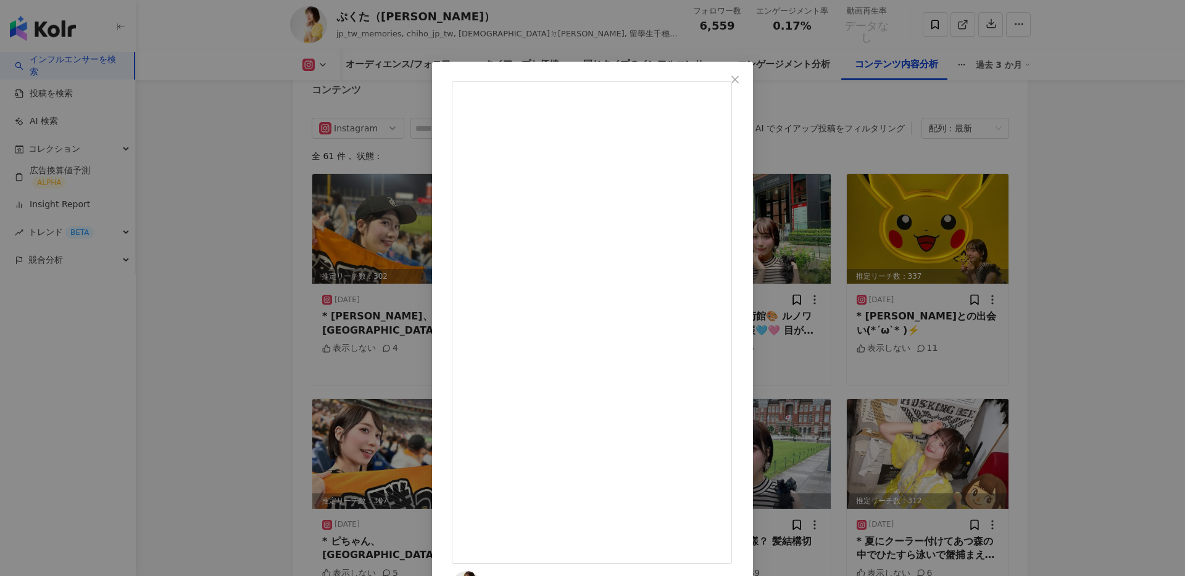
click at [1062, 223] on div "ぷくた（千穗） 2025/08/09 * 池袋的吉伊卡哇樂園💛ちいかわパーク！！ サイコーに可愛いかった🥹💛 気合い入りすぎてネイルもちいかわ付けた🫶 表示し…" at bounding box center [592, 288] width 1185 height 576
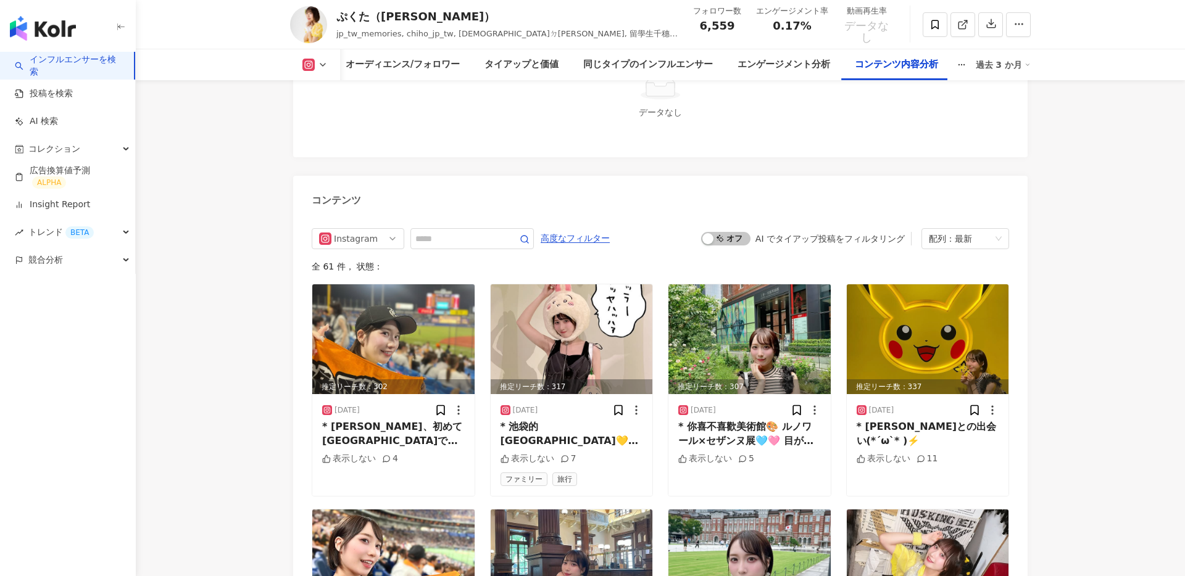
scroll to position [3543, 0]
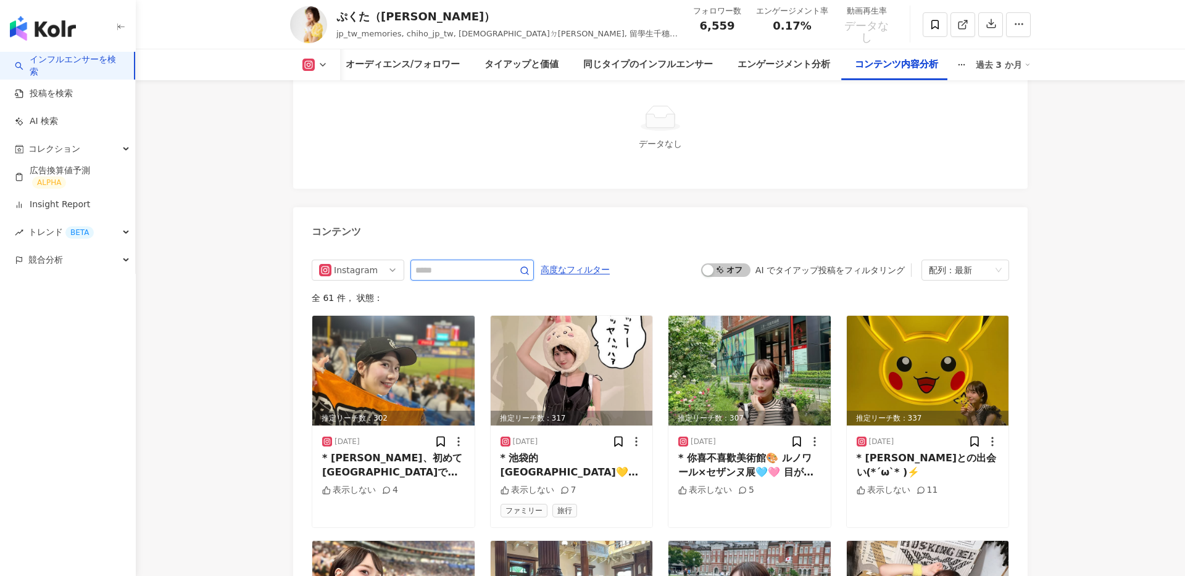
click at [475, 263] on input "text" at bounding box center [458, 270] width 86 height 15
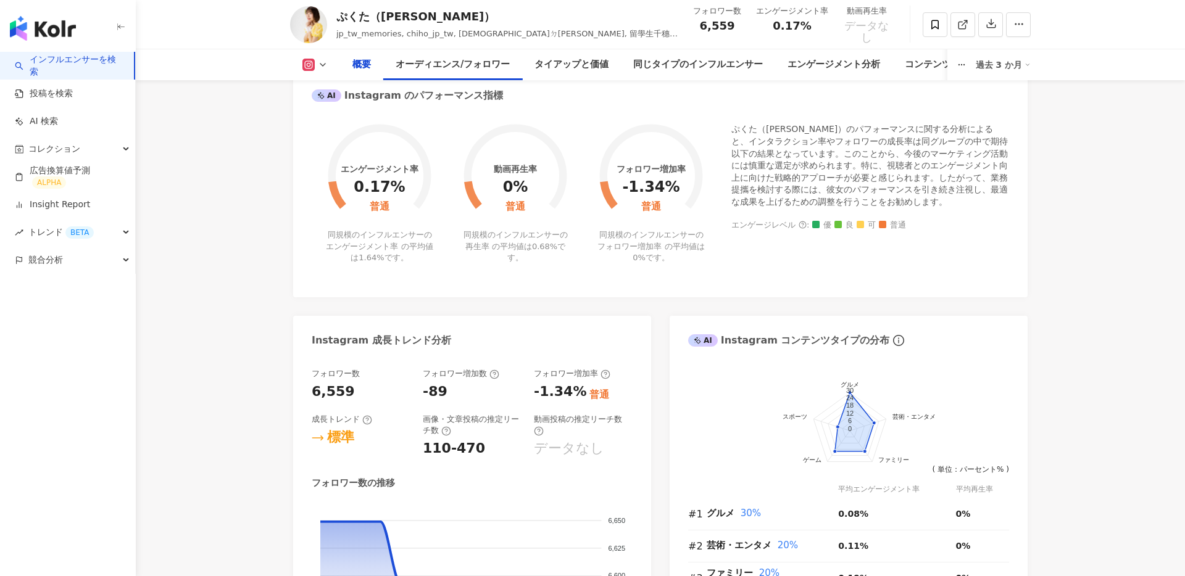
scroll to position [0, 0]
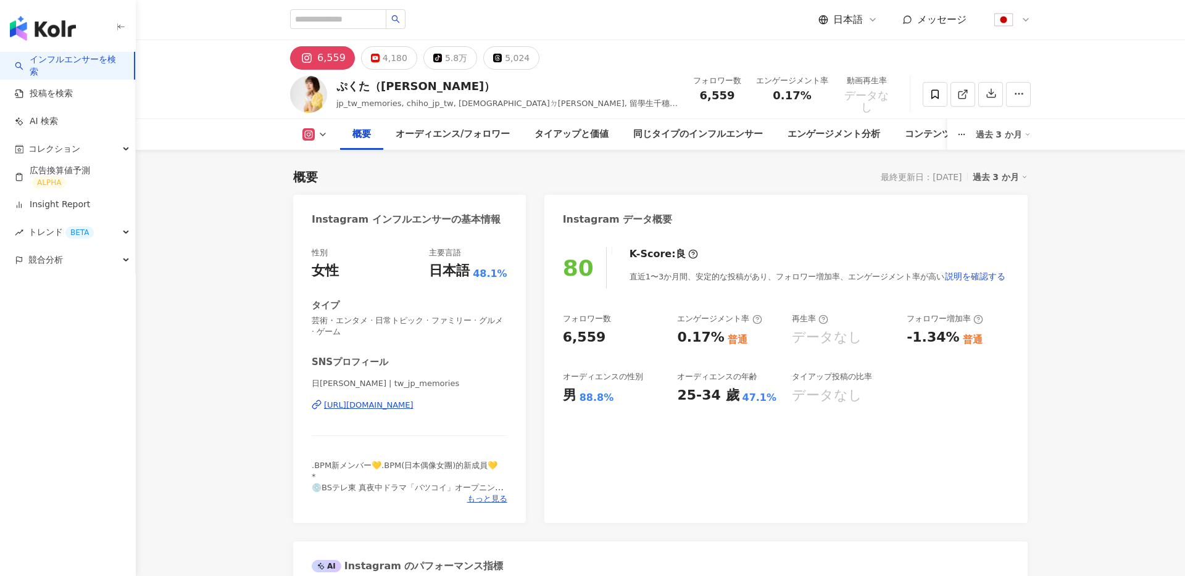
click at [225, 86] on div "ぷくた（千穗） jp_tw_memories, chiho_jp_tw, 日本人ㄉ千穗, 留學生千穗in台灣, あべちょとぷくたの留学生日記 フォロワー数 6…" at bounding box center [660, 94] width 1049 height 49
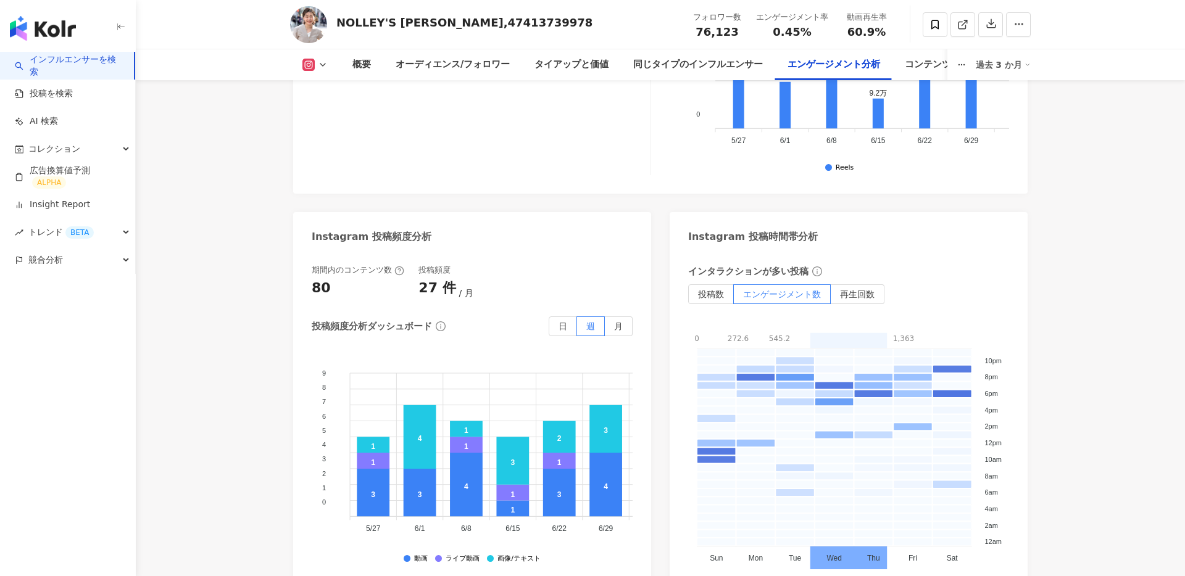
scroll to position [3157, 0]
